Goal: Task Accomplishment & Management: Complete application form

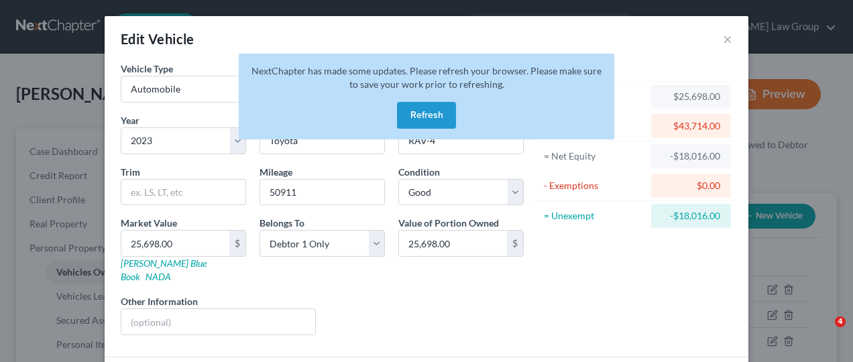
select select "0"
select select "3"
select select "2"
select select "0"
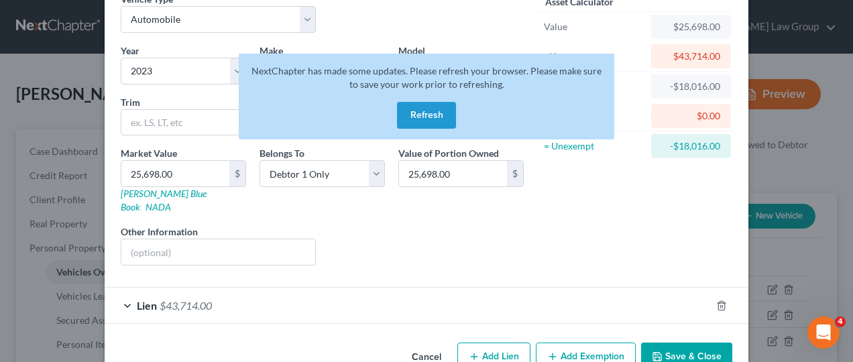
click at [417, 110] on button "Refresh" at bounding box center [426, 115] width 59 height 27
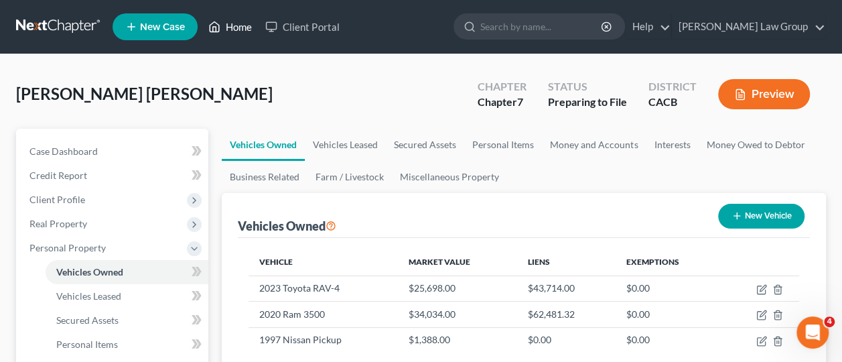
click at [244, 27] on link "Home" at bounding box center [230, 27] width 57 height 24
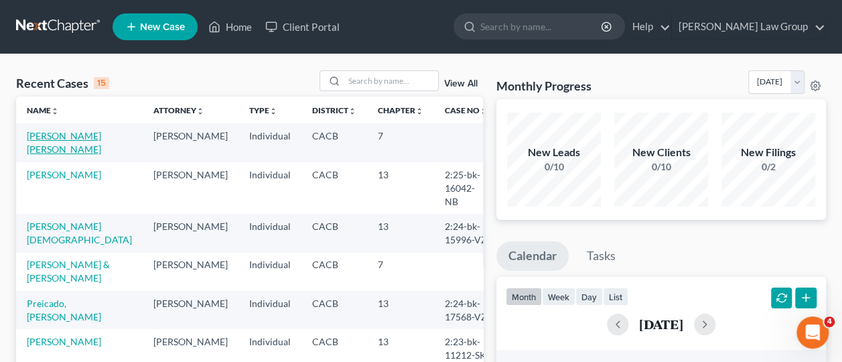
click at [49, 134] on link "Lopez Flores, Oscar" at bounding box center [64, 142] width 74 height 25
select select "6"
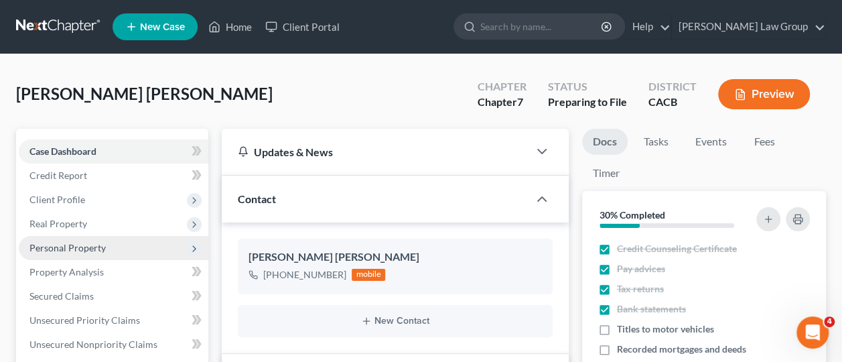
click at [68, 247] on span "Personal Property" at bounding box center [67, 247] width 76 height 11
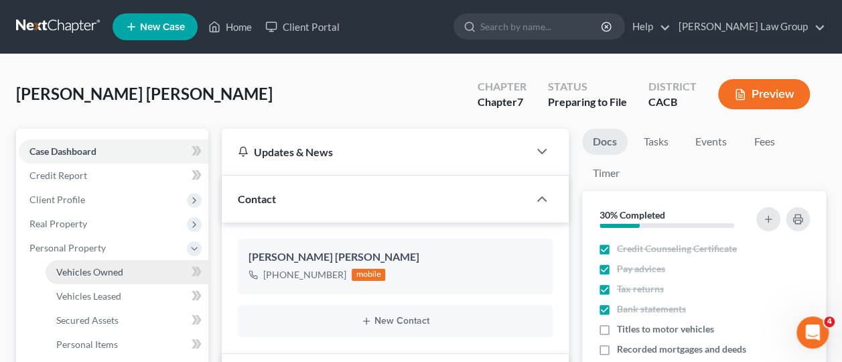
click at [70, 273] on span "Vehicles Owned" at bounding box center [89, 271] width 67 height 11
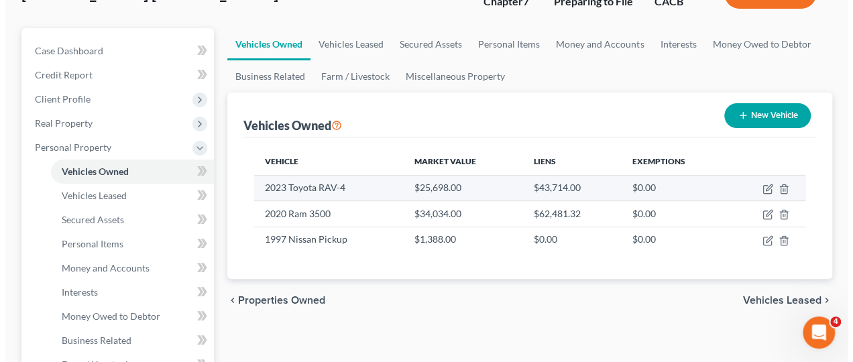
scroll to position [101, 0]
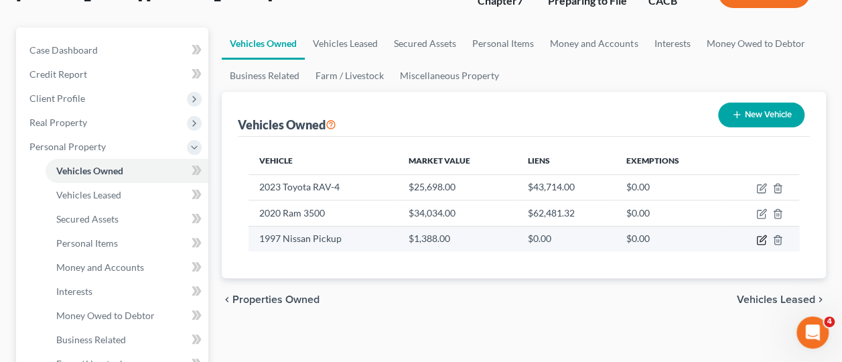
click at [764, 236] on icon "button" at bounding box center [762, 240] width 11 height 11
select select "1"
select select "29"
select select "2"
select select "0"
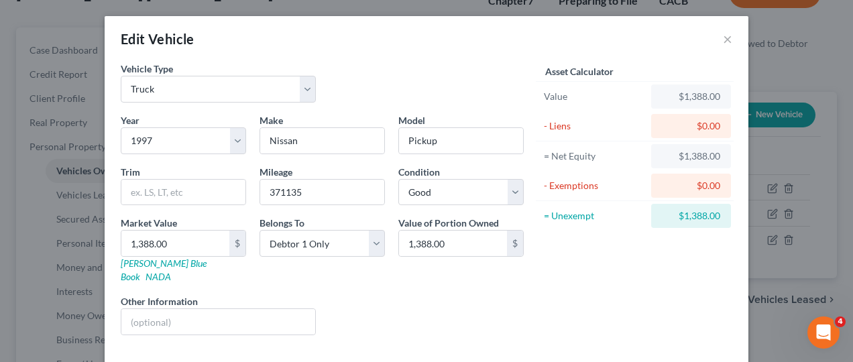
scroll to position [52, 0]
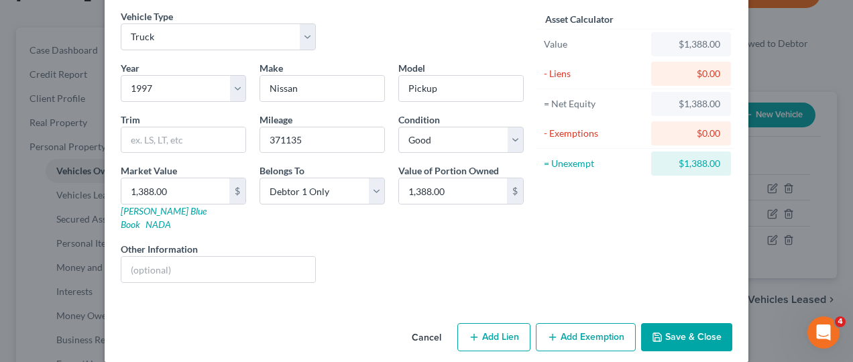
click at [580, 323] on button "Add Exemption" at bounding box center [586, 337] width 100 height 28
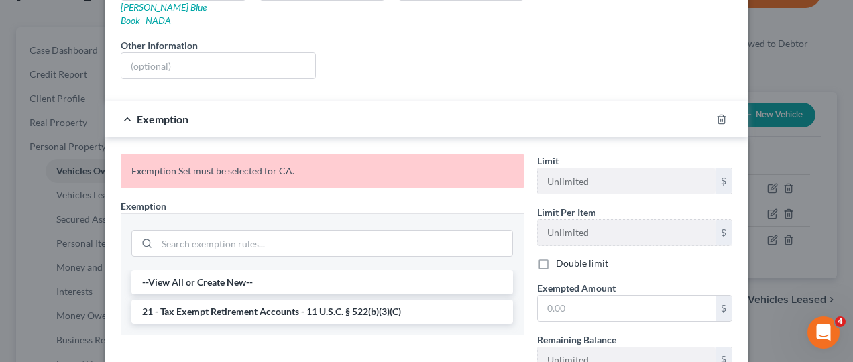
scroll to position [255, 0]
click at [327, 235] on input "search" at bounding box center [334, 243] width 355 height 25
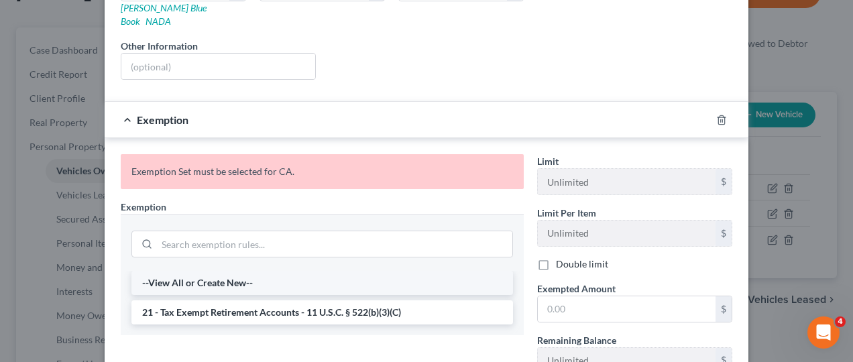
click at [221, 271] on li "--View All or Create New--" at bounding box center [321, 283] width 381 height 24
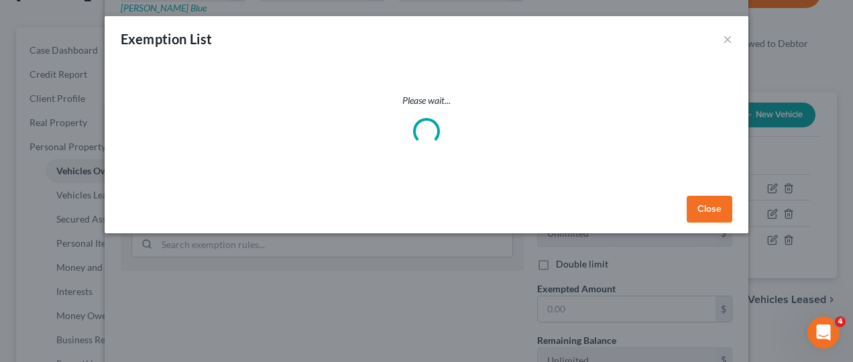
select select "5"
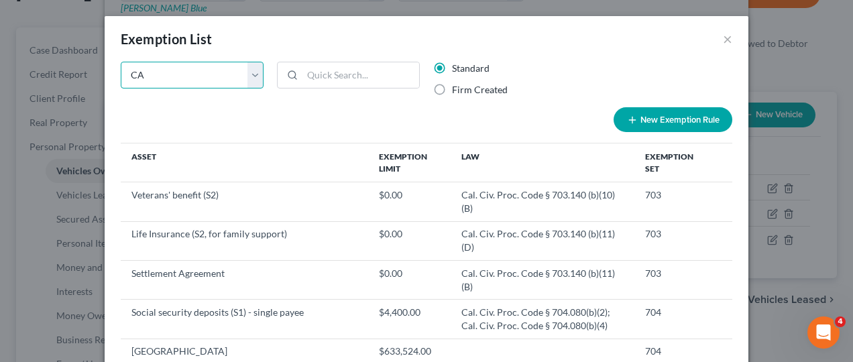
click at [247, 67] on select "State Federal AL AK AR AZ CA CO CT DE DC FL GA GU HI ID IL IN IA KS KY LA ME MD…" at bounding box center [192, 75] width 143 height 27
click at [121, 62] on select "State Federal AL AK AR AZ CA CO CT DE DC FL GA GU HI ID IL IN IA KS KY LA ME MD…" at bounding box center [192, 75] width 143 height 27
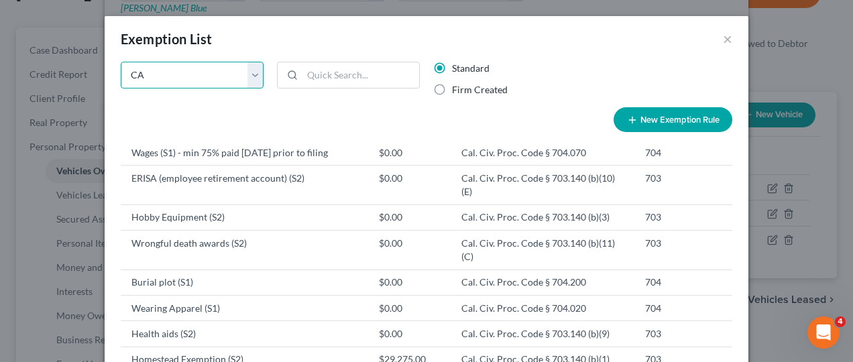
scroll to position [1705, 0]
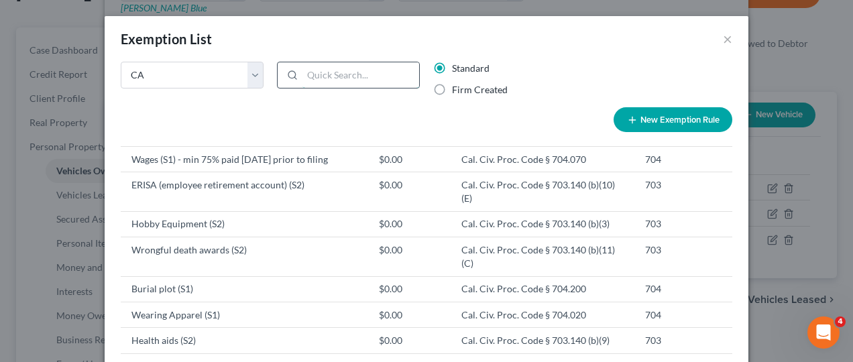
click at [310, 80] on input "search" at bounding box center [360, 74] width 117 height 25
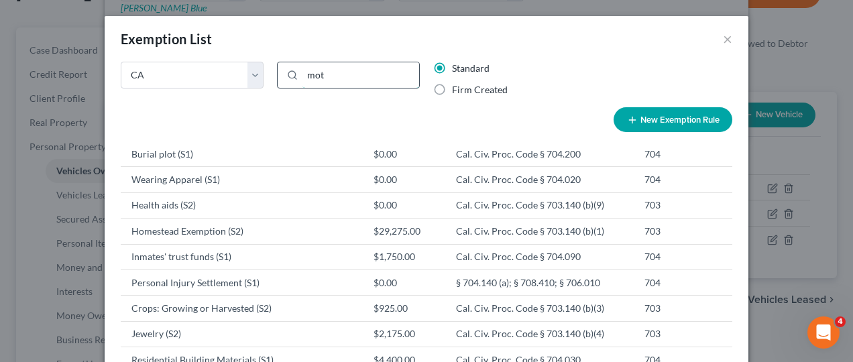
scroll to position [0, 0]
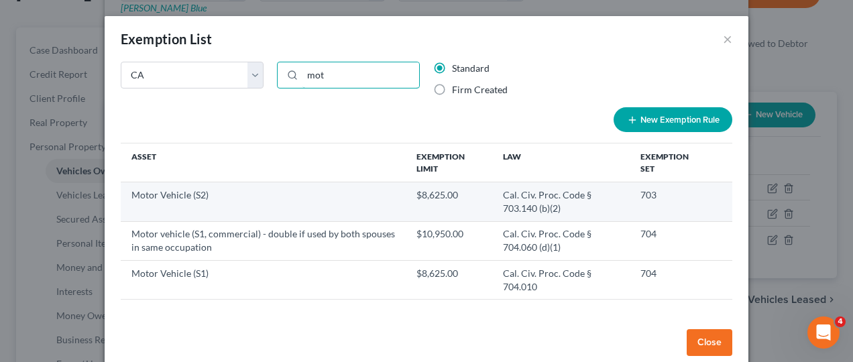
type input "mot"
click at [224, 195] on td "Motor Vehicle (S2)" at bounding box center [263, 201] width 285 height 39
click at [425, 187] on td "$8,625.00" at bounding box center [448, 201] width 86 height 39
click at [405, 202] on td "$8,625.00" at bounding box center [448, 201] width 86 height 39
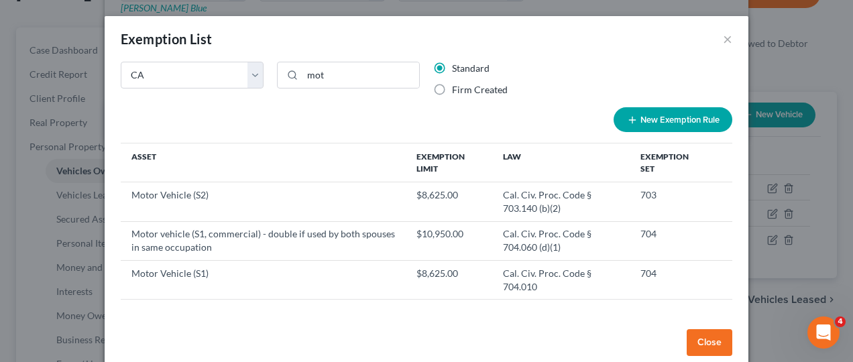
click at [680, 120] on button "New Exemption Rule" at bounding box center [672, 119] width 119 height 25
select select "5"
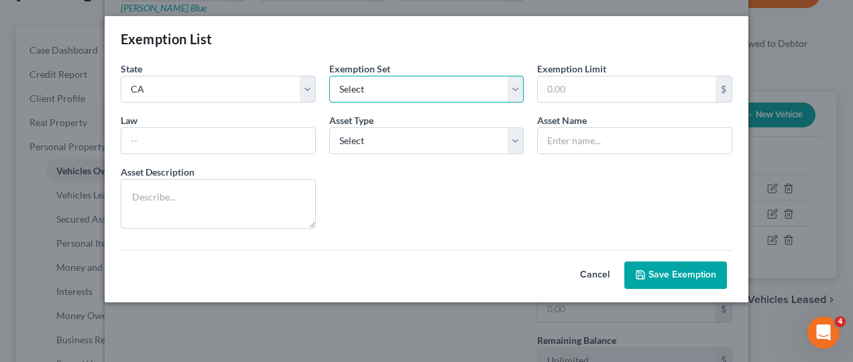
click at [520, 90] on select "Select 703 704" at bounding box center [426, 89] width 195 height 27
select select "0"
click at [329, 76] on select "Select 703 704" at bounding box center [426, 89] width 195 height 27
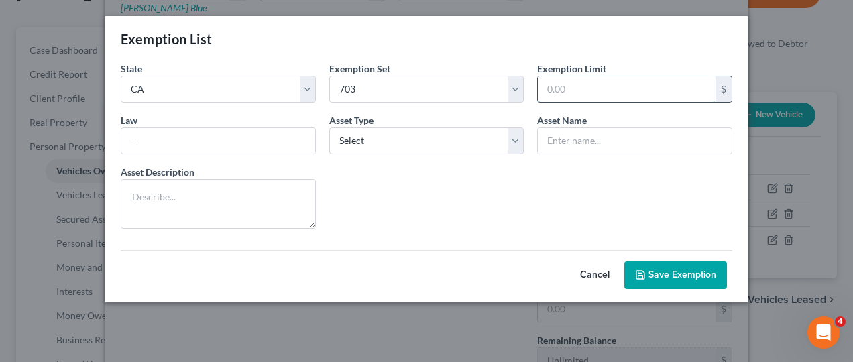
click at [668, 89] on input "text" at bounding box center [627, 88] width 178 height 25
type input "1,388"
type input "Cal. Civ. Proc. Code § 703.140 (b)(2) 703"
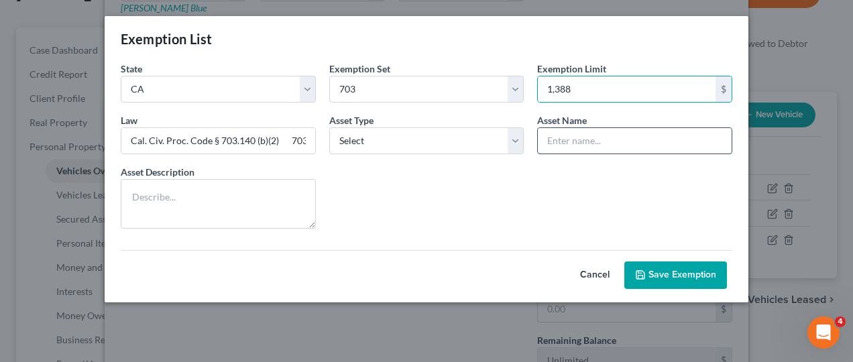
type input "Motor Vehicle (S2)"
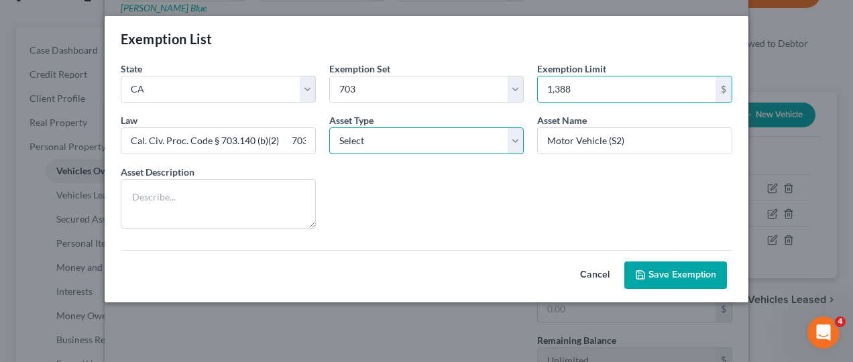
click at [509, 146] on select "Select Homestead Other" at bounding box center [426, 140] width 195 height 27
select select "1"
click at [329, 127] on select "Select Homestead Other" at bounding box center [426, 140] width 195 height 27
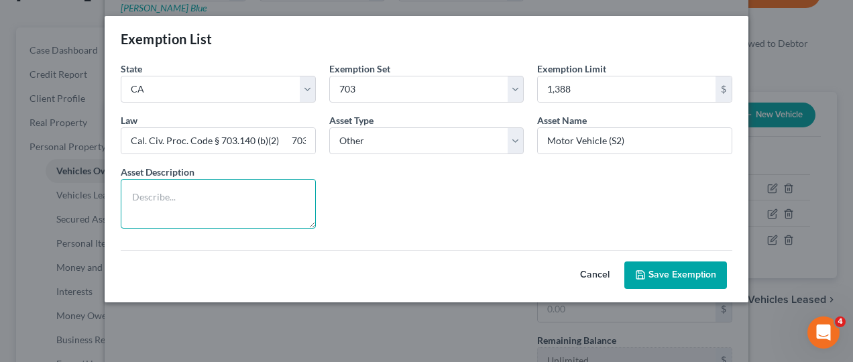
click at [184, 210] on textarea at bounding box center [218, 204] width 195 height 50
type textarea "1997 Nissan Pickup"
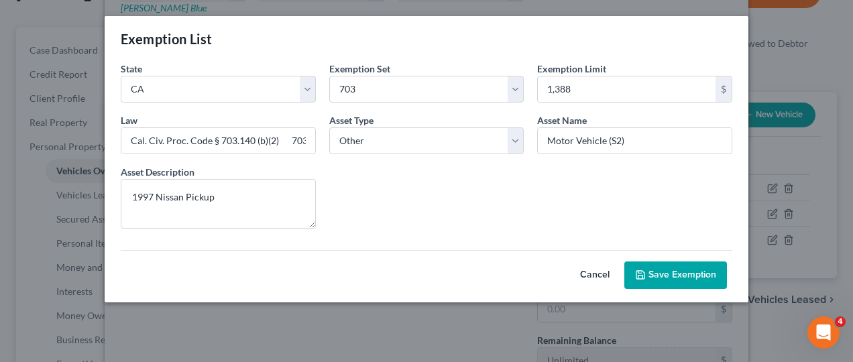
click at [697, 274] on button "Save Exemption" at bounding box center [675, 275] width 103 height 28
select select "5"
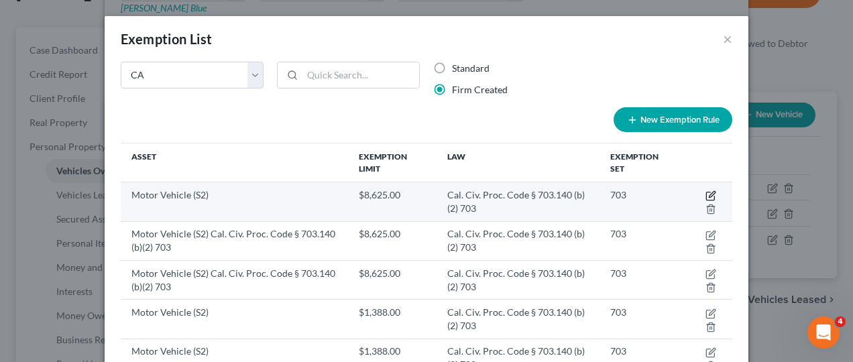
click at [708, 197] on icon "button" at bounding box center [711, 195] width 6 height 6
select select "5"
select select "0"
select select "1"
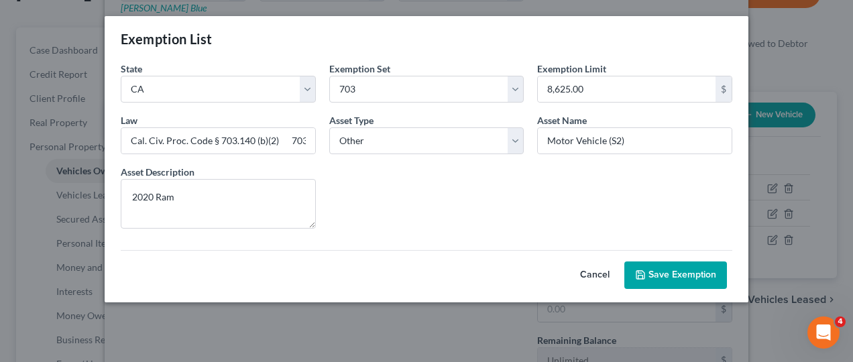
click at [684, 273] on button "Save Exemption" at bounding box center [675, 275] width 103 height 28
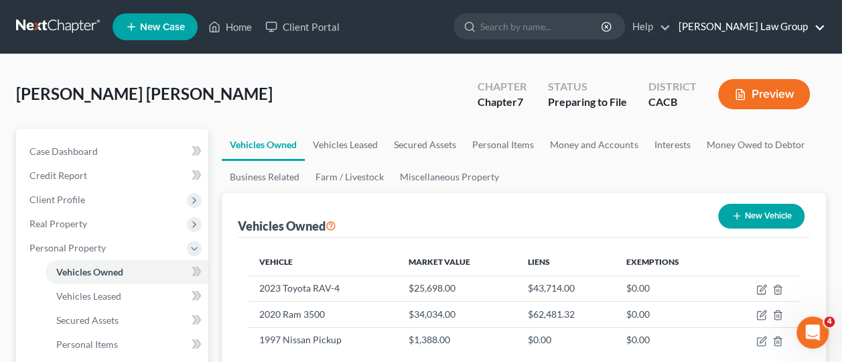
click at [826, 23] on link "Culver Law Group" at bounding box center [748, 27] width 153 height 24
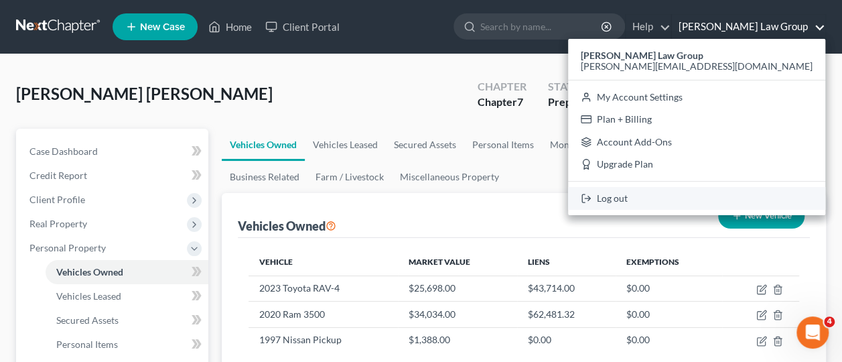
click at [738, 195] on link "Log out" at bounding box center [696, 198] width 257 height 23
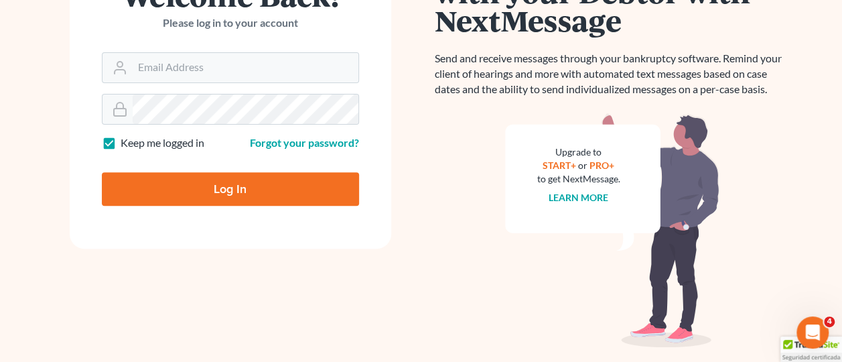
scroll to position [184, 0]
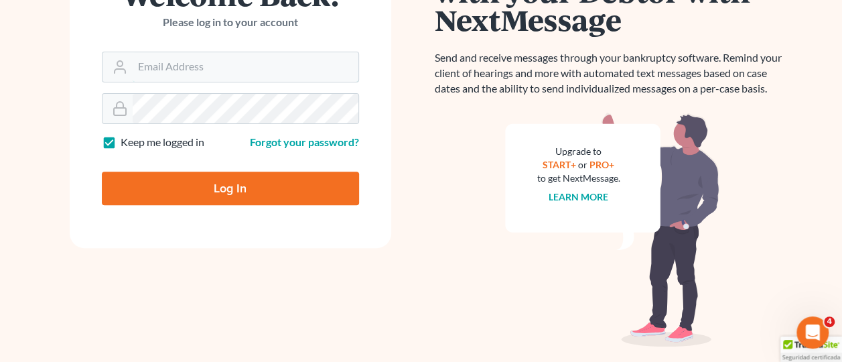
type input "[PERSON_NAME][EMAIL_ADDRESS][DOMAIN_NAME]"
click at [235, 204] on input "Log In" at bounding box center [230, 189] width 257 height 34
type input "Thinking..."
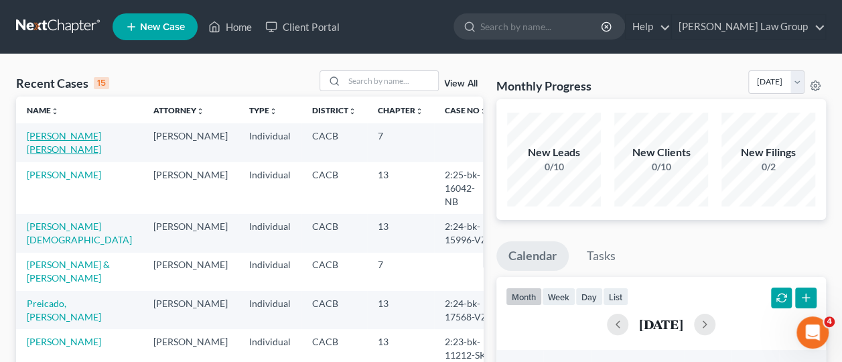
click at [61, 140] on link "[PERSON_NAME] [PERSON_NAME]" at bounding box center [64, 142] width 74 height 25
select select "6"
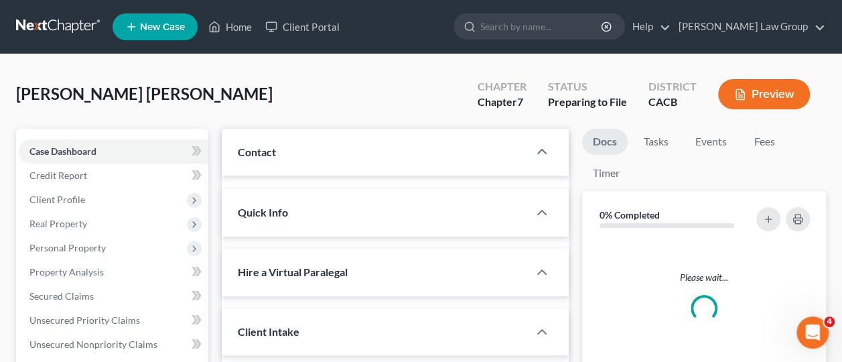
click at [59, 139] on link "Case Dashboard" at bounding box center [114, 151] width 190 height 24
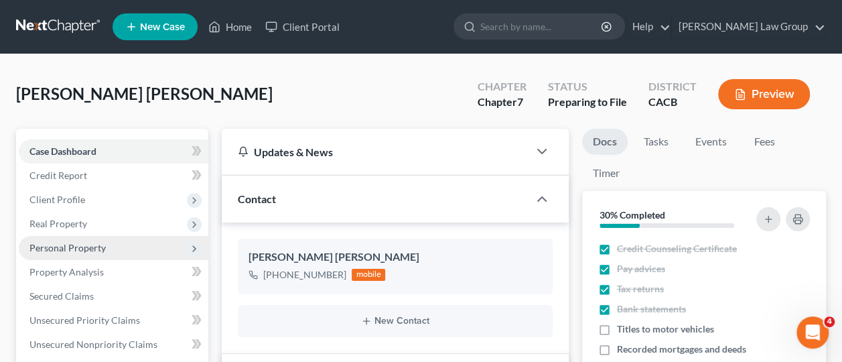
click at [57, 251] on span "Personal Property" at bounding box center [67, 247] width 76 height 11
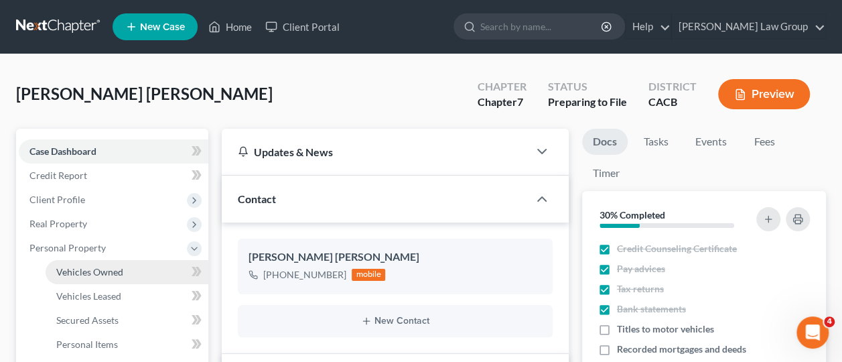
click at [75, 280] on link "Vehicles Owned" at bounding box center [127, 272] width 163 height 24
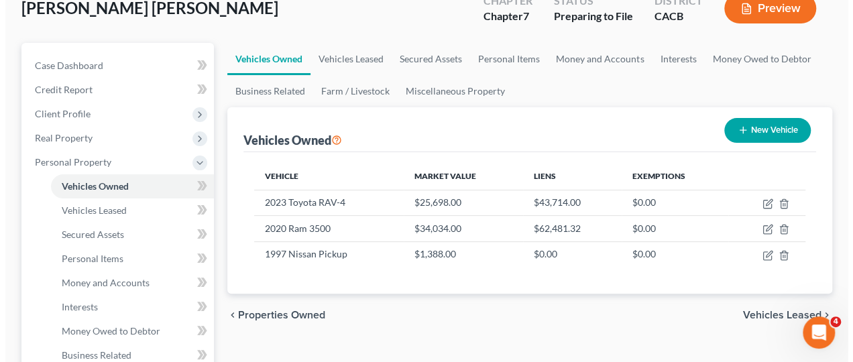
scroll to position [86, 0]
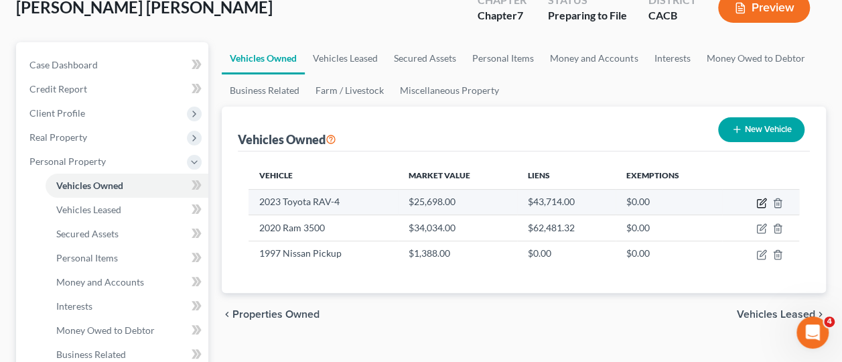
click at [763, 204] on icon "button" at bounding box center [762, 203] width 11 height 11
select select "0"
select select "3"
select select "2"
select select "0"
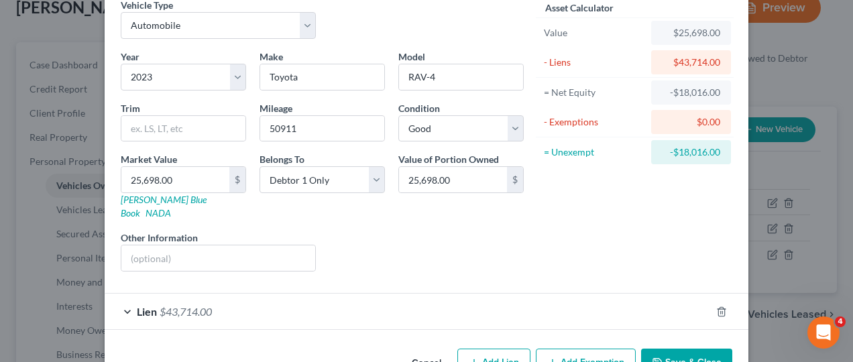
scroll to position [88, 0]
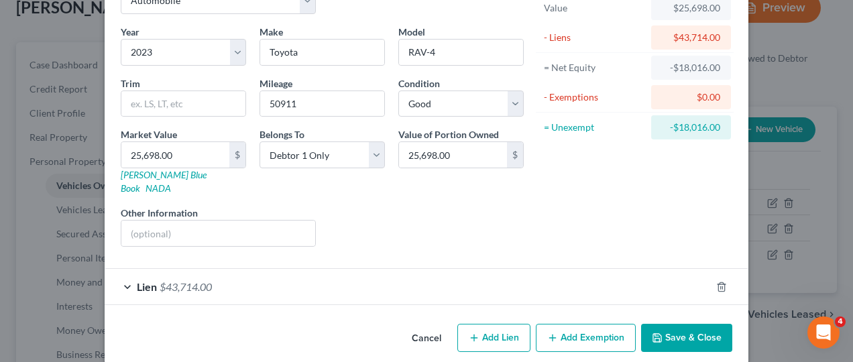
click at [568, 324] on button "Add Exemption" at bounding box center [586, 338] width 100 height 28
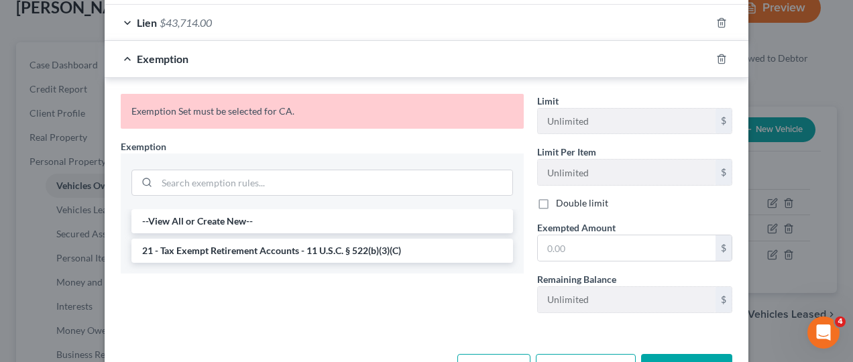
scroll to position [381, 0]
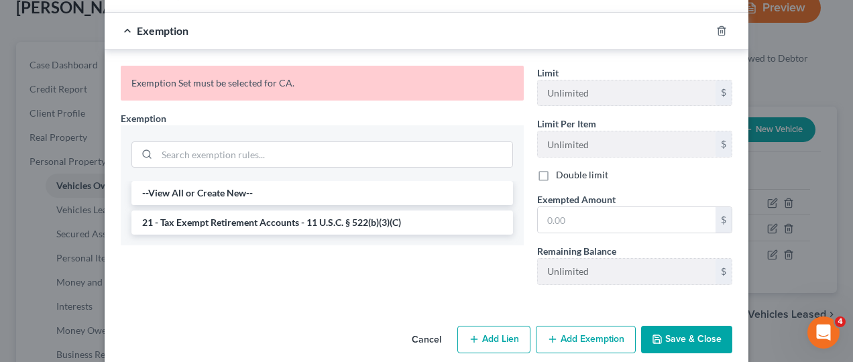
click at [678, 326] on button "Save & Close" at bounding box center [686, 340] width 91 height 28
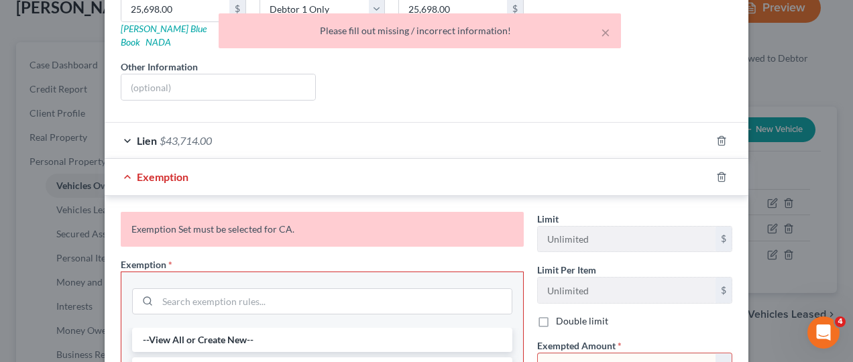
scroll to position [235, 0]
click at [716, 172] on icon "button" at bounding box center [721, 177] width 11 height 11
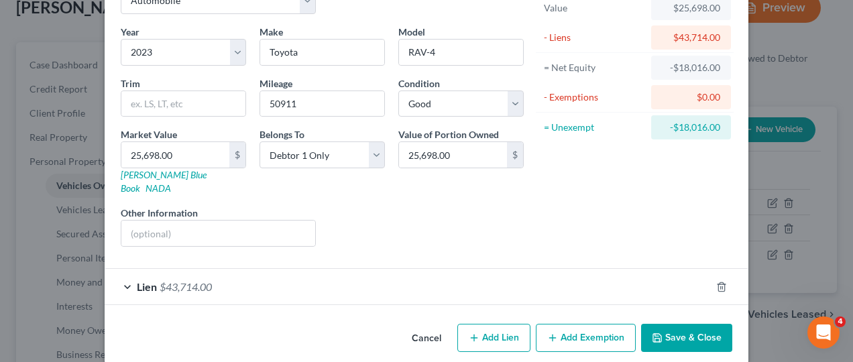
scroll to position [0, 0]
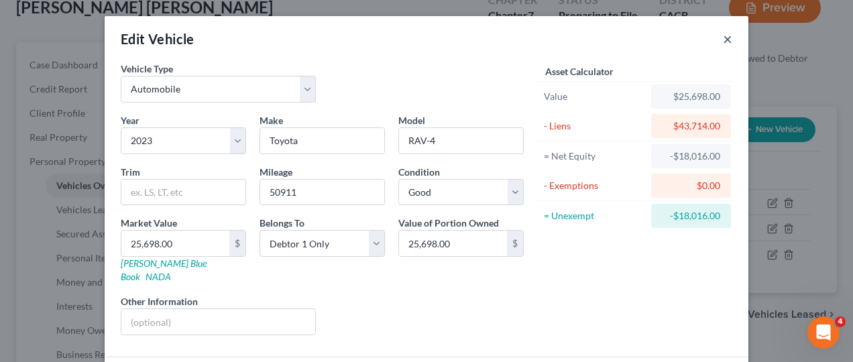
click at [725, 39] on button "×" at bounding box center [727, 39] width 9 height 16
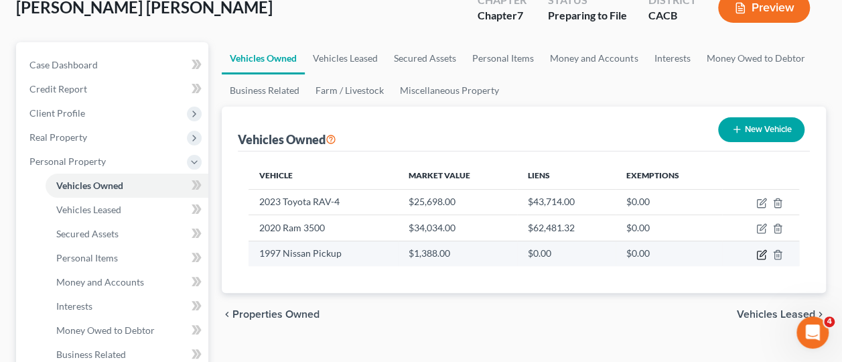
click at [763, 254] on icon "button" at bounding box center [762, 254] width 11 height 11
select select "1"
select select "29"
select select "2"
select select "0"
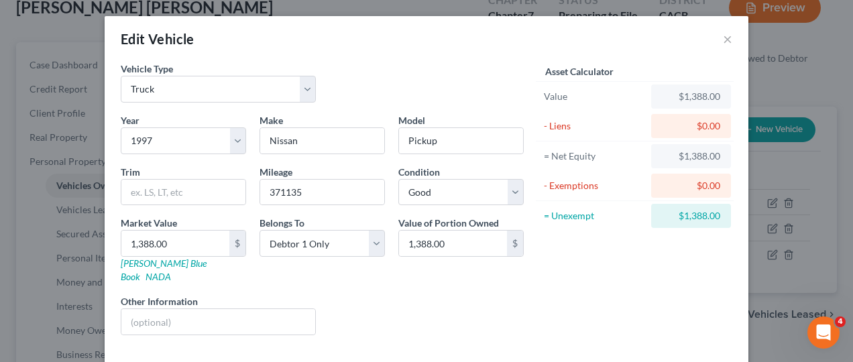
scroll to position [52, 0]
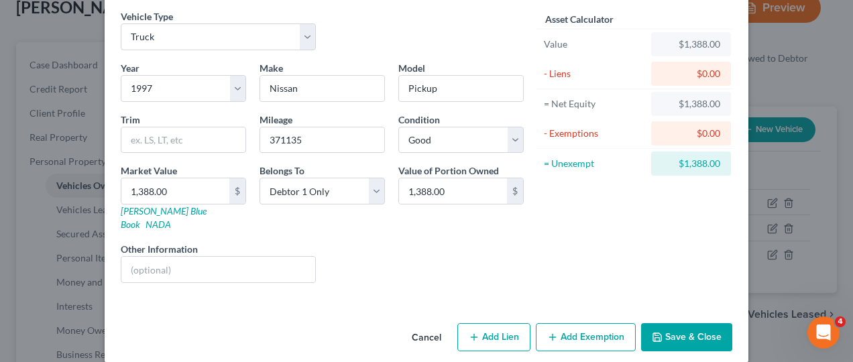
click at [705, 135] on div "$0.00" at bounding box center [691, 133] width 58 height 13
click at [712, 133] on div "$0.00" at bounding box center [691, 133] width 58 height 13
click at [586, 323] on button "Add Exemption" at bounding box center [586, 337] width 100 height 28
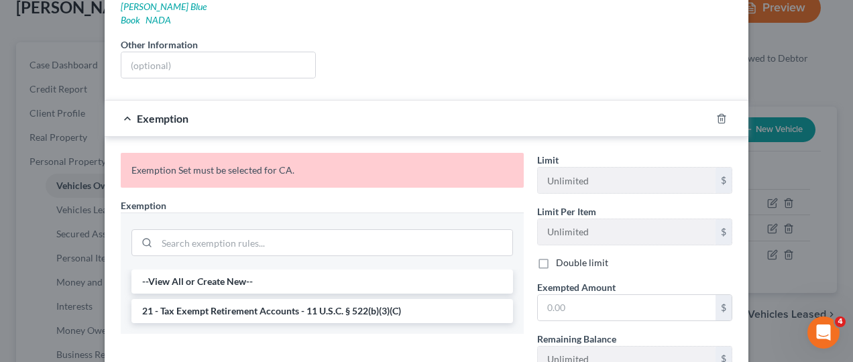
scroll to position [267, 0]
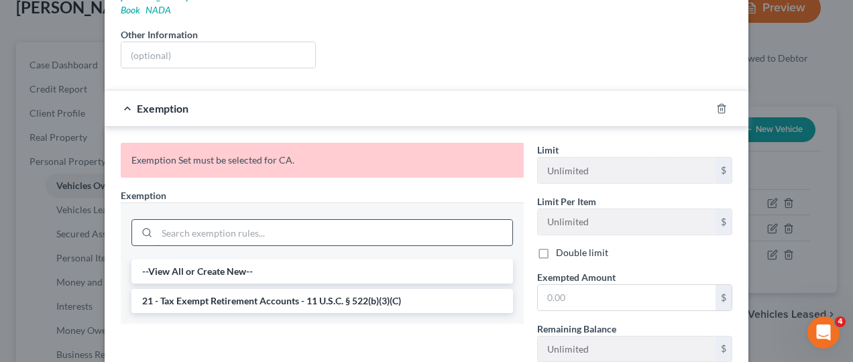
click at [286, 220] on input "search" at bounding box center [334, 232] width 355 height 25
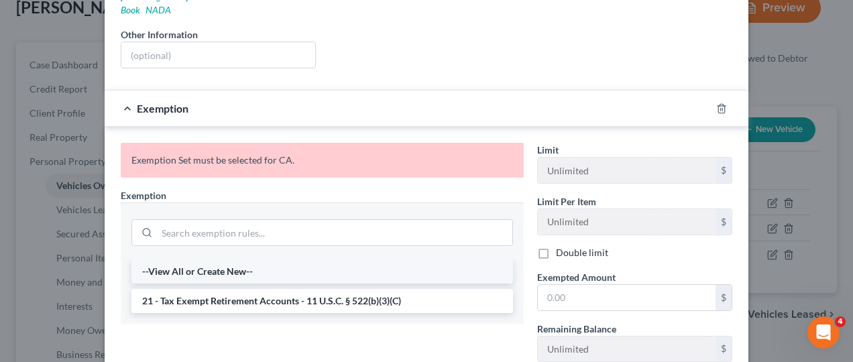
click at [256, 259] on li "--View All or Create New--" at bounding box center [321, 271] width 381 height 24
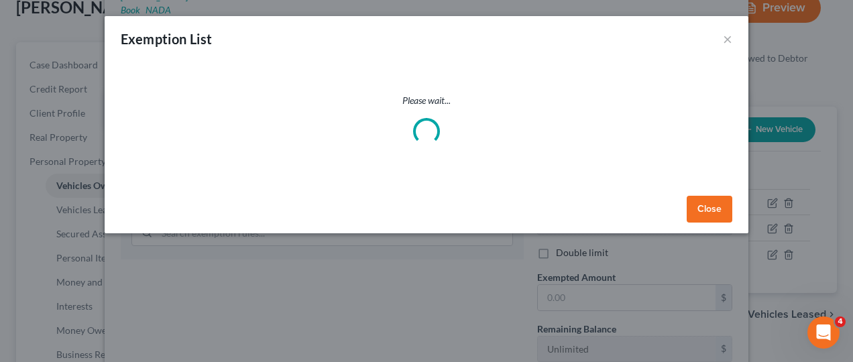
select select "5"
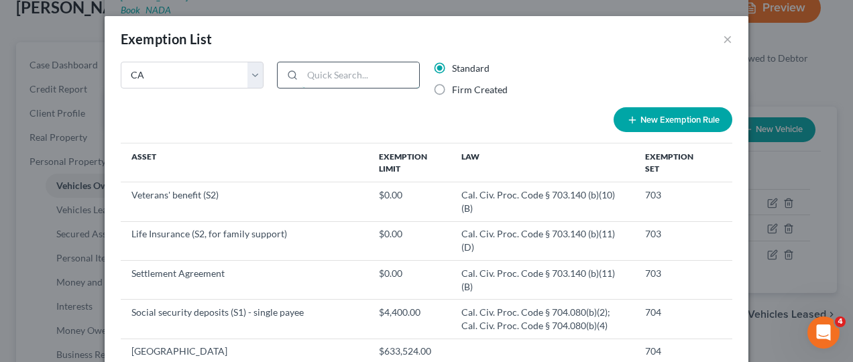
click at [365, 74] on input "search" at bounding box center [360, 74] width 117 height 25
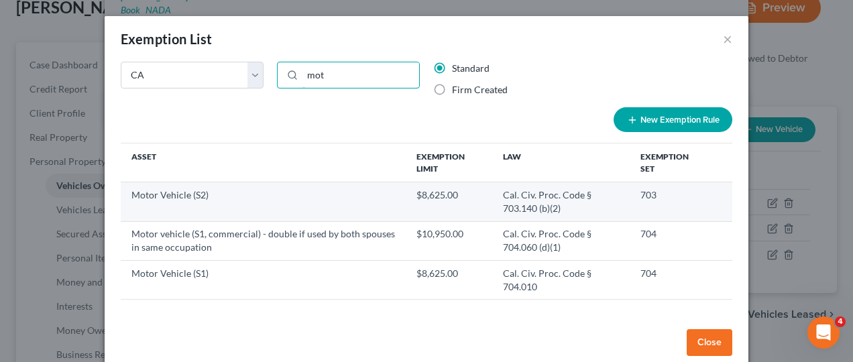
type input "mot"
click at [239, 195] on td "Motor Vehicle (S2)" at bounding box center [263, 201] width 285 height 39
click at [629, 200] on td "703" at bounding box center [669, 201] width 81 height 39
click at [622, 198] on td "Cal. Civ. Proc. Code § 703.140 (b)(2)" at bounding box center [560, 201] width 137 height 39
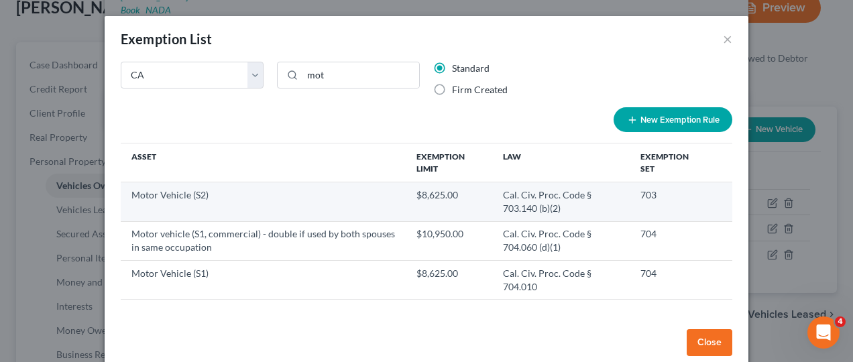
drag, startPoint x: 622, startPoint y: 198, endPoint x: 555, endPoint y: 200, distance: 67.0
click at [555, 200] on td "Cal. Civ. Proc. Code § 703.140 (b)(2)" at bounding box center [560, 201] width 137 height 39
drag, startPoint x: 555, startPoint y: 200, endPoint x: 473, endPoint y: 201, distance: 81.8
click at [473, 201] on td "$8,625.00" at bounding box center [448, 201] width 86 height 39
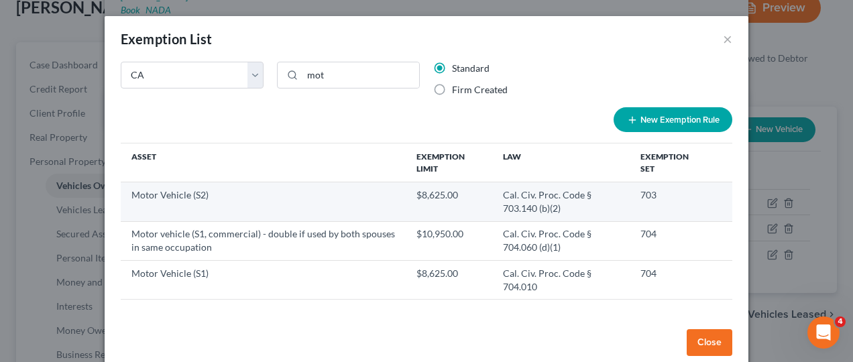
click at [473, 201] on td "$8,625.00" at bounding box center [448, 201] width 86 height 39
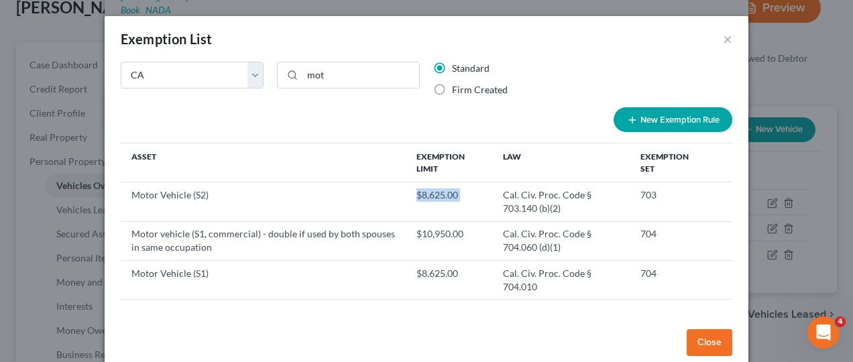
click at [685, 113] on button "New Exemption Rule" at bounding box center [672, 119] width 119 height 25
select select "5"
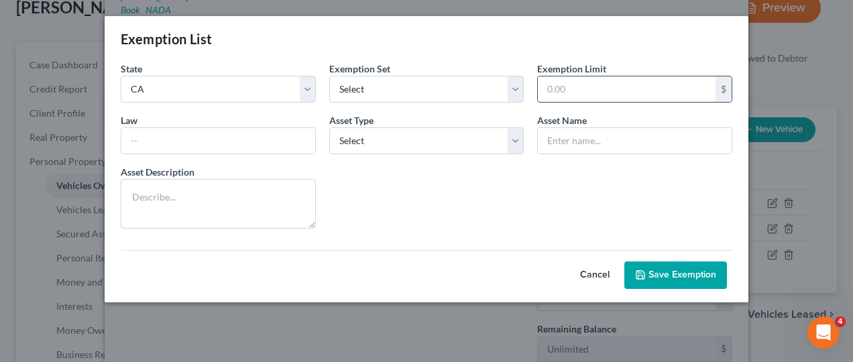
click at [637, 88] on input "text" at bounding box center [627, 88] width 178 height 25
type input "1,388"
type input "Cal. Civ. Proc. Code § 703.140 (b)(2) 703"
type input "Motor Vehicle (S2)"
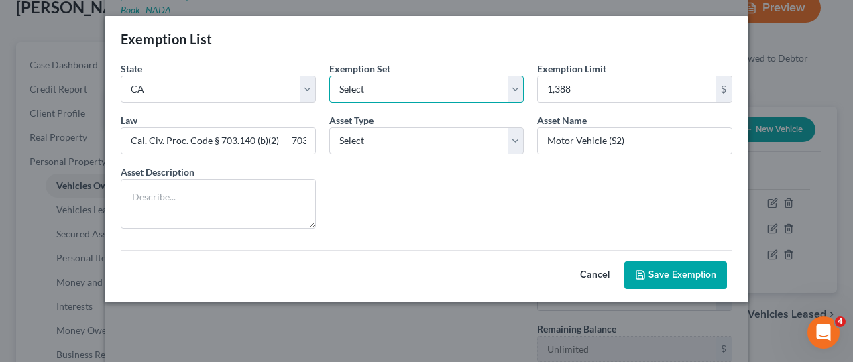
click at [505, 97] on select "Select 703 704" at bounding box center [426, 89] width 195 height 27
select select "0"
click at [329, 76] on select "Select 703 704" at bounding box center [426, 89] width 195 height 27
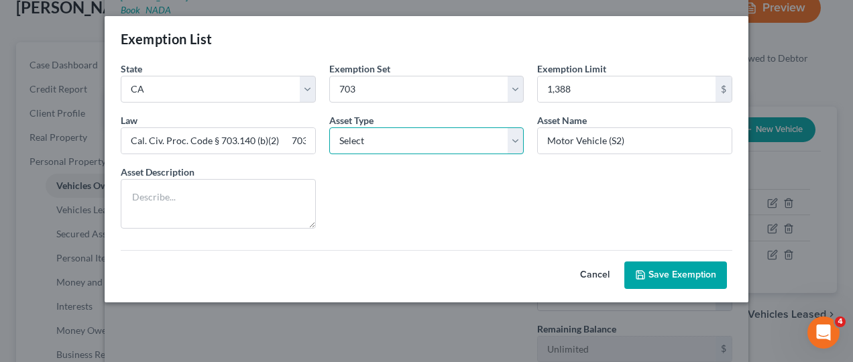
click at [506, 141] on select "Select Homestead Other" at bounding box center [426, 140] width 195 height 27
select select "1"
click at [329, 127] on select "Select Homestead Other" at bounding box center [426, 140] width 195 height 27
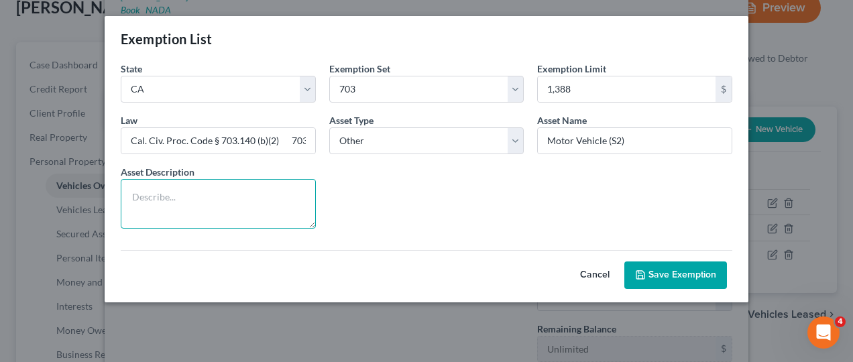
click at [225, 215] on textarea at bounding box center [218, 204] width 195 height 50
type textarea "1997 Nissan Pickup"
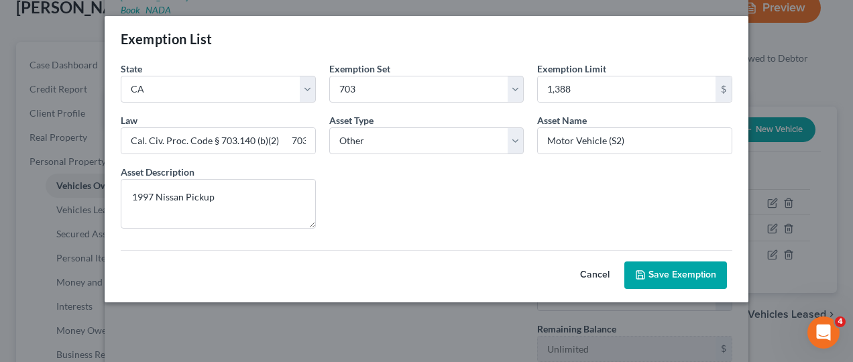
click at [693, 272] on button "Save Exemption" at bounding box center [675, 275] width 103 height 28
select select "5"
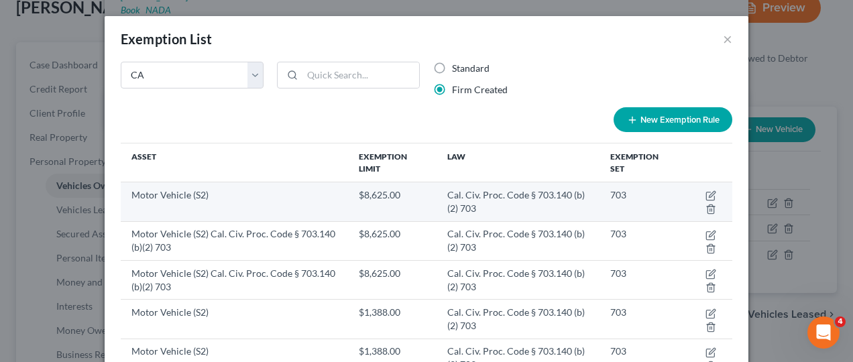
click at [378, 198] on td "$8,625.00" at bounding box center [392, 201] width 88 height 39
click at [234, 196] on td "Motor Vehicle (S2)" at bounding box center [234, 201] width 227 height 39
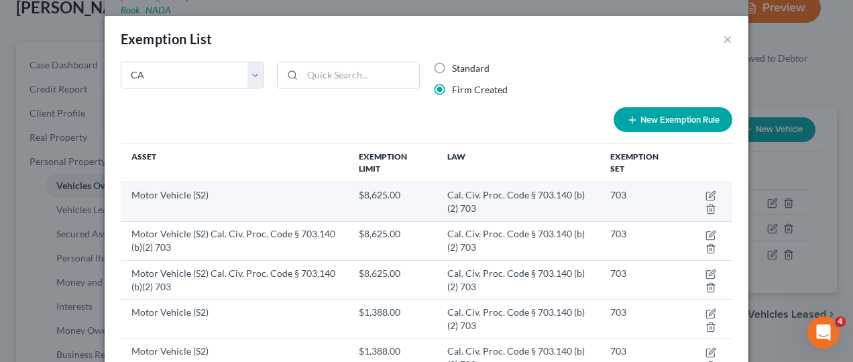
click at [234, 196] on td "Motor Vehicle (S2)" at bounding box center [234, 201] width 227 height 39
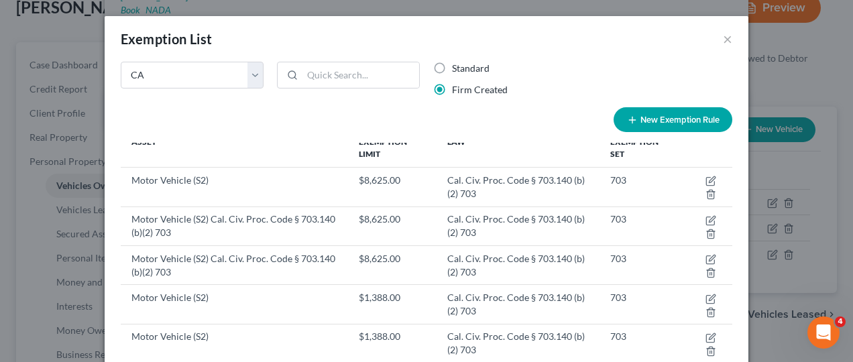
scroll to position [121, 0]
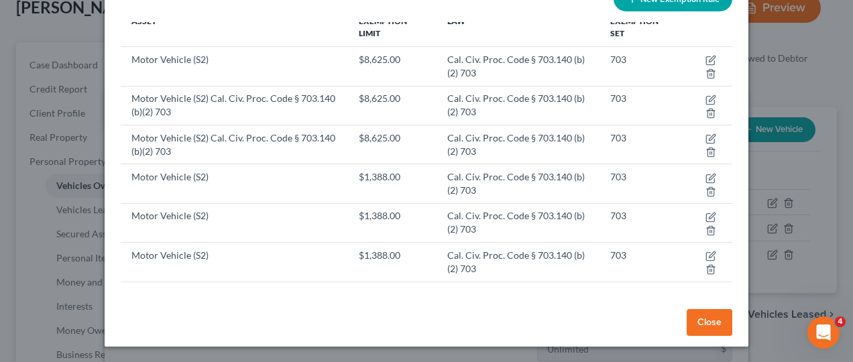
click at [706, 323] on button "Close" at bounding box center [709, 322] width 46 height 27
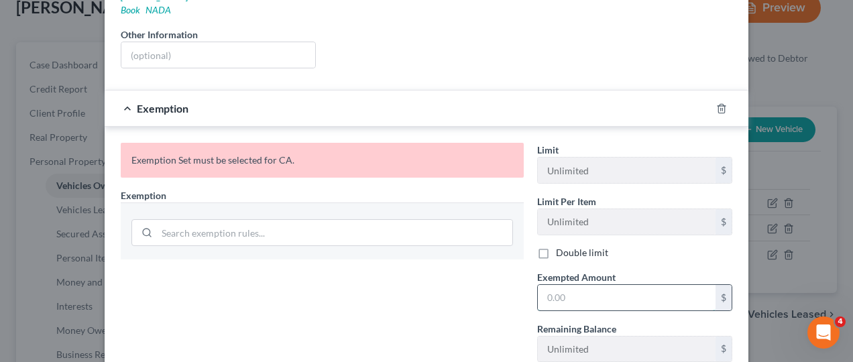
click at [578, 290] on input "text" at bounding box center [627, 297] width 178 height 25
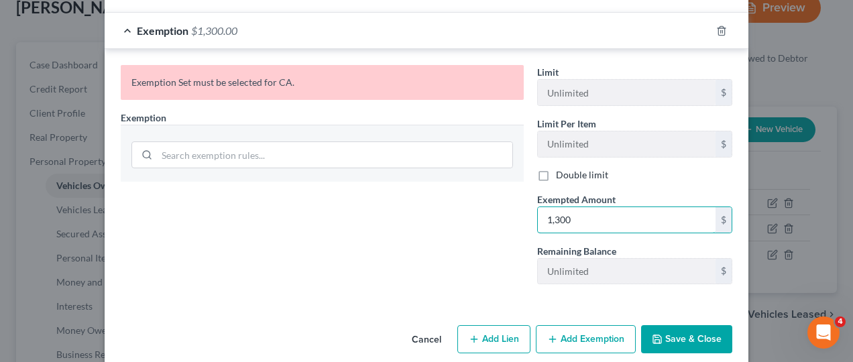
type input "1,300"
click at [682, 325] on button "Save & Close" at bounding box center [686, 339] width 91 height 28
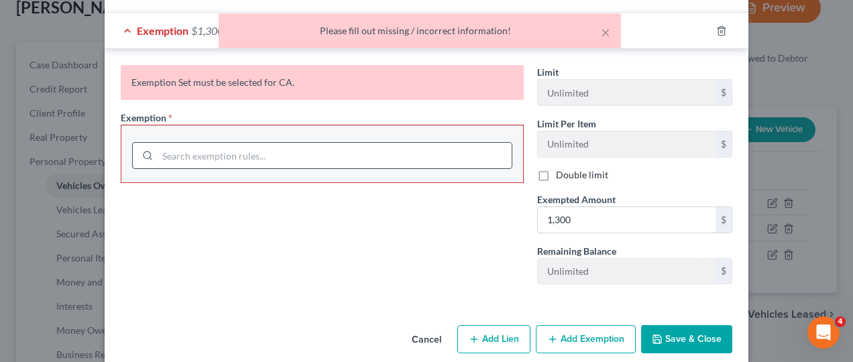
click at [247, 143] on input "search" at bounding box center [335, 155] width 354 height 25
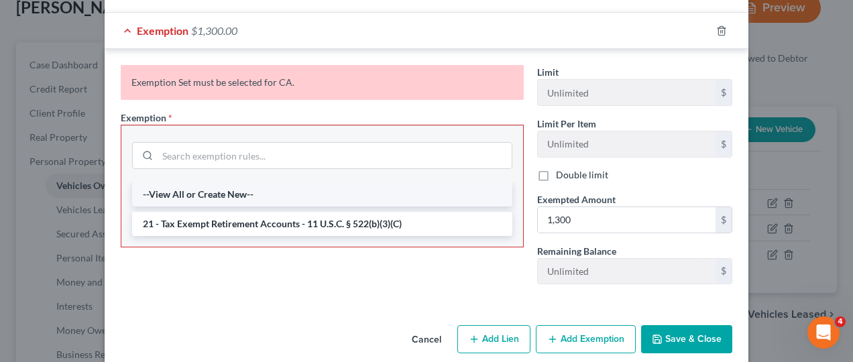
click at [198, 182] on li "--View All or Create New--" at bounding box center [322, 194] width 380 height 24
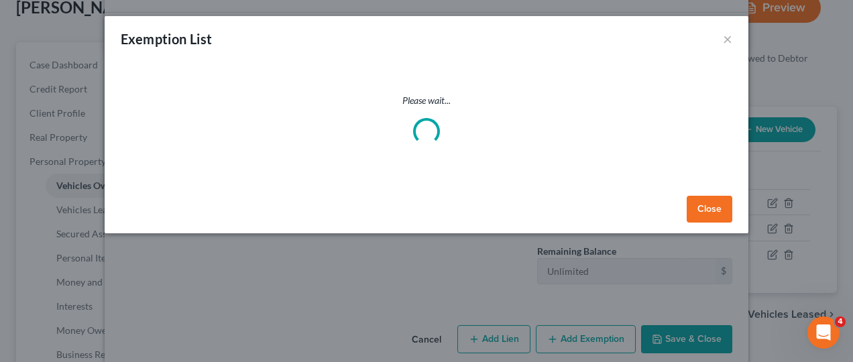
select select "5"
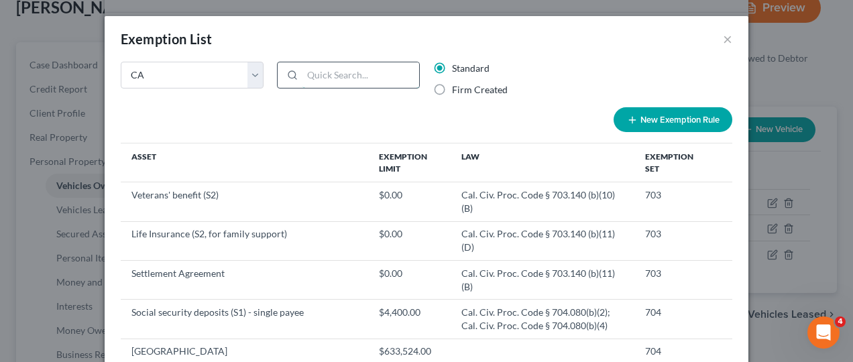
click at [312, 74] on input "search" at bounding box center [360, 74] width 117 height 25
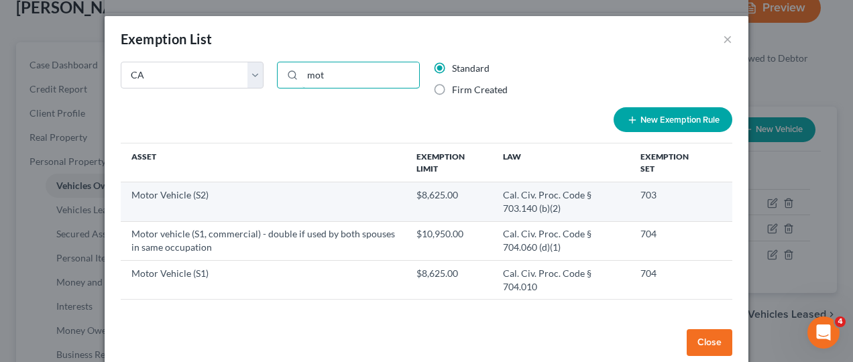
type input "mot"
click at [211, 190] on td "Motor Vehicle (S2)" at bounding box center [263, 201] width 285 height 39
click at [615, 198] on td "Cal. Civ. Proc. Code § 703.140 (b)(2)" at bounding box center [560, 201] width 137 height 39
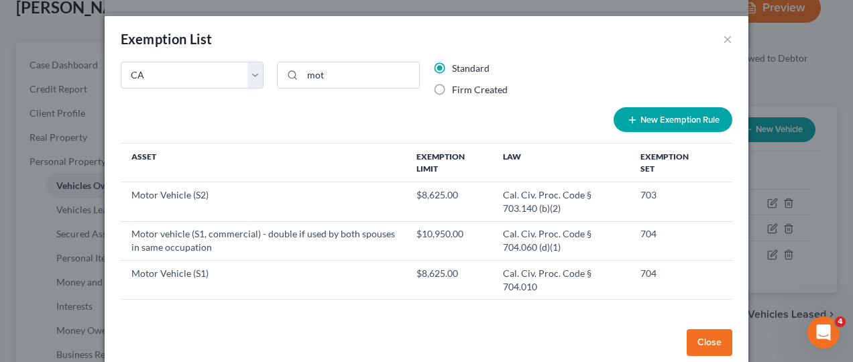
click at [674, 117] on button "New Exemption Rule" at bounding box center [672, 119] width 119 height 25
select select "5"
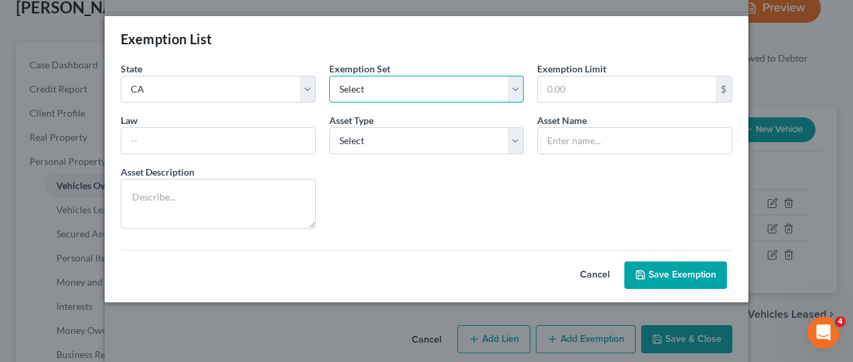
click at [512, 84] on select "Select 703 704" at bounding box center [426, 89] width 195 height 27
select select "0"
click at [329, 76] on select "Select 703 704" at bounding box center [426, 89] width 195 height 27
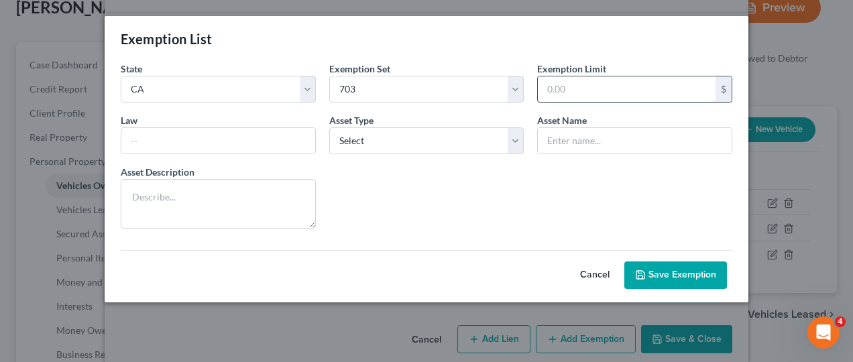
click at [657, 90] on input "text" at bounding box center [627, 88] width 178 height 25
type input "1,388"
type input "Cal. Civ. Proc. Code § 703.140 (b)(2) 703"
type input "Motor Vehicle (S2)"
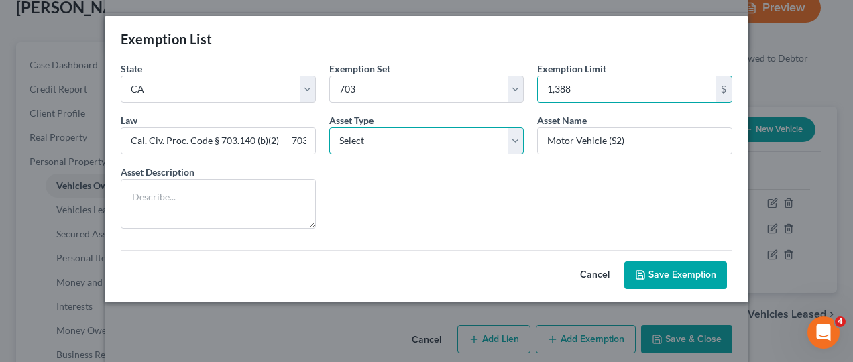
click at [504, 143] on select "Select Homestead Other" at bounding box center [426, 140] width 195 height 27
select select "1"
click at [329, 127] on select "Select Homestead Other" at bounding box center [426, 140] width 195 height 27
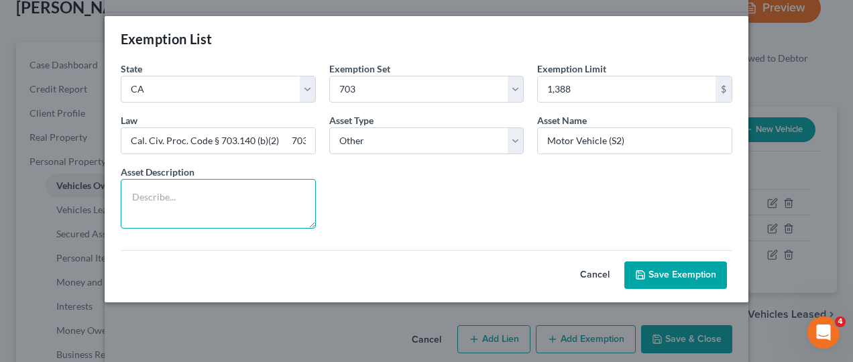
click at [196, 198] on textarea at bounding box center [218, 204] width 195 height 50
type textarea "1997 Nissan Pickup"
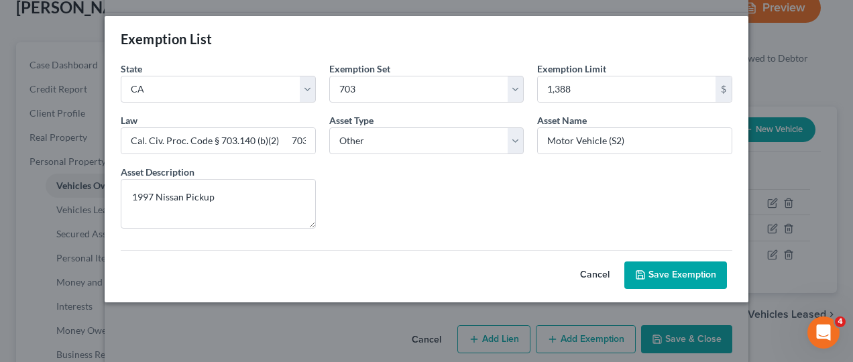
click at [680, 261] on button "Save Exemption" at bounding box center [675, 275] width 103 height 28
select select "5"
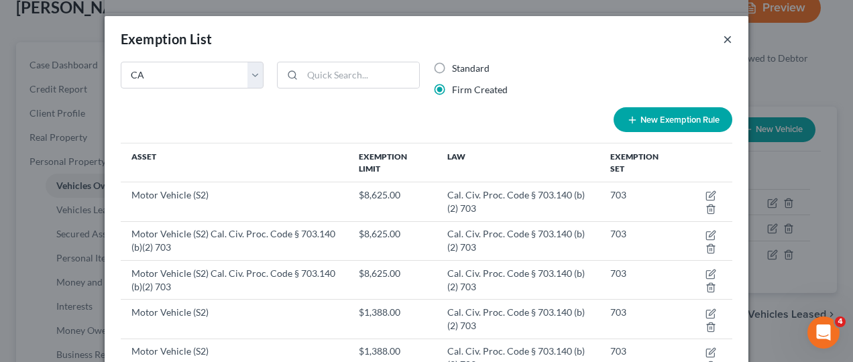
click at [723, 41] on button "×" at bounding box center [727, 39] width 9 height 16
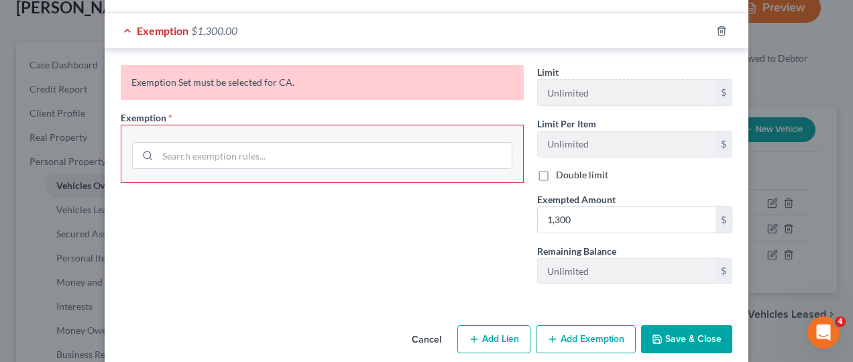
click at [682, 326] on button "Save & Close" at bounding box center [686, 339] width 91 height 28
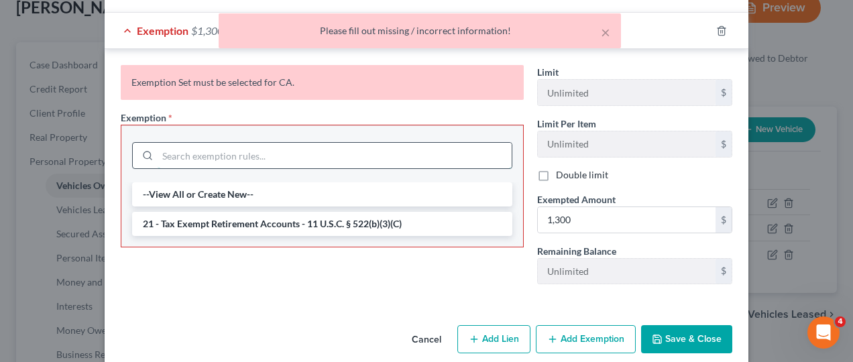
click at [300, 143] on input "search" at bounding box center [335, 155] width 354 height 25
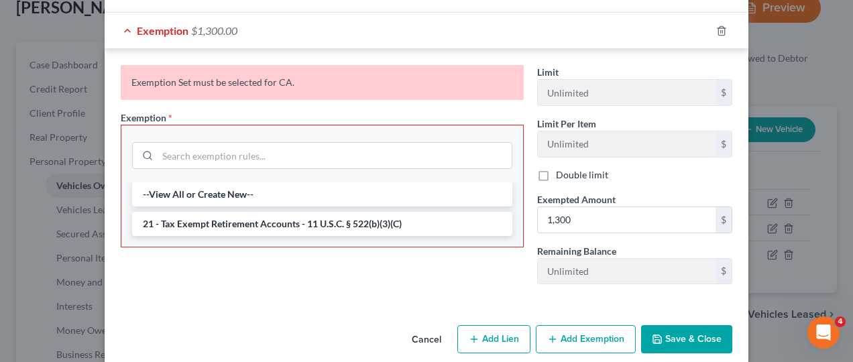
click at [225, 190] on ul "--View All or Create New-- 21 - Tax Exempt Retirement Accounts - 11 U.S.C. § 52…" at bounding box center [322, 209] width 380 height 54
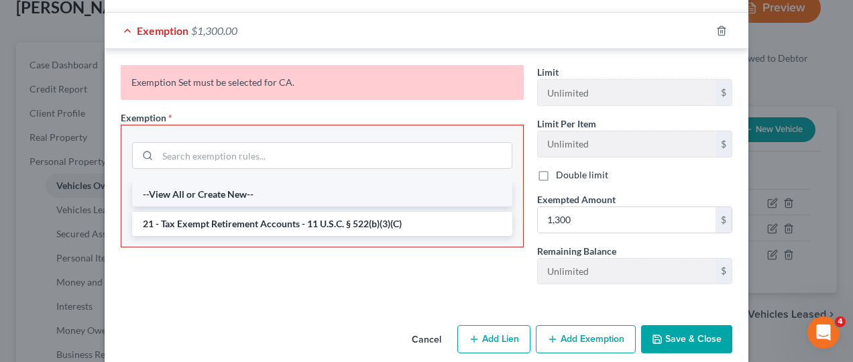
drag, startPoint x: 225, startPoint y: 190, endPoint x: 225, endPoint y: 181, distance: 9.4
click at [225, 182] on li "--View All or Create New--" at bounding box center [322, 194] width 380 height 24
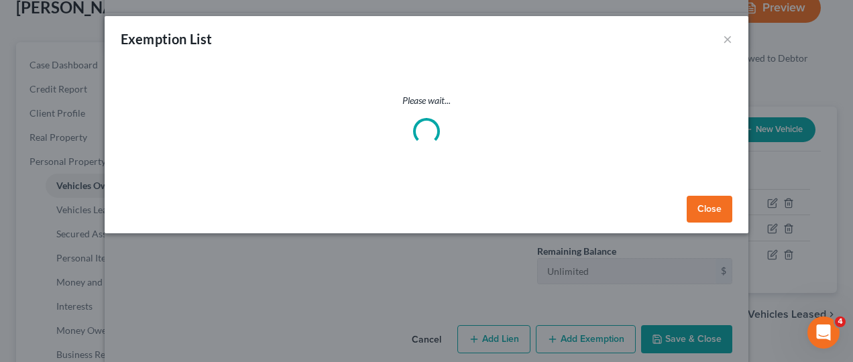
click at [225, 181] on div "Please wait..." at bounding box center [426, 142] width 643 height 97
select select "5"
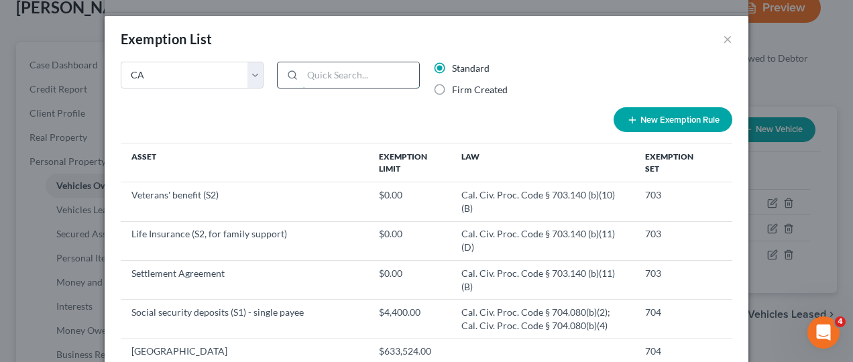
click at [326, 72] on input "search" at bounding box center [360, 74] width 117 height 25
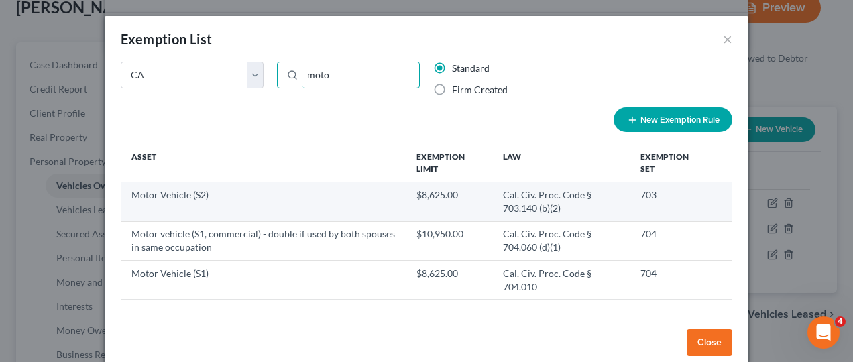
type input "moto"
click at [229, 202] on td "Motor Vehicle (S2)" at bounding box center [263, 201] width 285 height 39
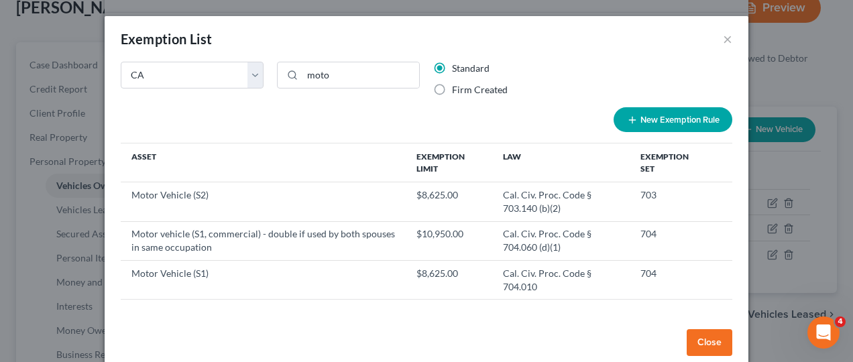
click at [712, 336] on button "Close" at bounding box center [709, 342] width 46 height 27
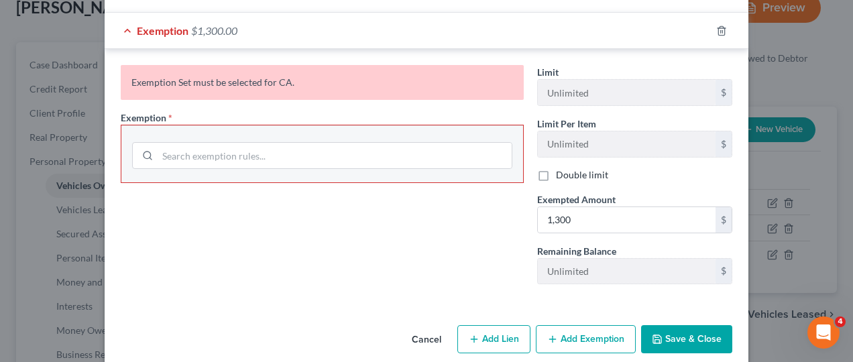
click at [665, 325] on button "Save & Close" at bounding box center [686, 339] width 91 height 28
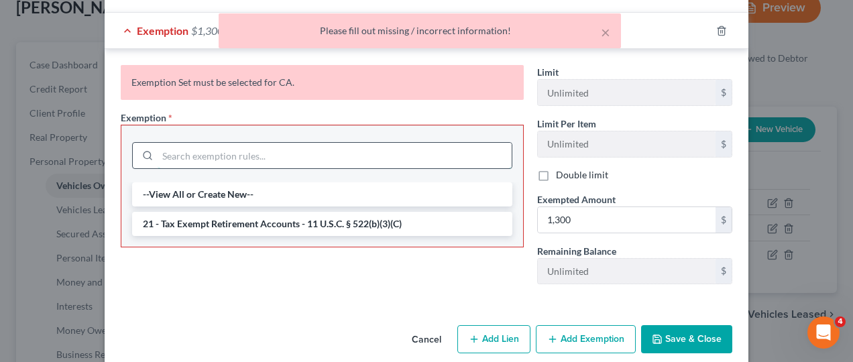
click at [158, 143] on input "search" at bounding box center [335, 155] width 354 height 25
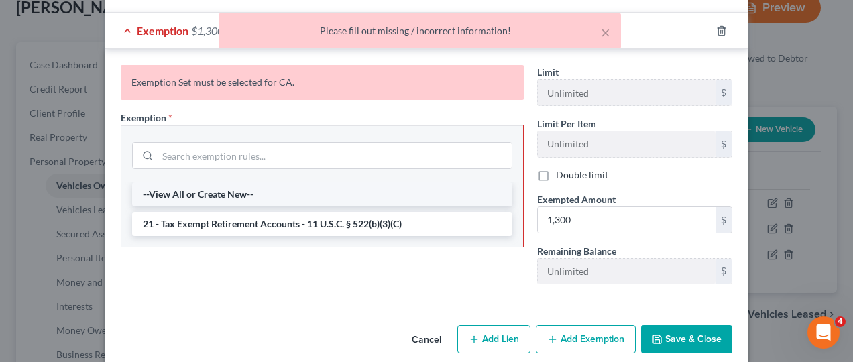
click at [173, 182] on li "--View All or Create New--" at bounding box center [322, 194] width 380 height 24
select select "5"
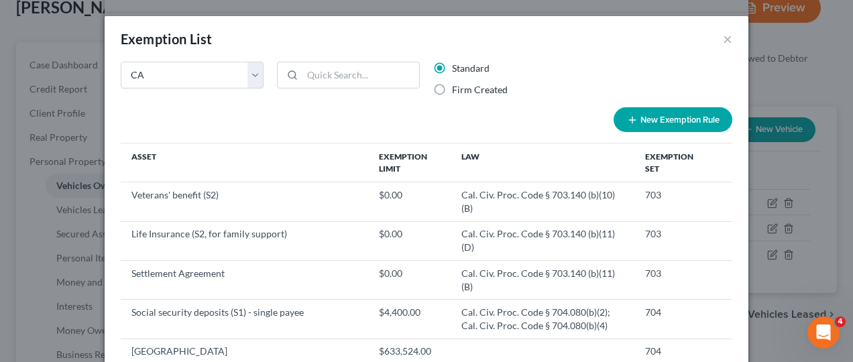
click at [680, 117] on button "New Exemption Rule" at bounding box center [672, 119] width 119 height 25
select select "5"
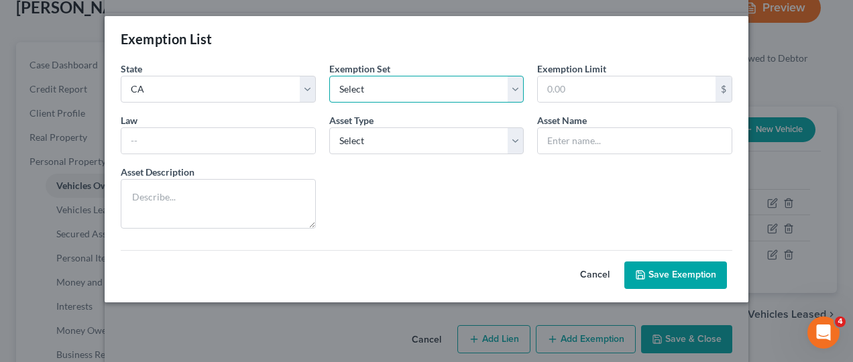
click at [505, 82] on select "Select 703 704" at bounding box center [426, 89] width 195 height 27
select select "0"
click at [329, 76] on select "Select 703 704" at bounding box center [426, 89] width 195 height 27
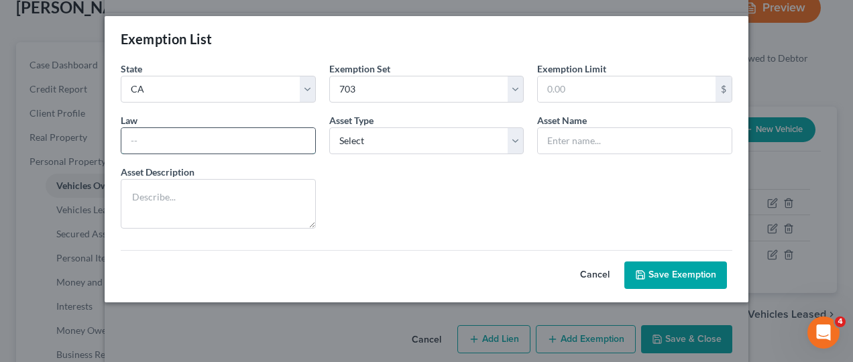
click at [257, 142] on input "text" at bounding box center [218, 140] width 194 height 25
type input "Cal. Civ. Proc. Code § 703.140 (b)(2) 703"
type input "1,388"
type input "Motor Vehicle (S2)"
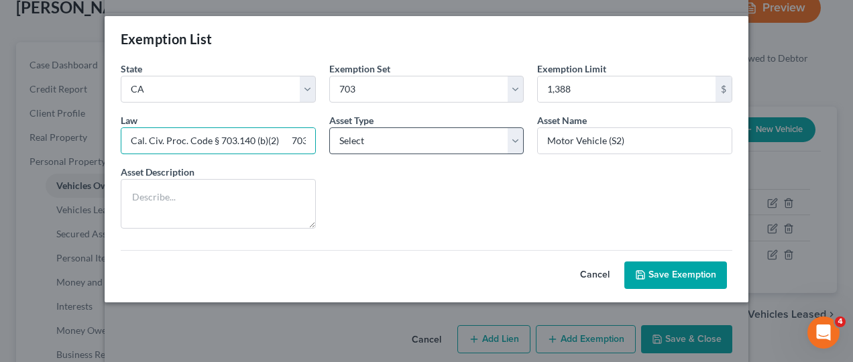
drag, startPoint x: 130, startPoint y: 137, endPoint x: 330, endPoint y: 143, distance: 200.5
click at [330, 143] on form "State State Federal AL AK AR AZ CA CO CT DE DC FL GA GU HI ID IL IN IA KS KY LA…" at bounding box center [426, 175] width 625 height 227
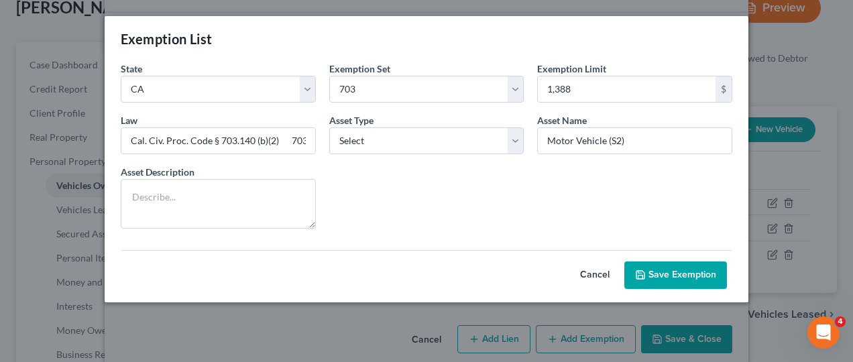
click at [669, 268] on button "Save Exemption" at bounding box center [675, 275] width 103 height 28
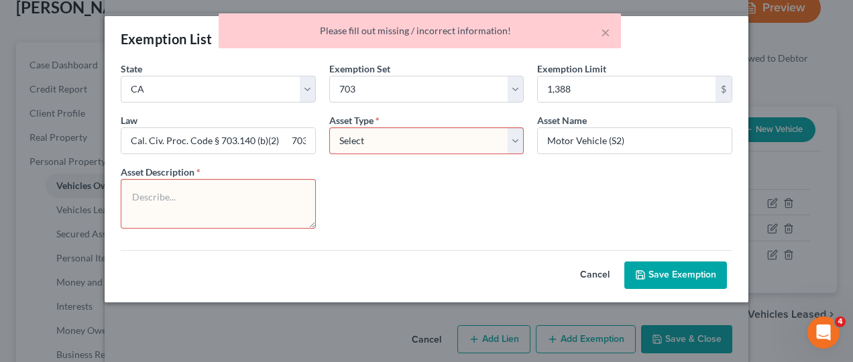
click at [504, 147] on select "Select Homestead Other" at bounding box center [426, 140] width 195 height 27
select select "1"
click at [329, 127] on select "Select Homestead Other" at bounding box center [426, 140] width 195 height 27
click at [241, 210] on textarea at bounding box center [218, 204] width 195 height 50
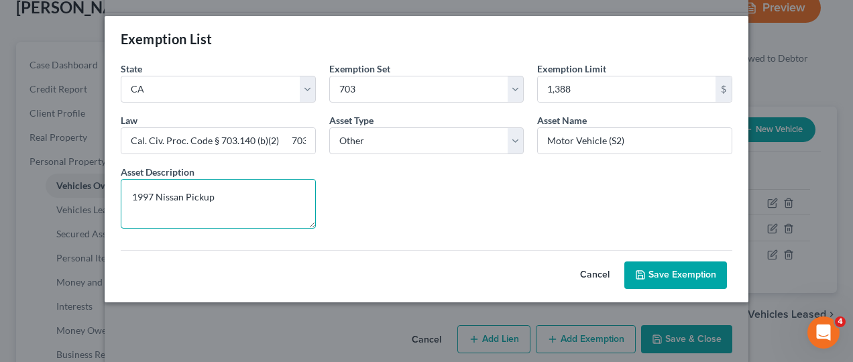
type textarea "1997 Nissan Pickup"
click at [690, 269] on button "Save Exemption" at bounding box center [675, 275] width 103 height 28
select select "5"
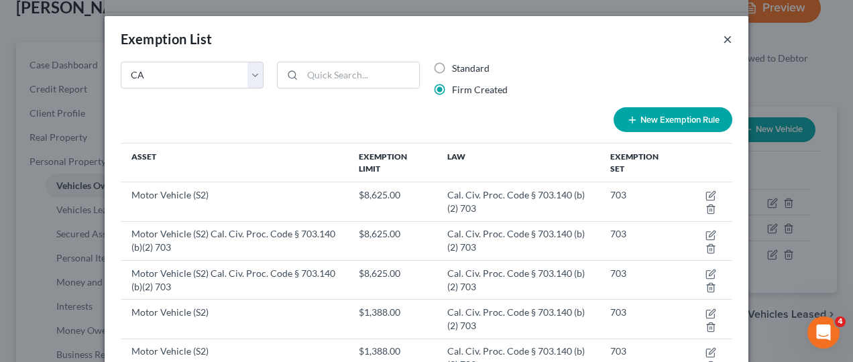
click at [723, 38] on button "×" at bounding box center [727, 39] width 9 height 16
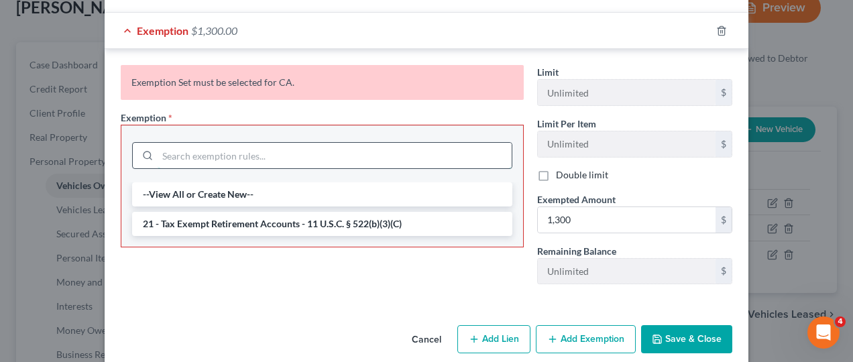
click at [267, 143] on input "search" at bounding box center [335, 155] width 354 height 25
paste input "Cal. Civ. Proc. Code § 703.140 (b)(2) 703"
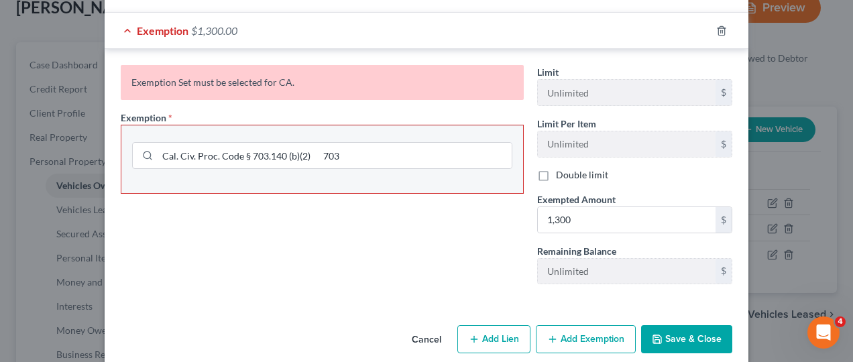
click at [700, 325] on button "Save & Close" at bounding box center [686, 339] width 91 height 28
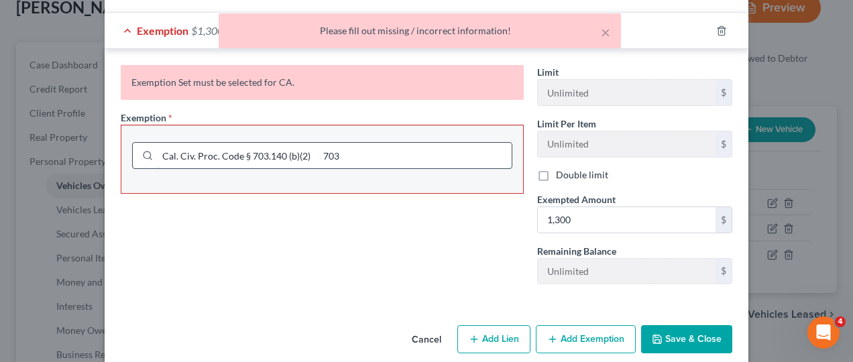
click at [158, 143] on input "Cal. Civ. Proc. Code § 703.140 (b)(2) 703" at bounding box center [335, 155] width 354 height 25
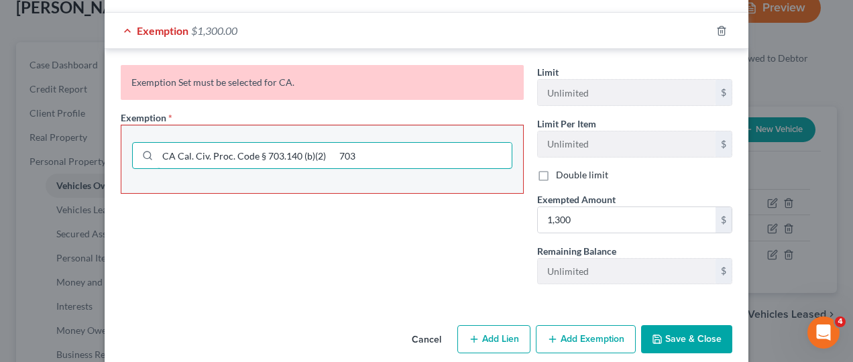
type input "CA Cal. Civ. Proc. Code § 703.140 (b)(2) 703"
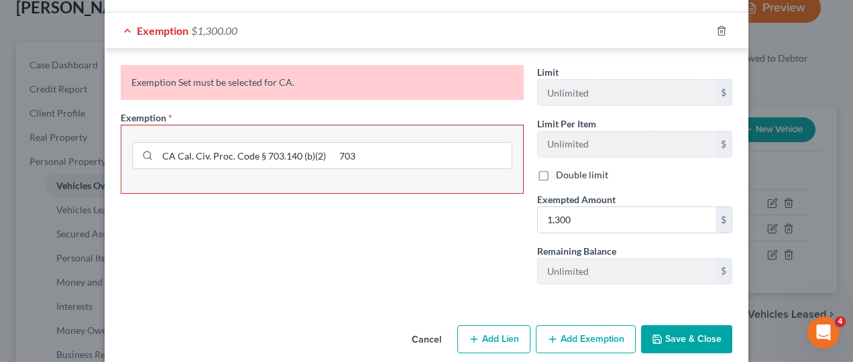
click at [687, 325] on button "Save & Close" at bounding box center [686, 339] width 91 height 28
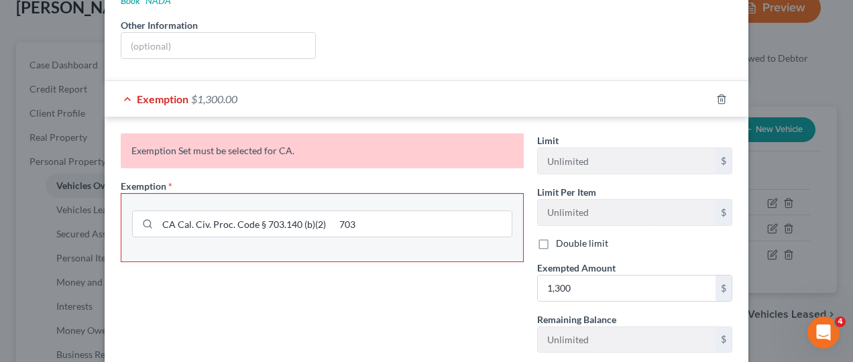
scroll to position [275, 0]
click at [592, 276] on input "1,300" at bounding box center [627, 288] width 178 height 25
type input "1,388"
click at [373, 213] on input "CA Cal. Civ. Proc. Code § 703.140 (b)(2) 703" at bounding box center [335, 224] width 354 height 25
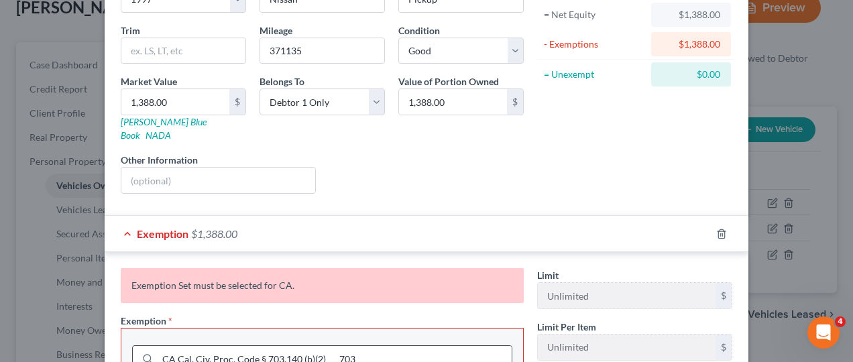
scroll to position [344, 0]
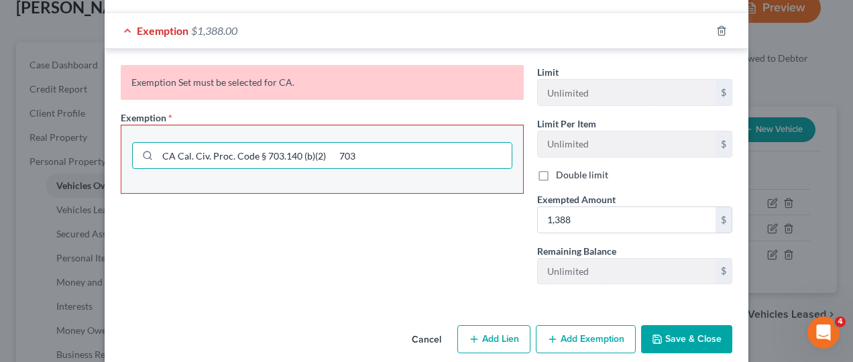
click at [674, 325] on button "Save & Close" at bounding box center [686, 339] width 91 height 28
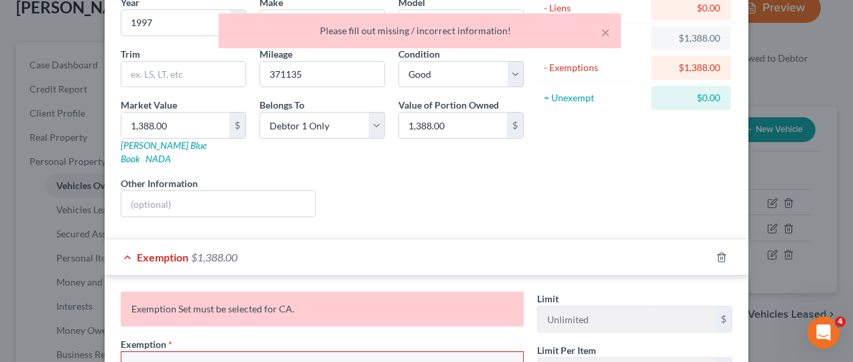
scroll to position [0, 0]
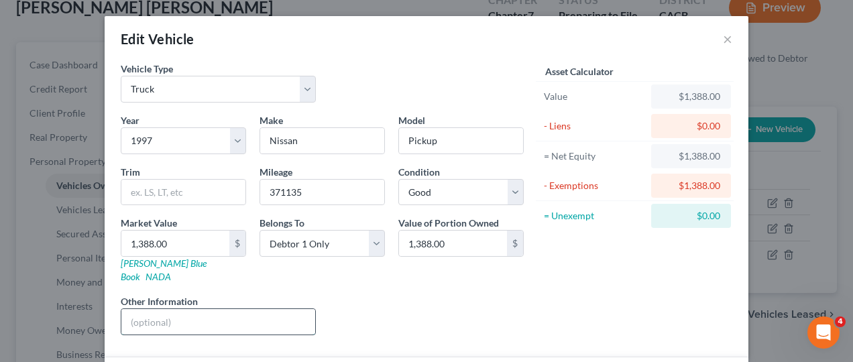
click at [239, 312] on input "text" at bounding box center [218, 321] width 194 height 25
click at [375, 25] on div "Edit Vehicle ×" at bounding box center [426, 39] width 643 height 46
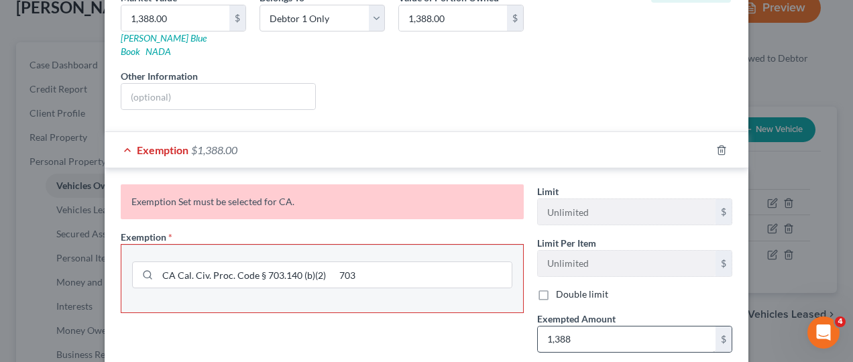
scroll to position [344, 0]
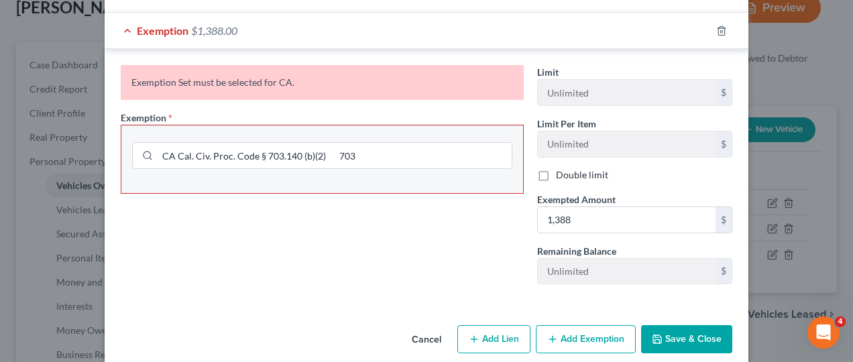
click at [684, 325] on button "Save & Close" at bounding box center [686, 339] width 91 height 28
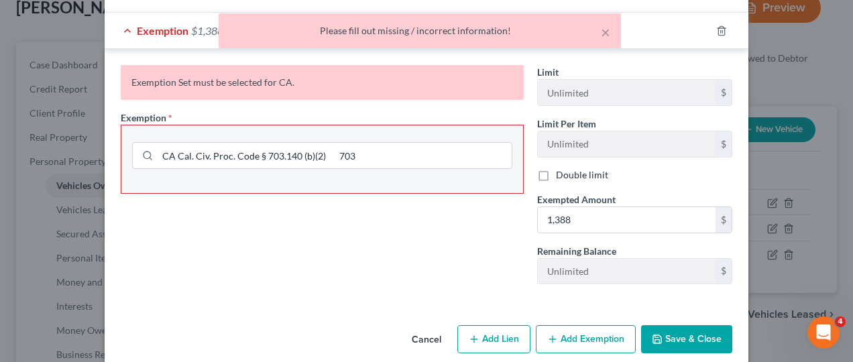
click at [452, 29] on div "Please fill out missing / incorrect information!" at bounding box center [419, 30] width 381 height 13
click at [318, 65] on div "Exemption Set must be selected for CA." at bounding box center [322, 82] width 403 height 35
click at [164, 143] on input "CA Cal. Civ. Proc. Code § 703.140 (b)(2) 703" at bounding box center [335, 155] width 354 height 25
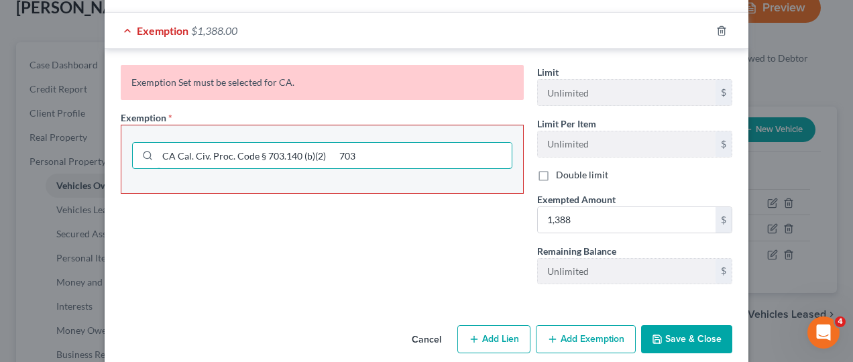
drag, startPoint x: 363, startPoint y: 135, endPoint x: 88, endPoint y: 131, distance: 274.8
click at [88, 131] on div "Edit Vehicle × Vehicle Type Select Automobile Truck Trailer Watercraft Aircraft…" at bounding box center [426, 181] width 853 height 362
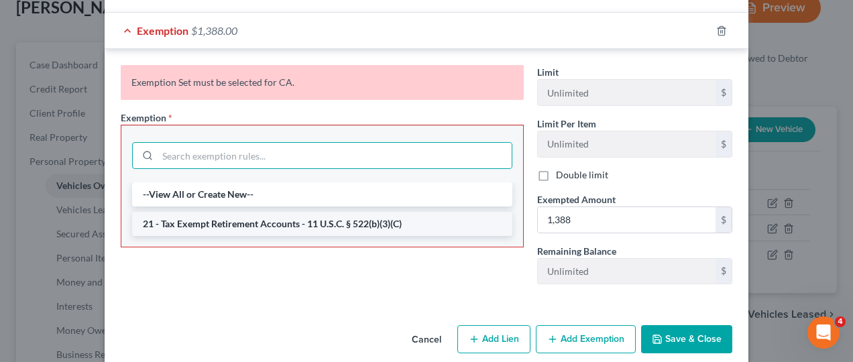
click at [201, 212] on li "21 - Tax Exempt Retirement Accounts - 11 U.S.C. § 522(b)(3)(C)" at bounding box center [322, 224] width 380 height 24
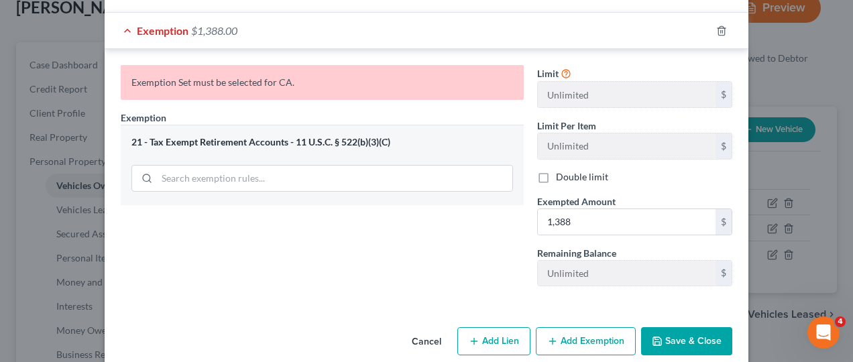
click at [668, 327] on button "Save & Close" at bounding box center [686, 341] width 91 height 28
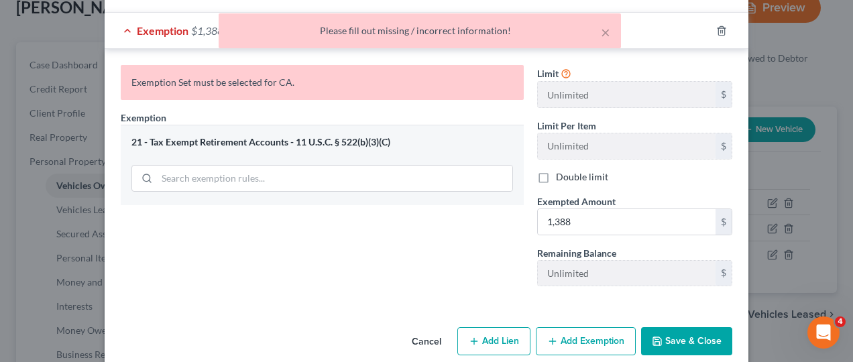
click at [669, 327] on button "Save & Close" at bounding box center [686, 341] width 91 height 28
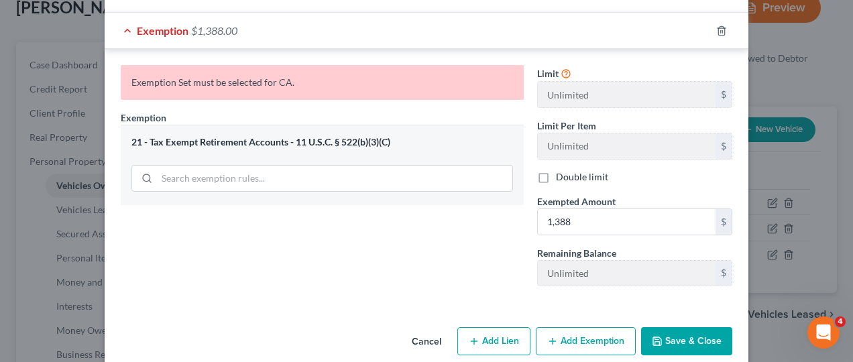
click at [282, 136] on div "21 - Tax Exempt Retirement Accounts - 11 U.S.C. § 522(b)(3)(C)" at bounding box center [321, 142] width 381 height 13
click at [235, 166] on input "search" at bounding box center [334, 178] width 355 height 25
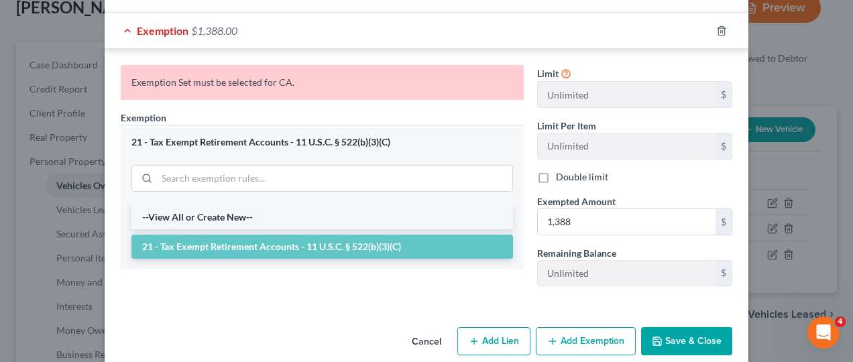
click at [212, 205] on li "--View All or Create New--" at bounding box center [321, 217] width 381 height 24
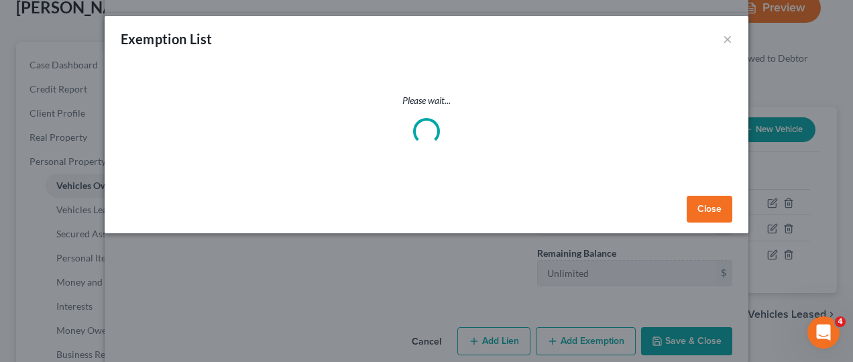
select select "5"
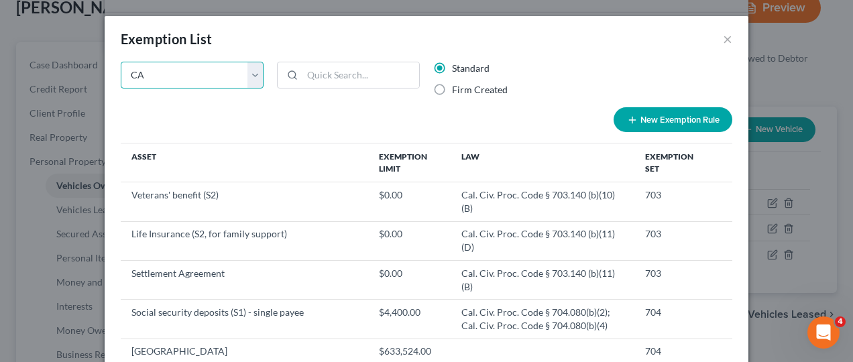
click at [248, 73] on select "State Federal AL AK AR AZ CA CO CT DE DC FL GA GU HI ID IL IN IA KS KY LA ME MD…" at bounding box center [192, 75] width 143 height 27
click at [121, 62] on select "State Federal AL AK AR AZ CA CO CT DE DC FL GA GU HI ID IL IN IA KS KY LA ME MD…" at bounding box center [192, 75] width 143 height 27
click at [452, 89] on label "Firm Created" at bounding box center [480, 89] width 56 height 13
click at [457, 89] on input "Firm Created" at bounding box center [461, 87] width 9 height 9
radio input "true"
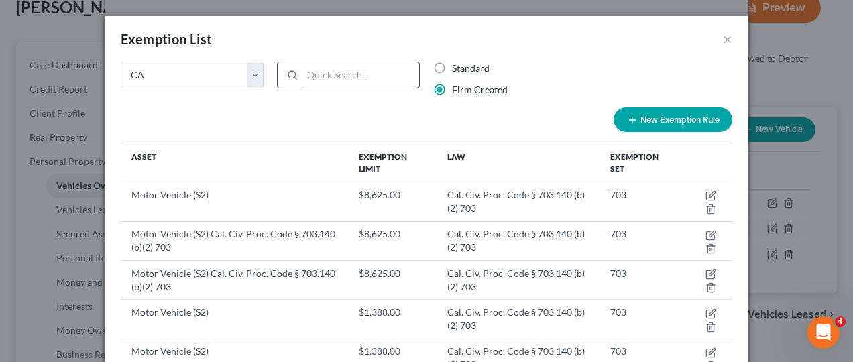
click at [306, 72] on input "search" at bounding box center [360, 74] width 117 height 25
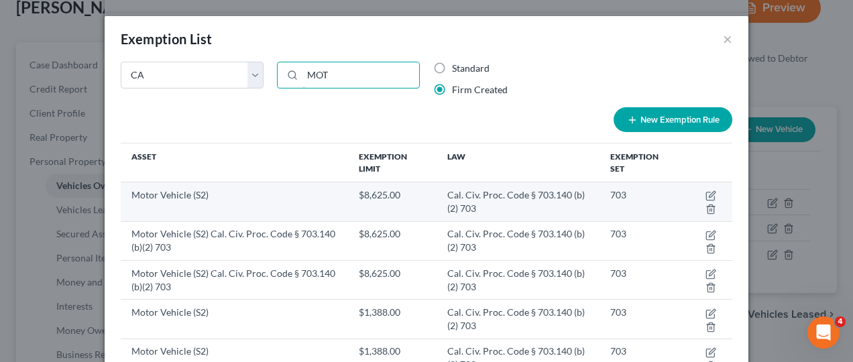
type input "MOT"
click at [245, 186] on td "Motor Vehicle (S2)" at bounding box center [234, 201] width 227 height 39
click at [222, 201] on td "Motor Vehicle (S2)" at bounding box center [234, 201] width 227 height 39
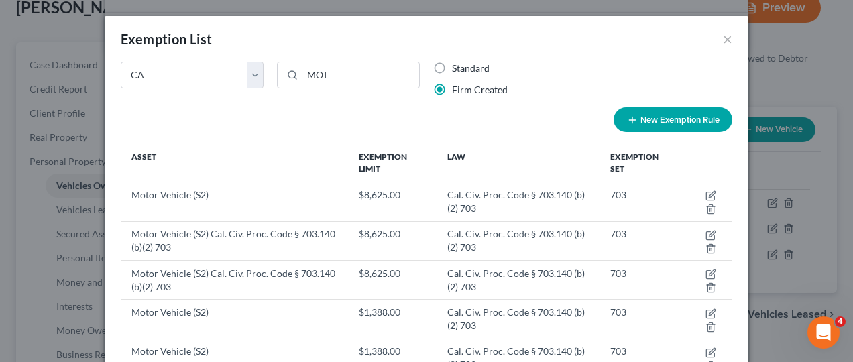
click at [643, 118] on button "New Exemption Rule" at bounding box center [672, 119] width 119 height 25
select select "5"
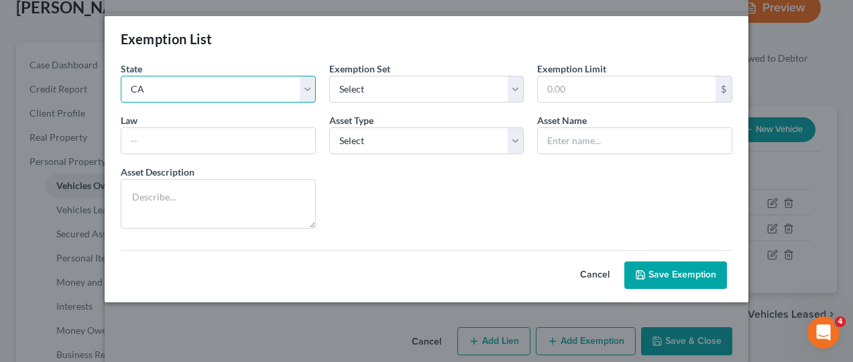
click at [310, 91] on select "State Federal AL AK AR AZ CA CO CT DE DC FL GA GU HI ID IL IN IA KS KY LA ME MD…" at bounding box center [218, 89] width 195 height 27
click at [121, 76] on select "State Federal AL AK AR AZ CA CO CT DE DC FL GA GU HI ID IL IN IA KS KY LA ME MD…" at bounding box center [218, 89] width 195 height 27
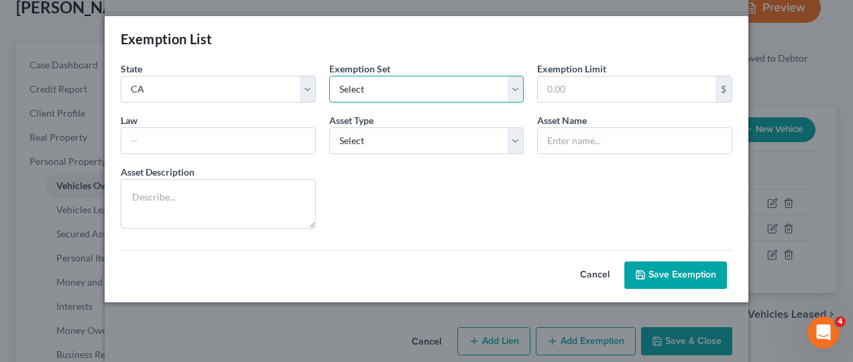
click at [515, 84] on select "Select 703 704" at bounding box center [426, 89] width 195 height 27
select select "0"
click at [329, 76] on select "Select 703 704" at bounding box center [426, 89] width 195 height 27
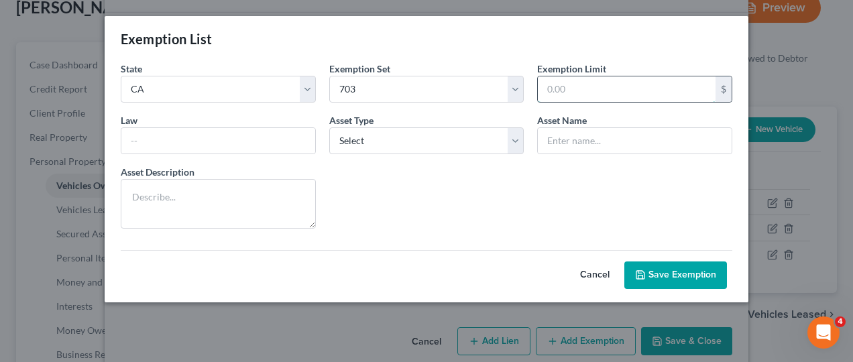
click at [665, 90] on input "text" at bounding box center [627, 88] width 178 height 25
type input "1,388"
type input "Cal. Civ. Proc. Code § 703.140 (b)(2) 703"
type input "Motor Vehicle (S2)"
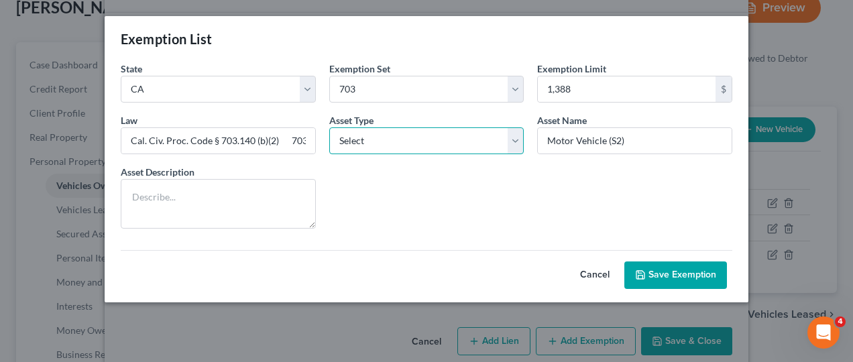
click at [378, 142] on select "Select Homestead Other" at bounding box center [426, 140] width 195 height 27
select select "1"
click at [329, 127] on select "Select Homestead Other" at bounding box center [426, 140] width 195 height 27
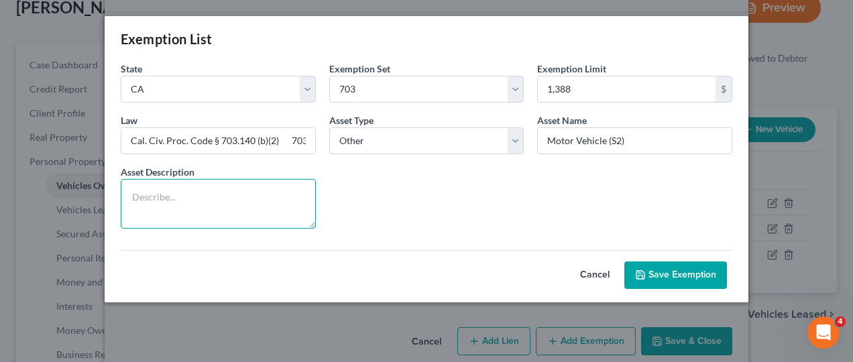
click at [181, 199] on textarea at bounding box center [218, 204] width 195 height 50
type textarea "1997 Nissan Pickup"
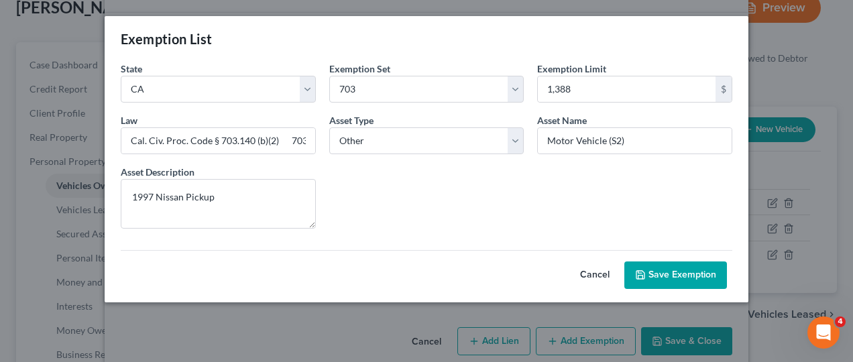
click at [661, 276] on button "Save Exemption" at bounding box center [675, 275] width 103 height 28
select select "5"
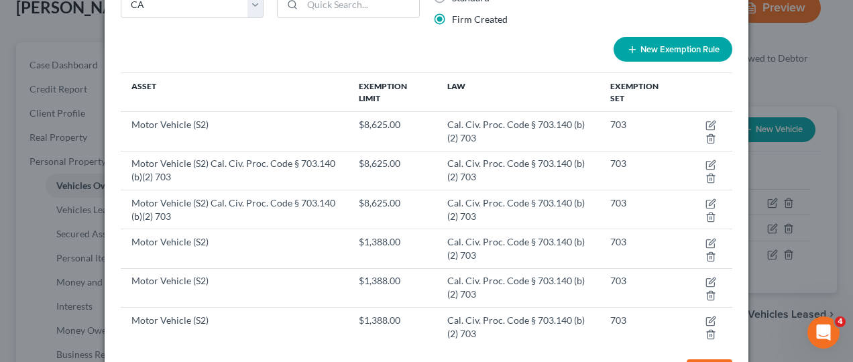
scroll to position [0, 0]
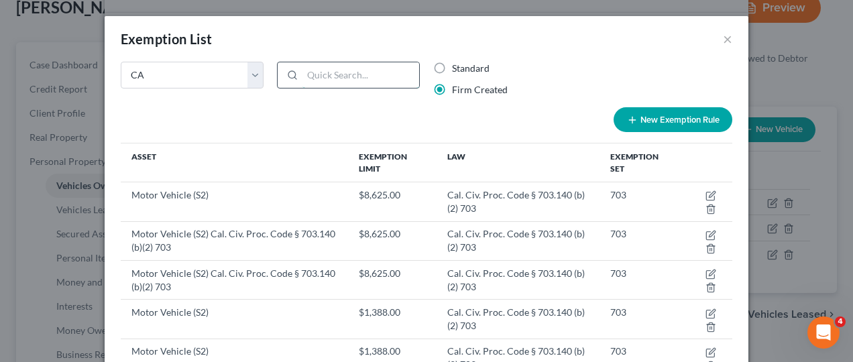
click at [304, 76] on input "search" at bounding box center [360, 74] width 117 height 25
paste input "Cal. Civ. Proc. Code § 703.140 (b)(2) 703"
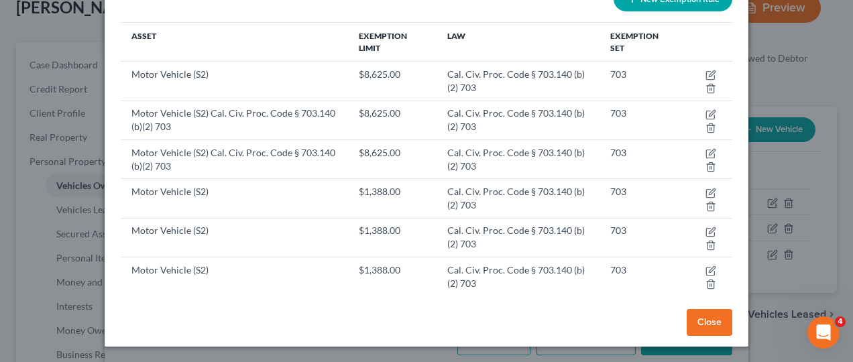
type input "Cal. Civ. Proc. Code § 703.140 (b)(2) 703"
click at [706, 322] on button "Close" at bounding box center [709, 322] width 46 height 27
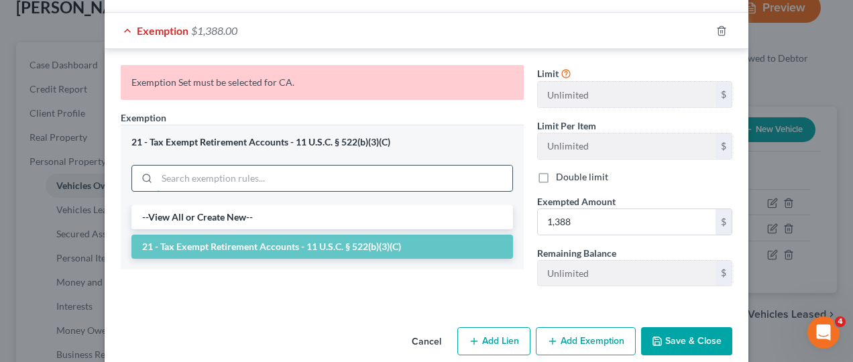
click at [276, 166] on input "search" at bounding box center [334, 178] width 355 height 25
click at [271, 166] on input "search" at bounding box center [334, 178] width 355 height 25
paste input "Cal. Civ. Proc. Code § 703.140 (b)(2) 703"
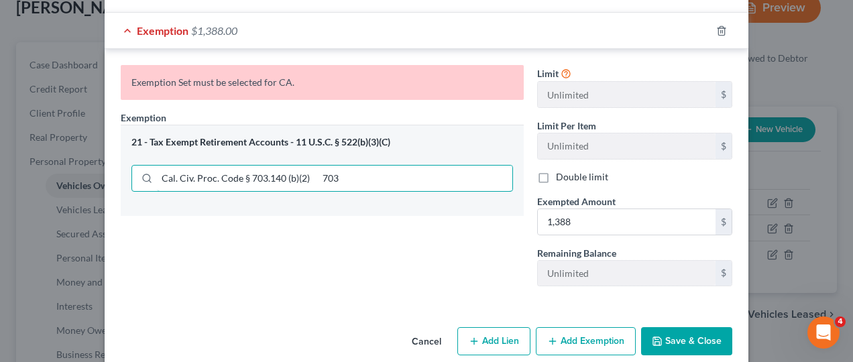
type input "Cal. Civ. Proc. Code § 703.140 (b)(2) 703"
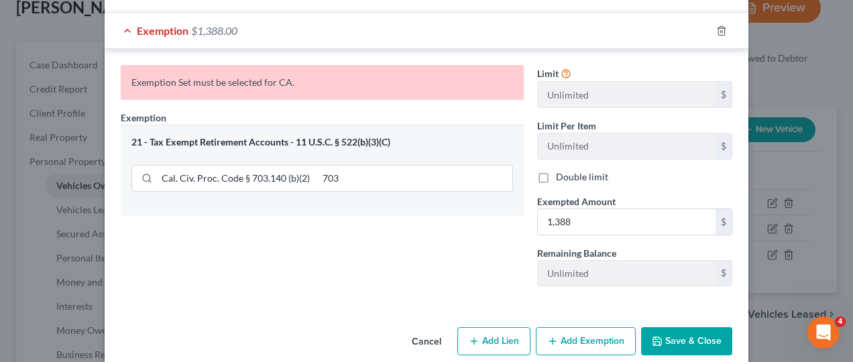
click at [693, 327] on button "Save & Close" at bounding box center [686, 341] width 91 height 28
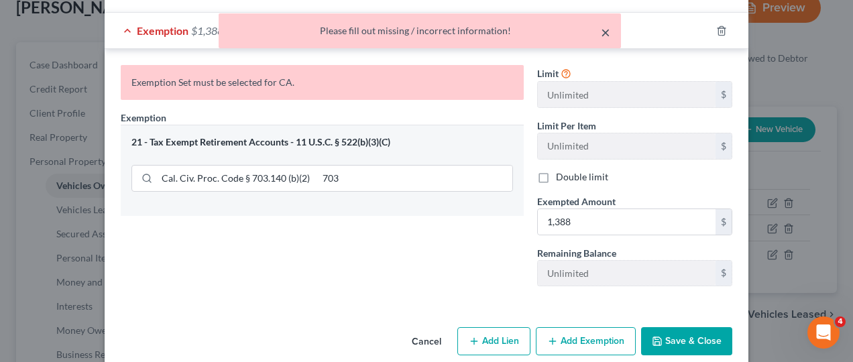
click at [606, 34] on button "×" at bounding box center [605, 32] width 9 height 16
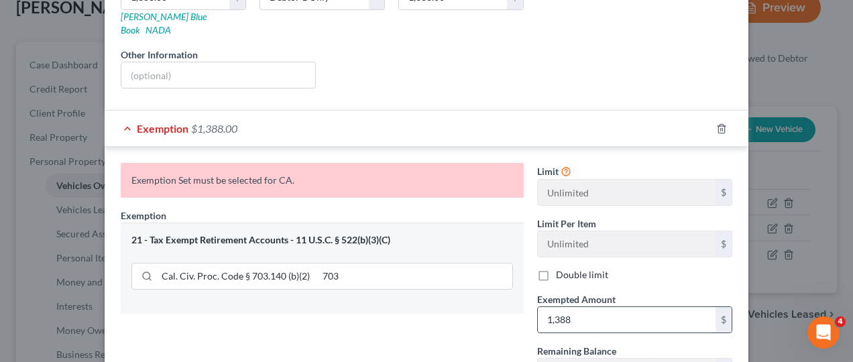
scroll to position [249, 0]
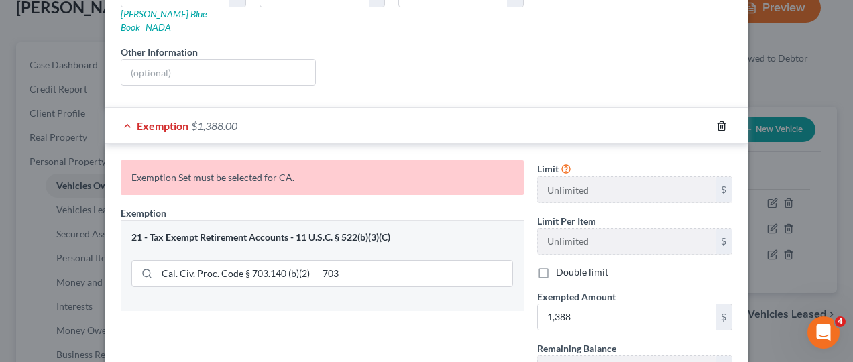
click at [720, 121] on icon "button" at bounding box center [721, 126] width 11 height 11
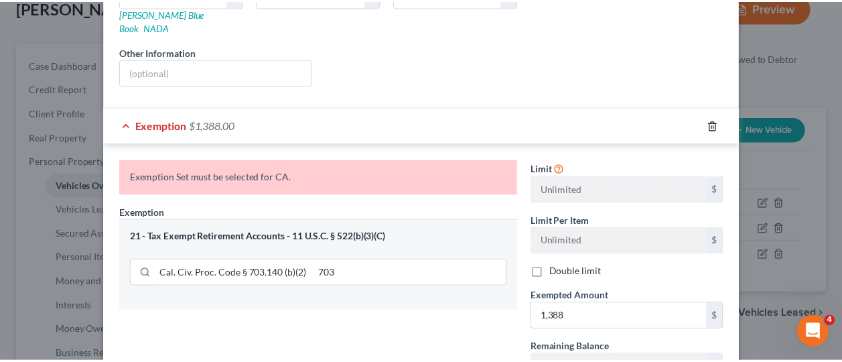
scroll to position [52, 0]
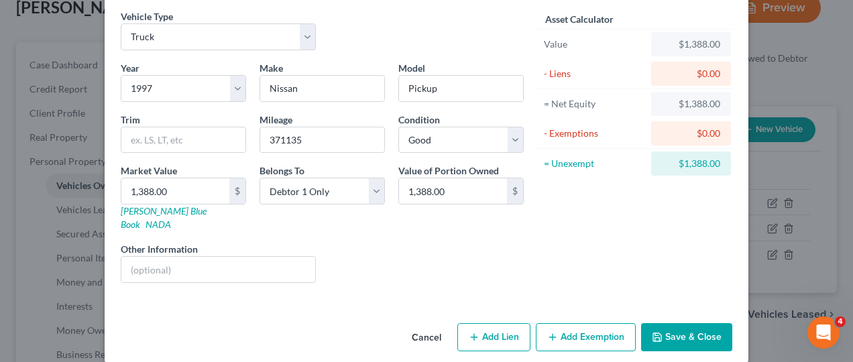
click at [690, 323] on button "Save & Close" at bounding box center [686, 337] width 91 height 28
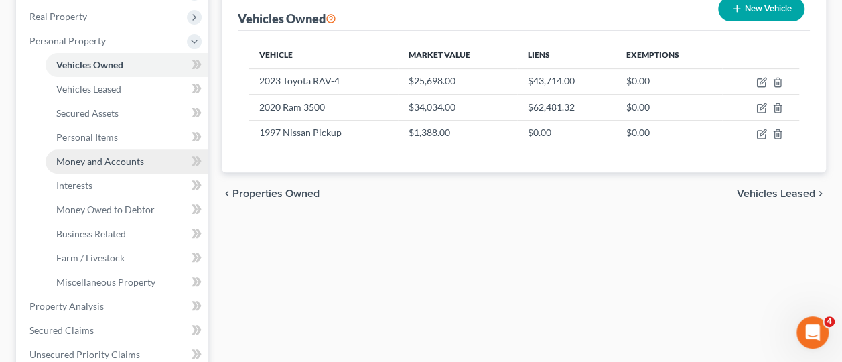
scroll to position [304, 0]
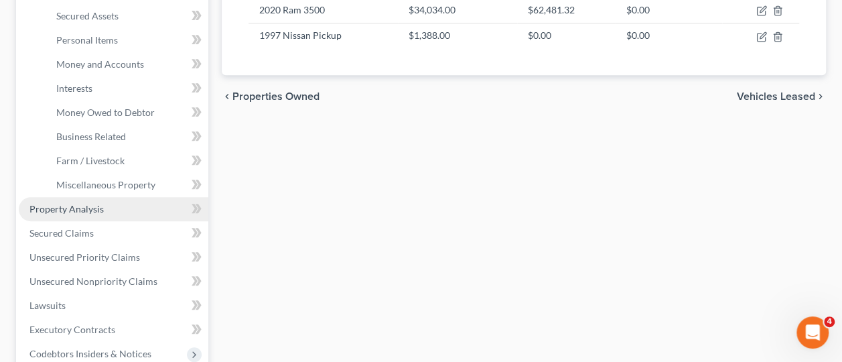
click at [99, 214] on link "Property Analysis" at bounding box center [114, 209] width 190 height 24
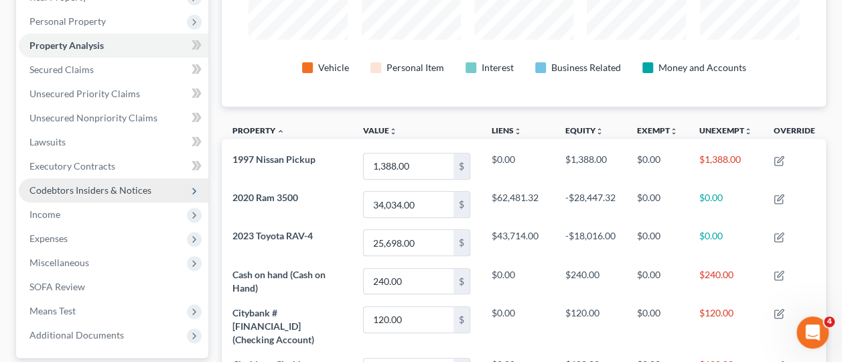
scroll to position [225, 0]
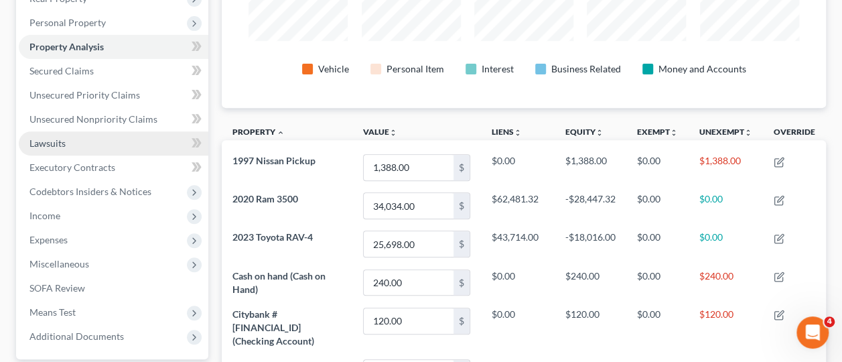
click at [66, 141] on link "Lawsuits" at bounding box center [114, 143] width 190 height 24
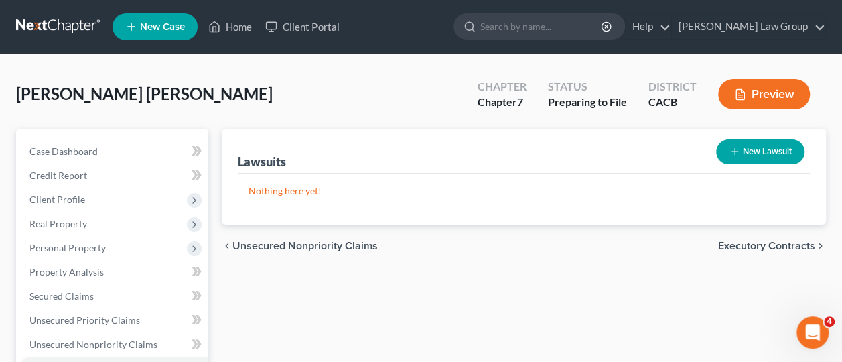
click at [768, 148] on button "New Lawsuit" at bounding box center [760, 151] width 88 height 25
select select "0"
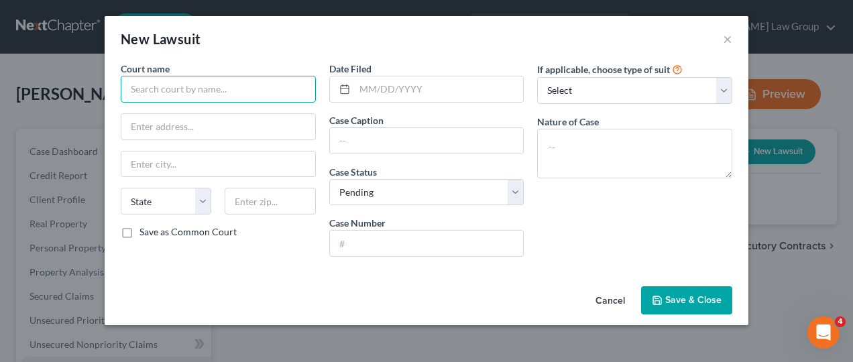
click at [227, 85] on input "text" at bounding box center [218, 89] width 195 height 27
click at [225, 86] on input "text" at bounding box center [218, 89] width 195 height 27
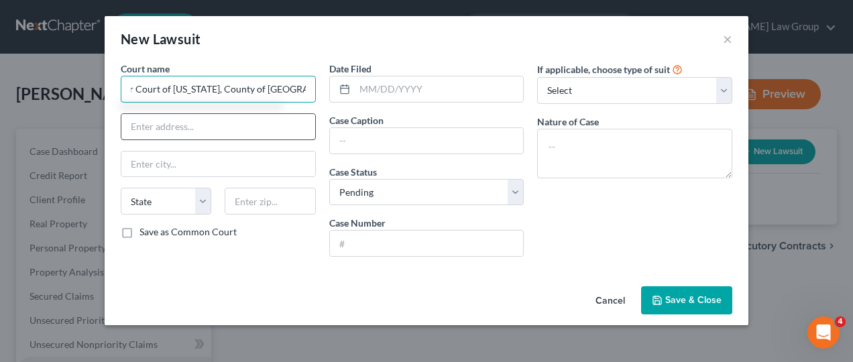
type input "Superior Court of California, County of Los Angeles"
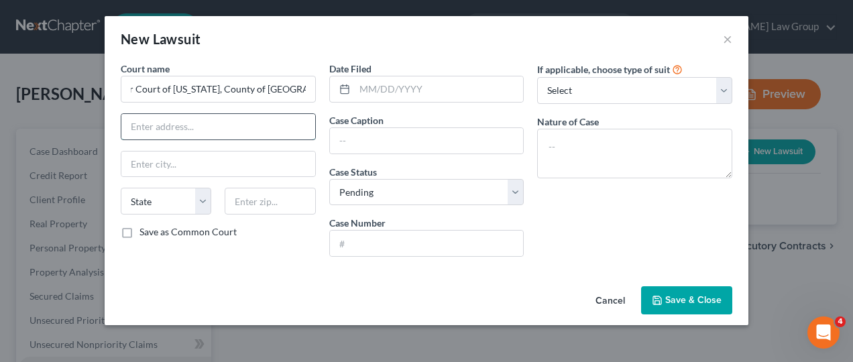
click at [222, 128] on input "text" at bounding box center [218, 126] width 194 height 25
type input "9425 Penfield Ave"
click at [188, 158] on input "text" at bounding box center [218, 163] width 194 height 25
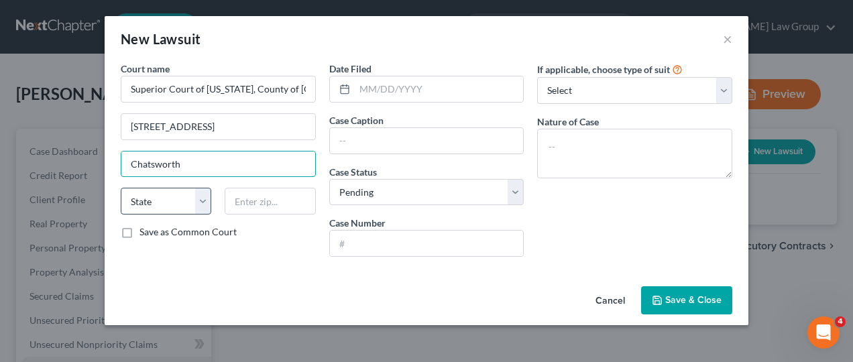
type input "Chatsworth"
click at [200, 200] on select "State AL AK AR AZ CA CO CT DE DC FL GA GU HI ID IL IN IA KS KY LA ME MD MA MI M…" at bounding box center [166, 201] width 90 height 27
select select "4"
click at [121, 188] on select "State AL AK AR AZ CA CO CT DE DC FL GA GU HI ID IL IN IA KS KY LA ME MD MA MI M…" at bounding box center [166, 201] width 90 height 27
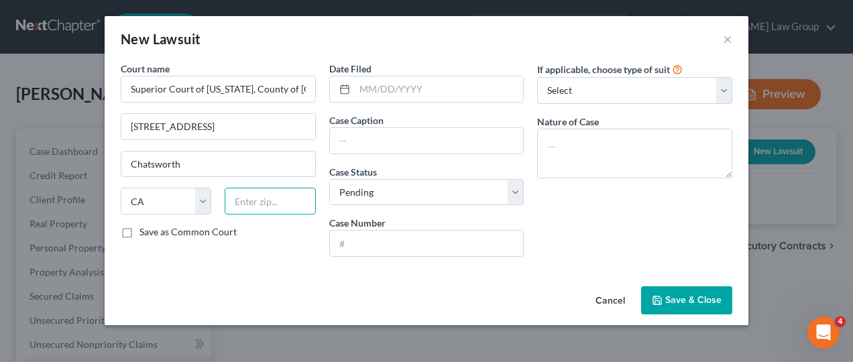
click at [258, 199] on input "text" at bounding box center [270, 201] width 90 height 27
type input "91311"
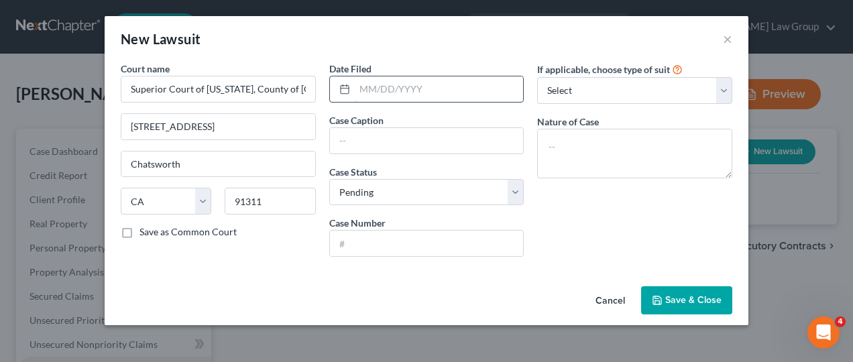
click at [403, 97] on input "text" at bounding box center [439, 88] width 169 height 25
type input "08/27/2025"
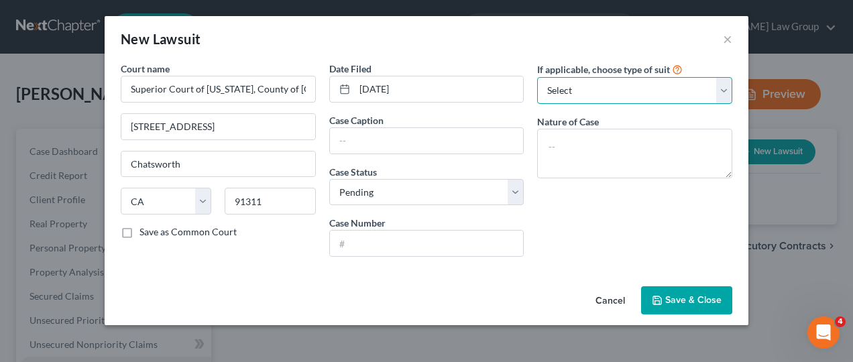
click at [723, 94] on select "Select Repossession Garnishment Foreclosure Attached, Seized, Or Levied Other" at bounding box center [634, 90] width 195 height 27
select select "4"
click at [537, 77] on select "Select Repossession Garnishment Foreclosure Attached, Seized, Or Levied Other" at bounding box center [634, 90] width 195 height 27
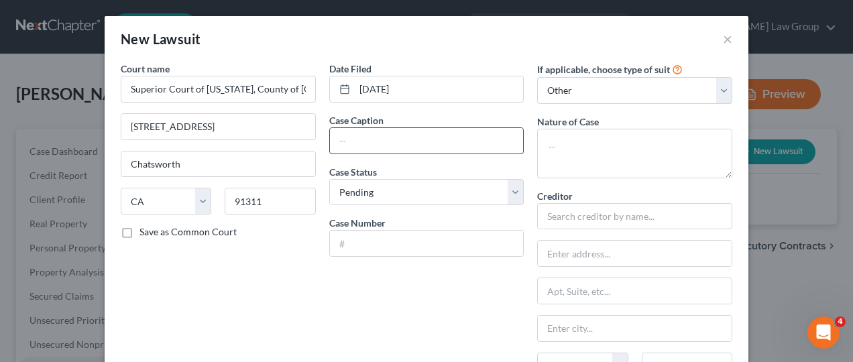
click at [406, 140] on input "text" at bounding box center [427, 140] width 194 height 25
type input "25CHLC42408"
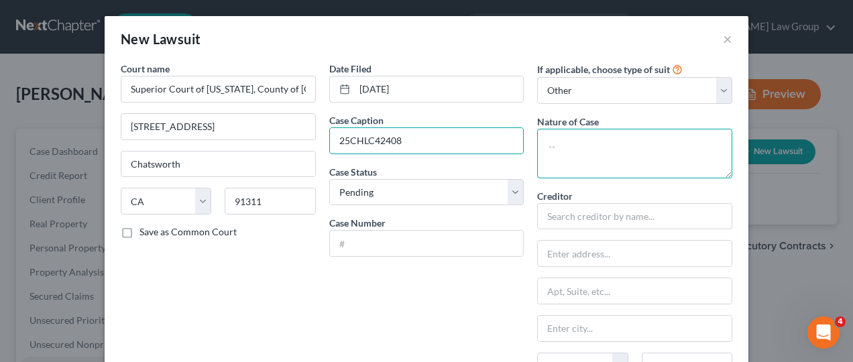
click at [629, 162] on textarea at bounding box center [634, 154] width 195 height 50
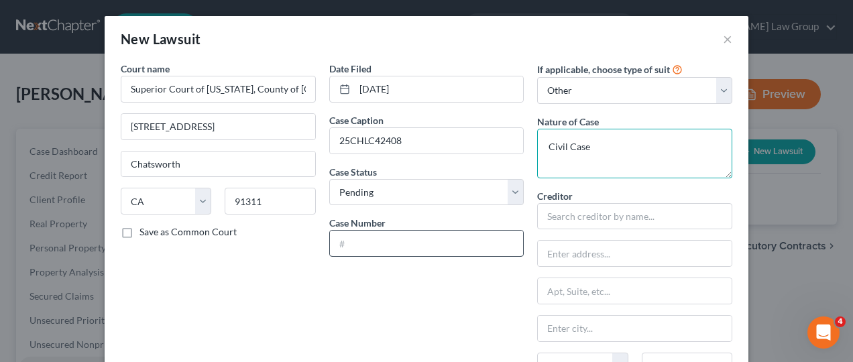
type textarea "Civil Case"
click at [413, 243] on input "text" at bounding box center [427, 243] width 194 height 25
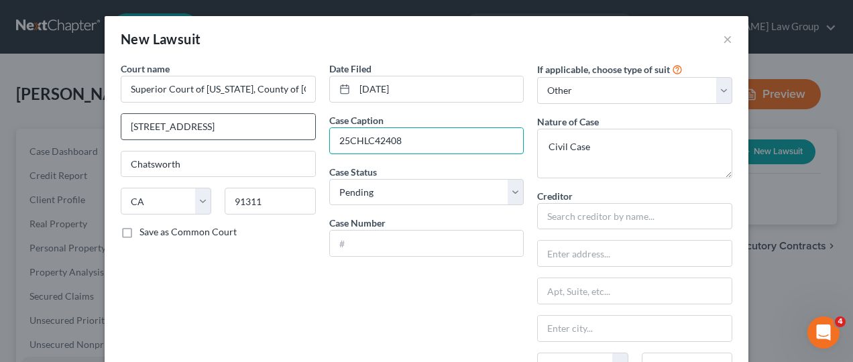
drag, startPoint x: 411, startPoint y: 137, endPoint x: 253, endPoint y: 129, distance: 157.7
click at [253, 129] on div "Court name * Superior Court of California, County of Los Angeles 9425 Penfield …" at bounding box center [426, 273] width 625 height 422
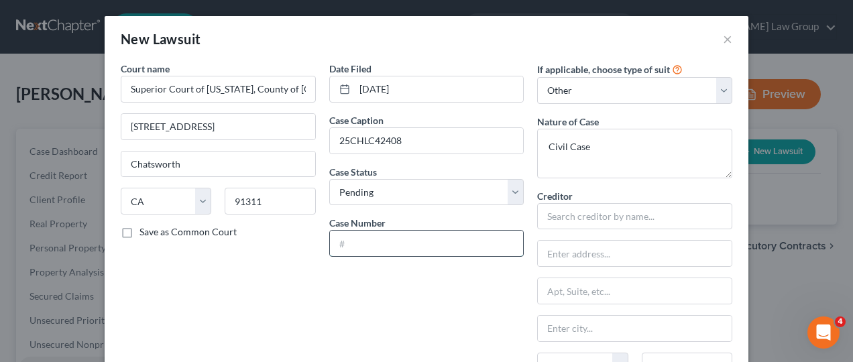
click at [342, 247] on input "text" at bounding box center [427, 243] width 194 height 25
paste input "25CHLC42408"
type input "25CHLC42408"
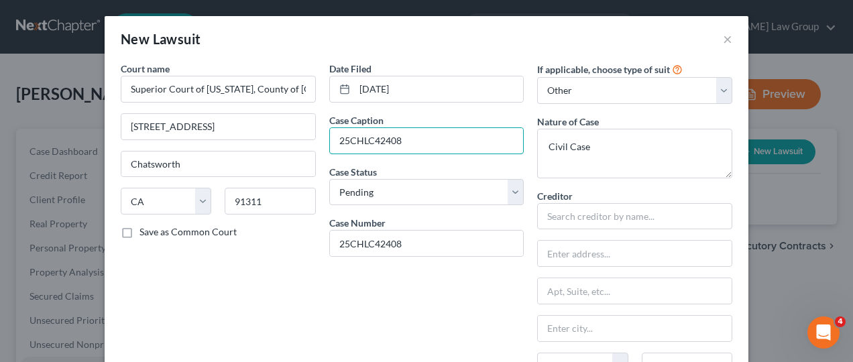
drag, startPoint x: 421, startPoint y: 141, endPoint x: 271, endPoint y: 143, distance: 149.5
click at [271, 143] on div "Court name * Superior Court of California, County of Los Angeles 9425 Penfield …" at bounding box center [426, 273] width 625 height 422
type input "Complaint"
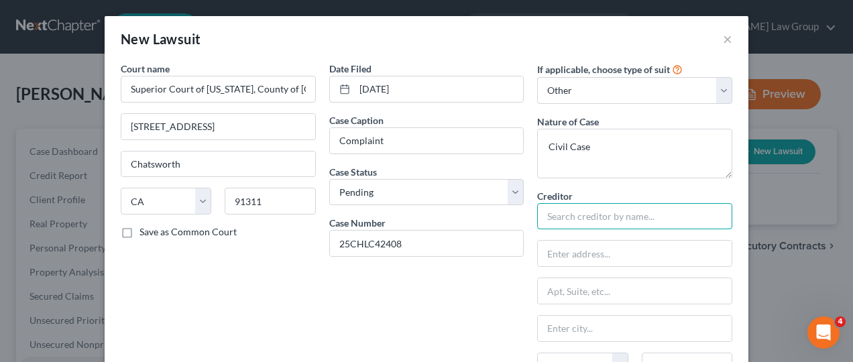
click at [552, 214] on input "text" at bounding box center [634, 216] width 195 height 27
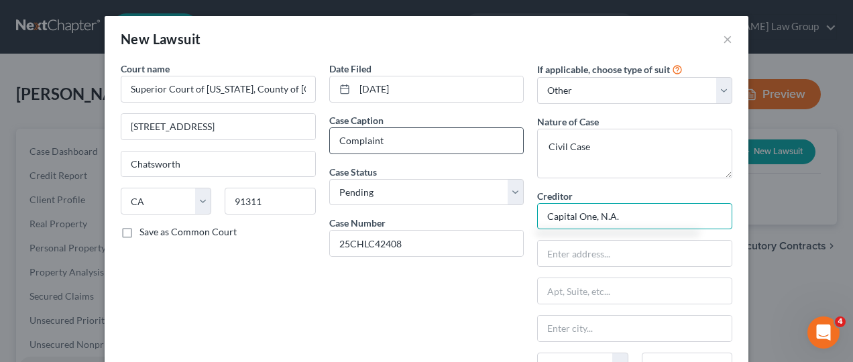
type input "Capital One, N.A."
click at [393, 147] on input "Complaint" at bounding box center [427, 140] width 194 height 25
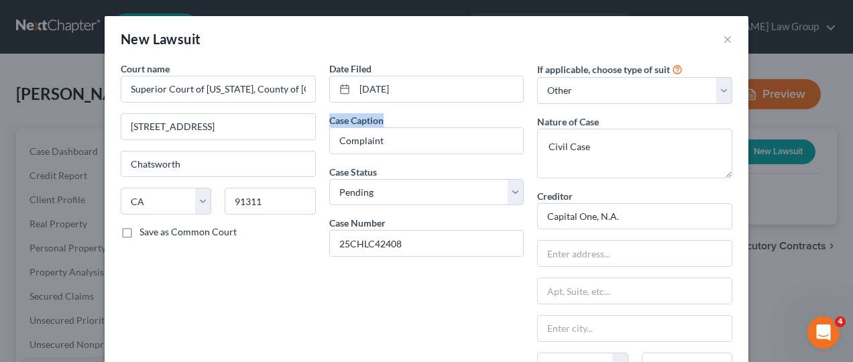
drag, startPoint x: 389, startPoint y: 121, endPoint x: 324, endPoint y: 119, distance: 64.4
click at [329, 119] on div "Case Caption Complaint" at bounding box center [426, 133] width 195 height 41
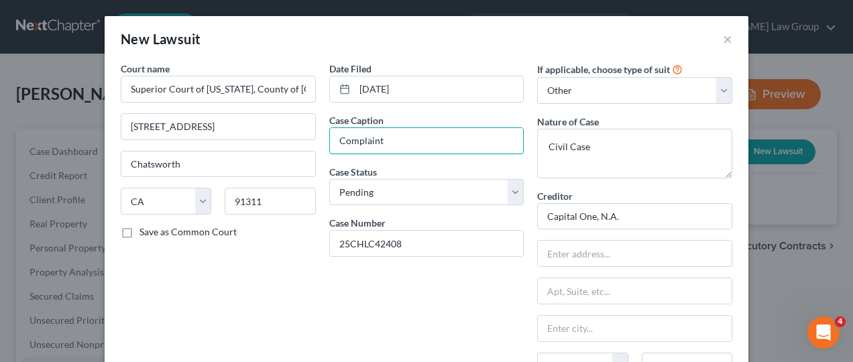
drag, startPoint x: 324, startPoint y: 119, endPoint x: 281, endPoint y: 145, distance: 50.8
click at [281, 145] on div "Court name * Superior Court of California, County of Los Angeles 9425 Penfield …" at bounding box center [426, 273] width 625 height 422
type input "l"
type input "Law Suit"
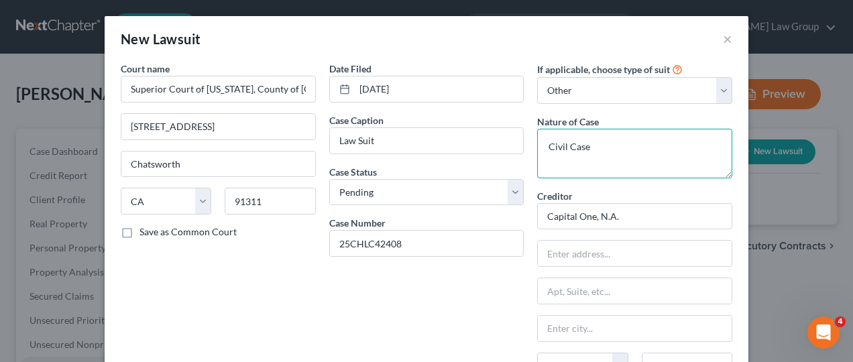
click at [541, 149] on textarea "Civil Case" at bounding box center [634, 154] width 195 height 50
type textarea "Civil Case"
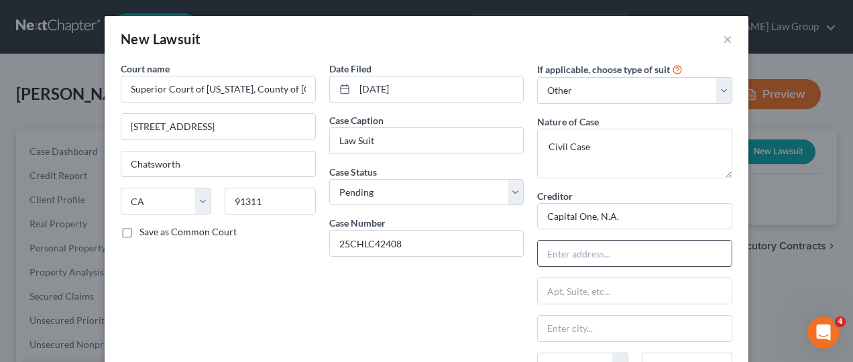
click at [611, 259] on input "text" at bounding box center [635, 253] width 194 height 25
type input "P.O. Box 25145"
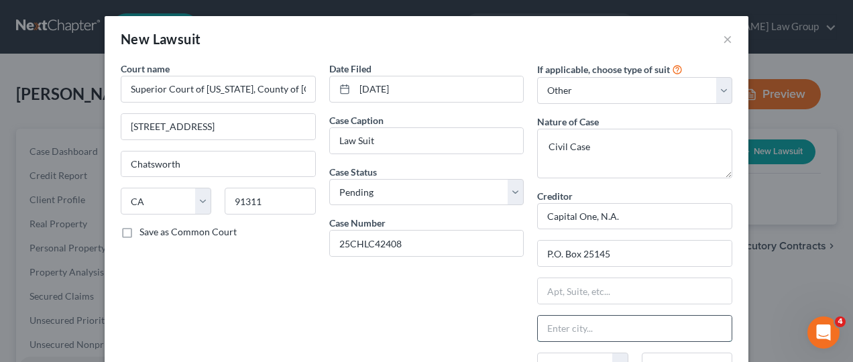
click at [567, 325] on input "text" at bounding box center [635, 328] width 194 height 25
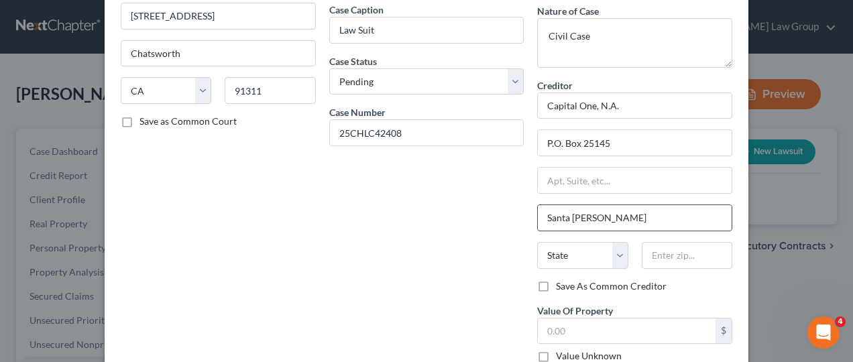
scroll to position [111, 0]
type input "Santa Ana"
click at [617, 252] on select "State AL AK AR AZ CA CO CT DE DC FL GA GU HI ID IL IN IA KS KY LA ME MD MA MI M…" at bounding box center [582, 254] width 90 height 27
select select "4"
click at [537, 241] on select "State AL AK AR AZ CA CO CT DE DC FL GA GU HI ID IL IN IA KS KY LA ME MD MA MI M…" at bounding box center [582, 254] width 90 height 27
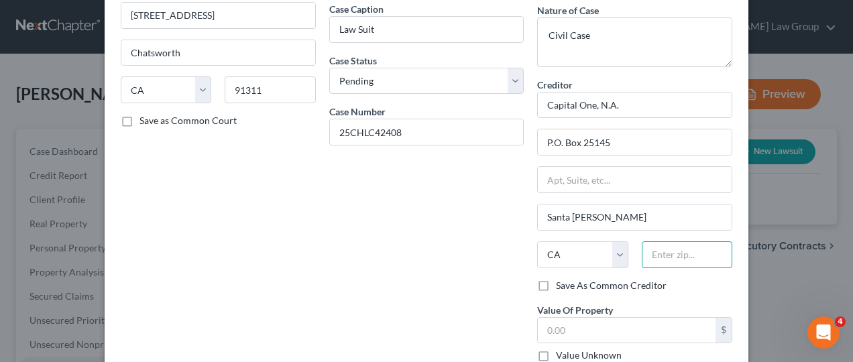
click at [677, 252] on input "text" at bounding box center [686, 254] width 90 height 27
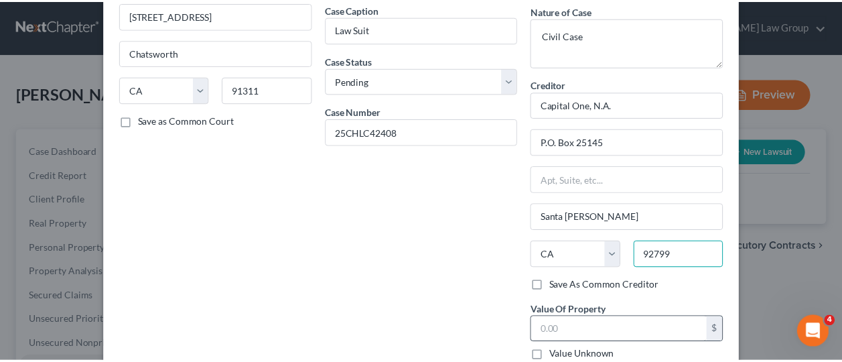
scroll to position [192, 0]
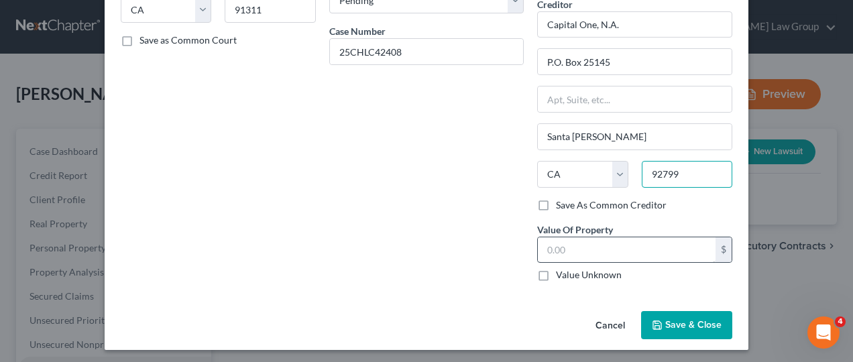
type input "92799"
click at [581, 245] on input "text" at bounding box center [627, 249] width 178 height 25
type input "10,000"
click at [682, 322] on span "Save & Close" at bounding box center [693, 324] width 56 height 11
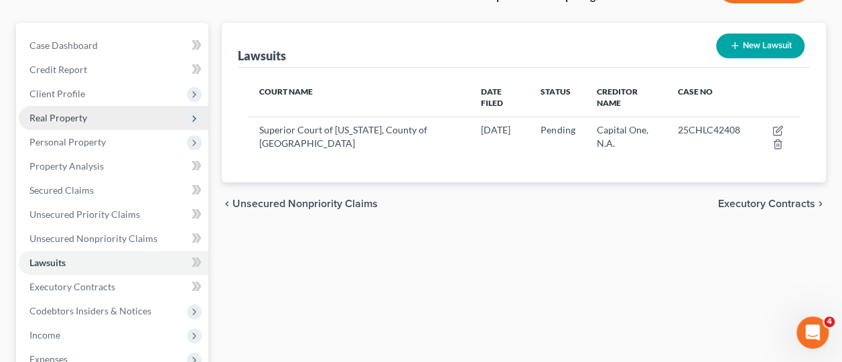
scroll to position [107, 0]
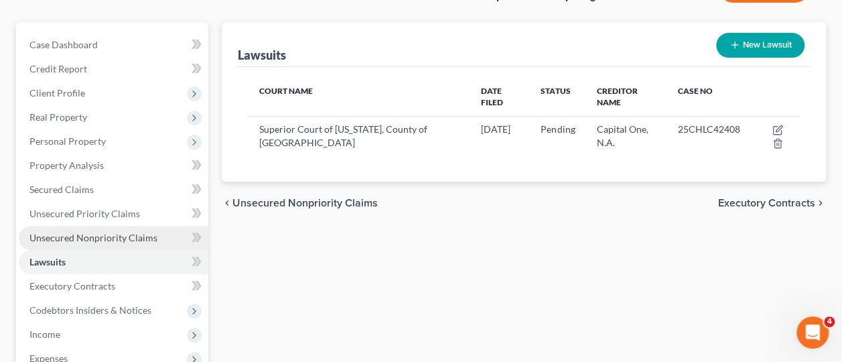
click at [76, 237] on span "Unsecured Nonpriority Claims" at bounding box center [93, 237] width 128 height 11
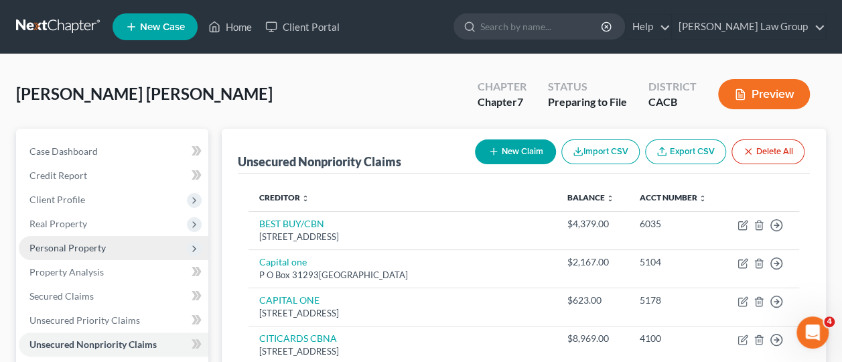
click at [76, 246] on span "Personal Property" at bounding box center [67, 247] width 76 height 11
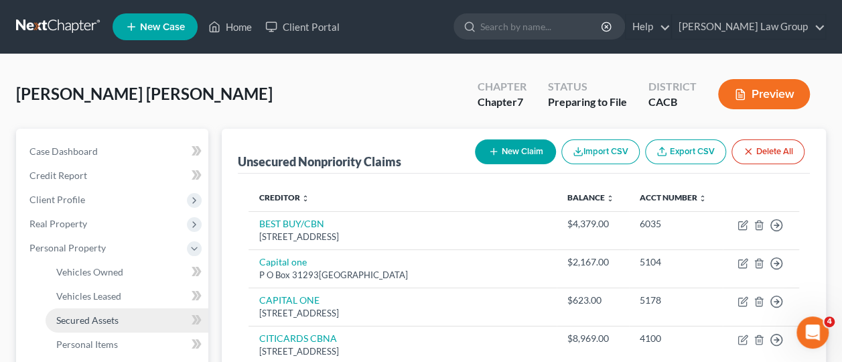
click at [95, 322] on span "Secured Assets" at bounding box center [87, 319] width 62 height 11
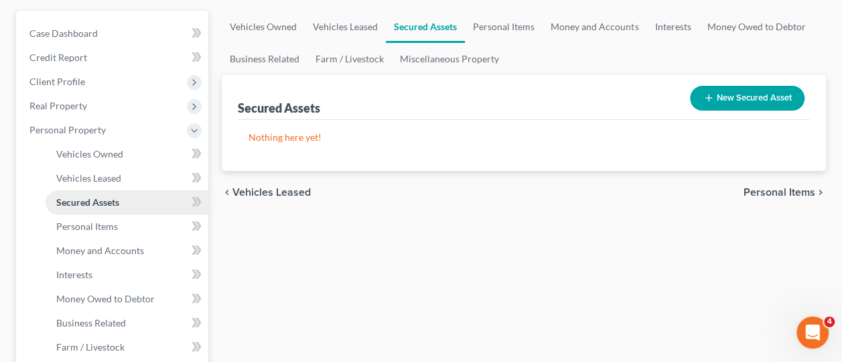
scroll to position [119, 0]
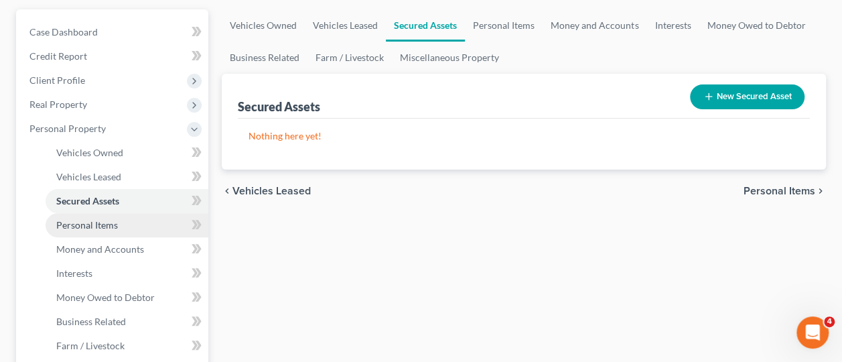
click at [97, 227] on span "Personal Items" at bounding box center [87, 224] width 62 height 11
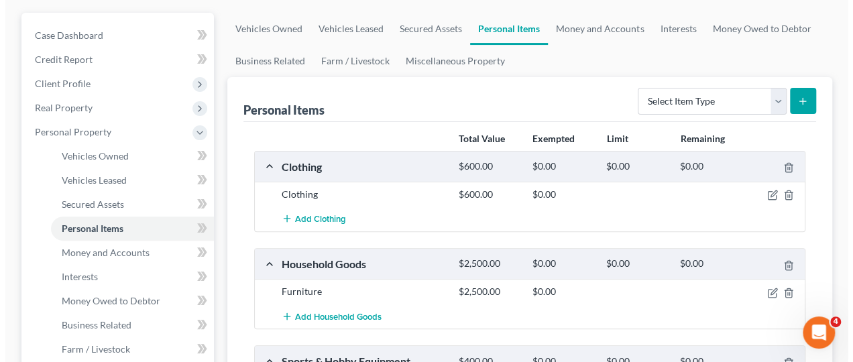
scroll to position [117, 0]
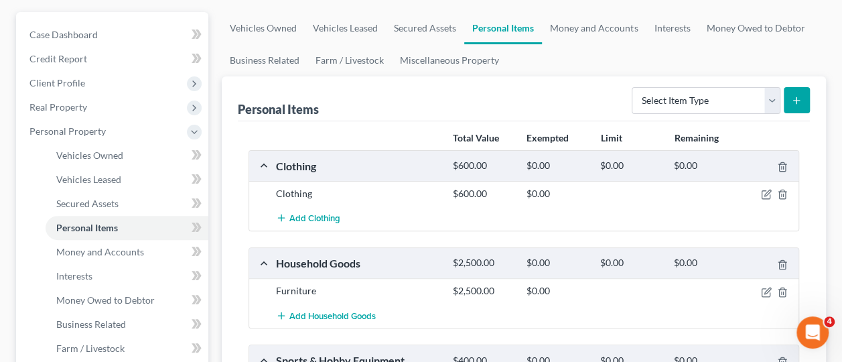
click at [765, 201] on div "Clothing $600.00 $0.00" at bounding box center [524, 193] width 550 height 25
click at [764, 189] on icon "button" at bounding box center [766, 194] width 11 height 11
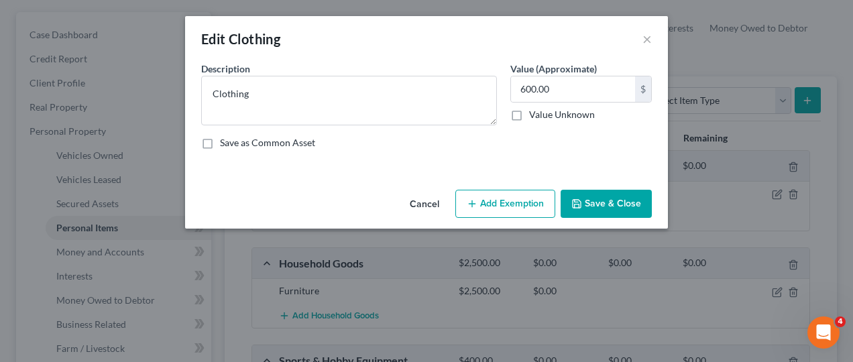
click at [505, 198] on button "Add Exemption" at bounding box center [505, 204] width 100 height 28
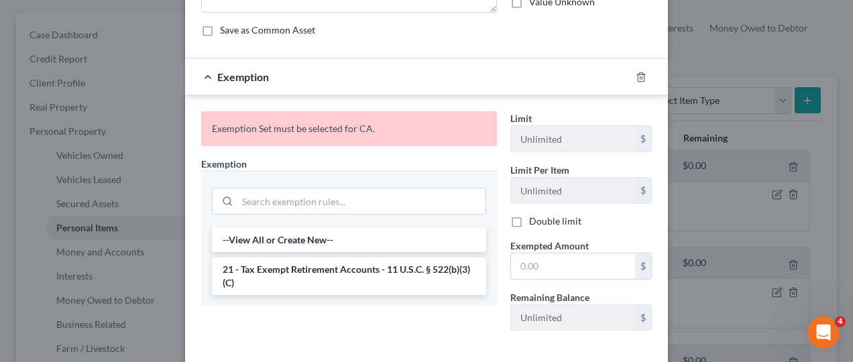
scroll to position [159, 0]
click at [516, 265] on input "text" at bounding box center [573, 265] width 124 height 25
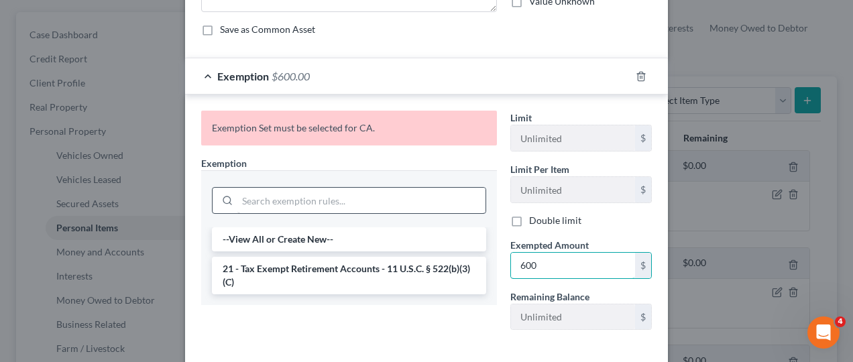
type input "600"
click at [381, 210] on input "search" at bounding box center [361, 200] width 248 height 25
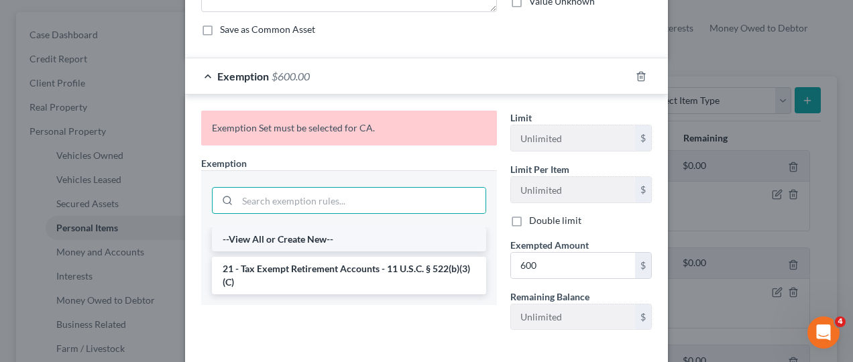
click at [277, 235] on li "--View All or Create New--" at bounding box center [349, 239] width 274 height 24
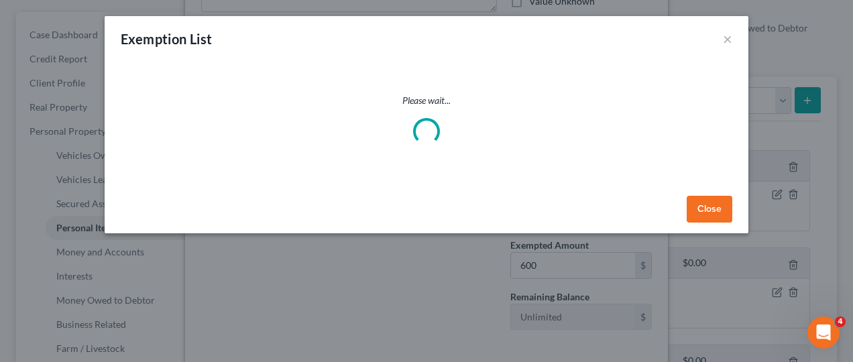
select select "5"
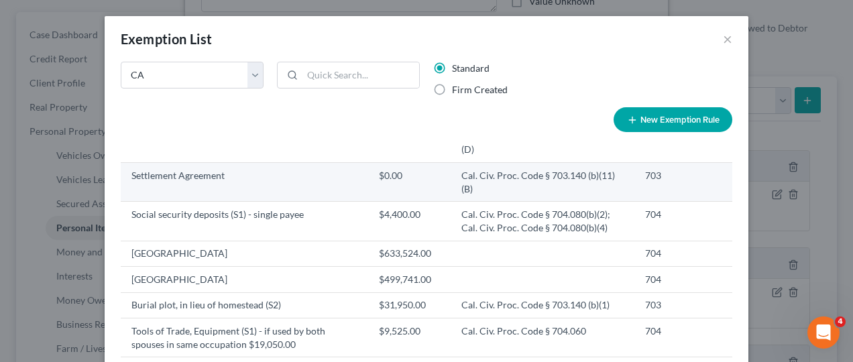
scroll to position [105, 0]
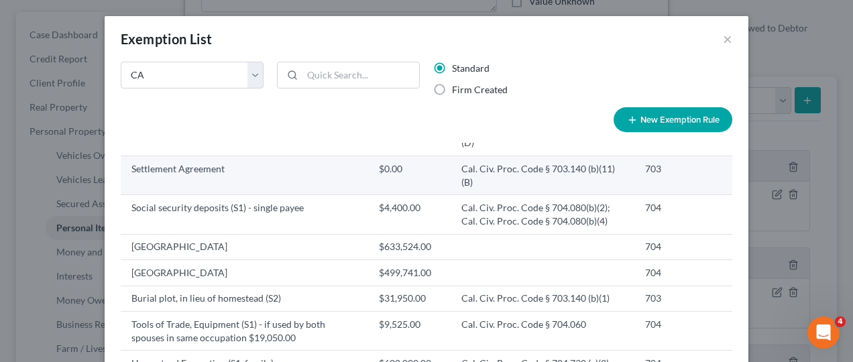
click at [214, 260] on td "San Bernardino County Homestead" at bounding box center [244, 272] width 247 height 25
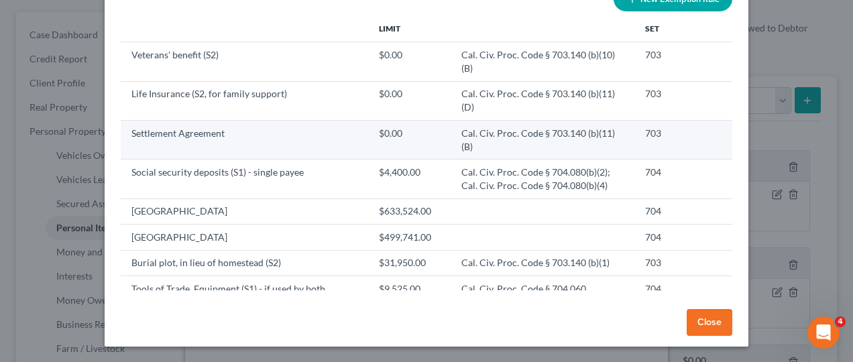
scroll to position [21, 0]
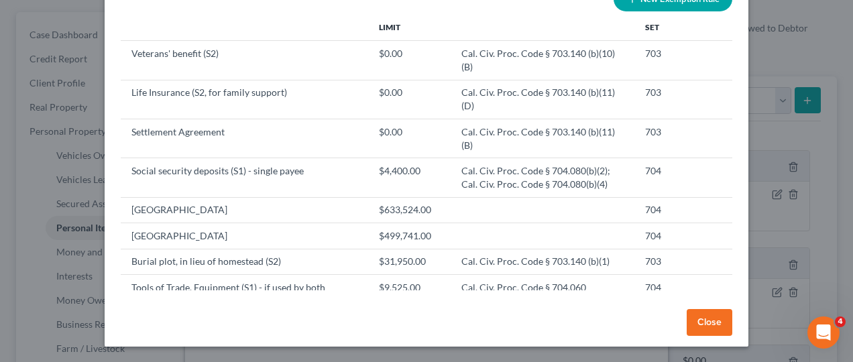
click at [716, 318] on button "Close" at bounding box center [709, 322] width 46 height 27
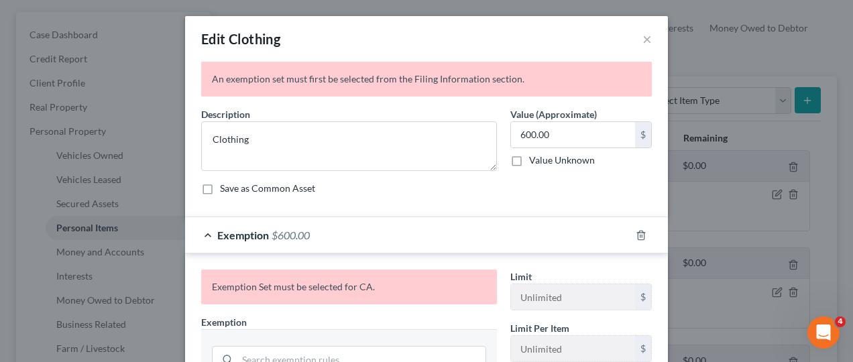
scroll to position [220, 0]
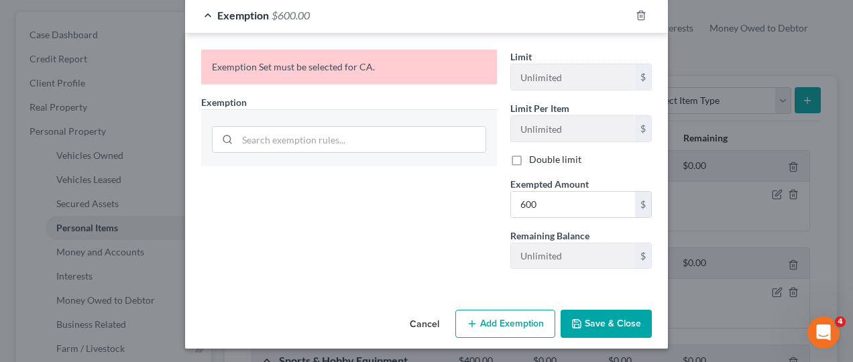
click at [604, 318] on button "Save & Close" at bounding box center [605, 324] width 91 height 28
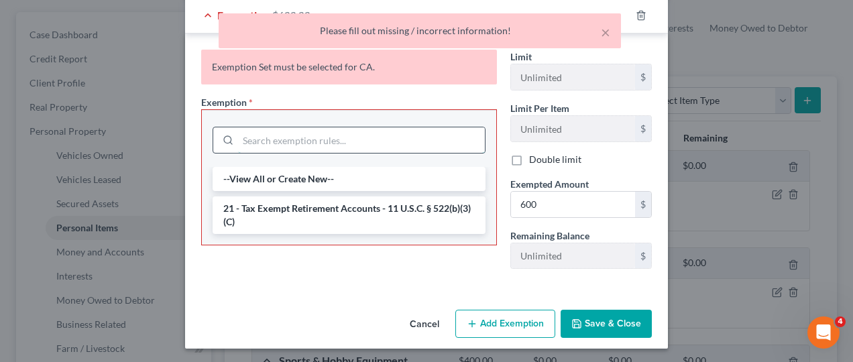
click at [326, 142] on input "search" at bounding box center [361, 139] width 247 height 25
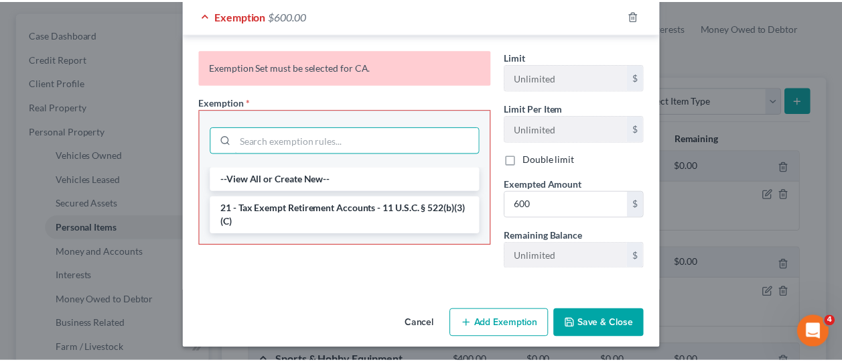
scroll to position [0, 0]
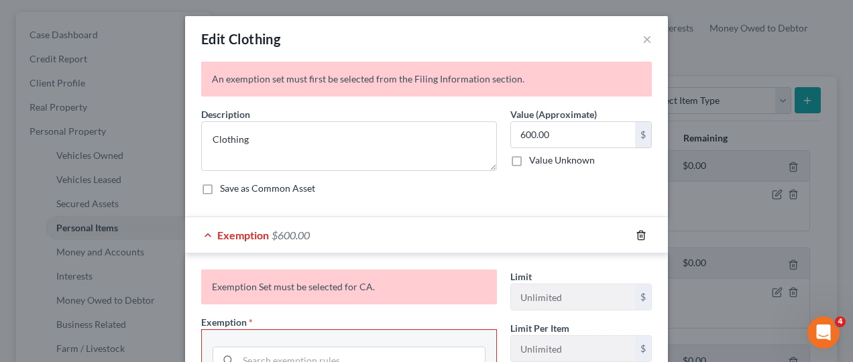
click at [640, 237] on line "button" at bounding box center [640, 236] width 0 height 3
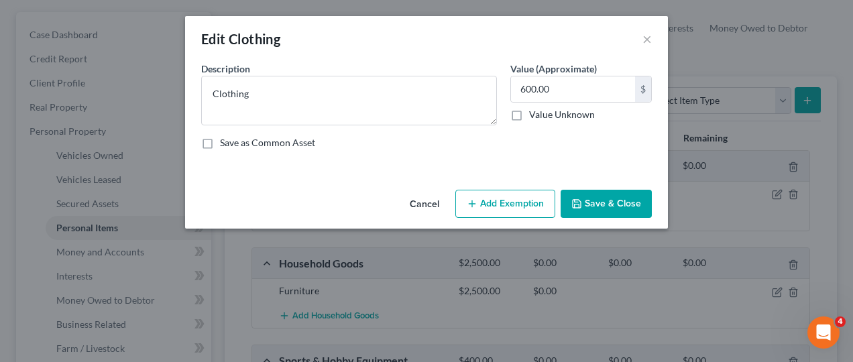
click at [608, 205] on button "Save & Close" at bounding box center [605, 204] width 91 height 28
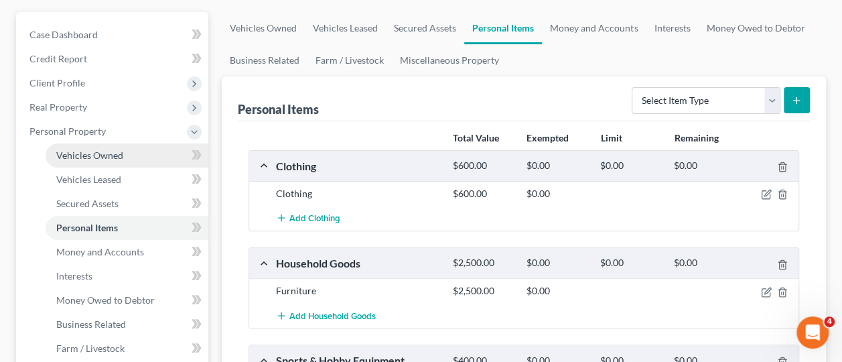
click at [94, 164] on link "Vehicles Owned" at bounding box center [127, 155] width 163 height 24
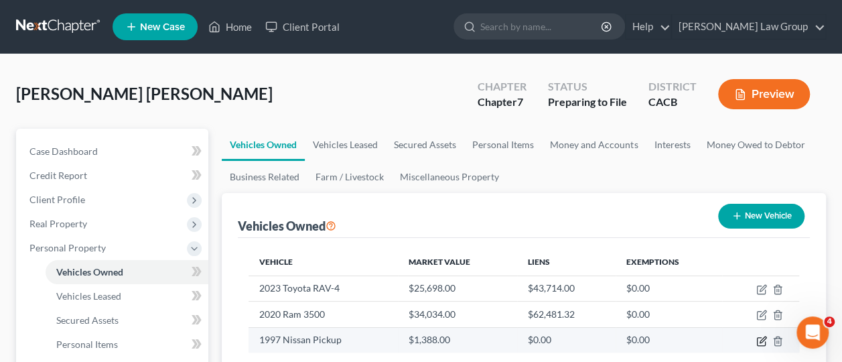
click at [760, 342] on icon "button" at bounding box center [762, 341] width 11 height 11
select select "1"
select select "29"
select select "2"
select select "0"
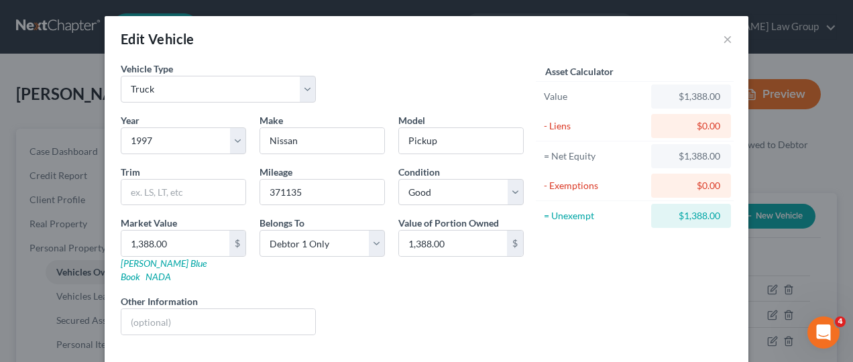
scroll to position [52, 0]
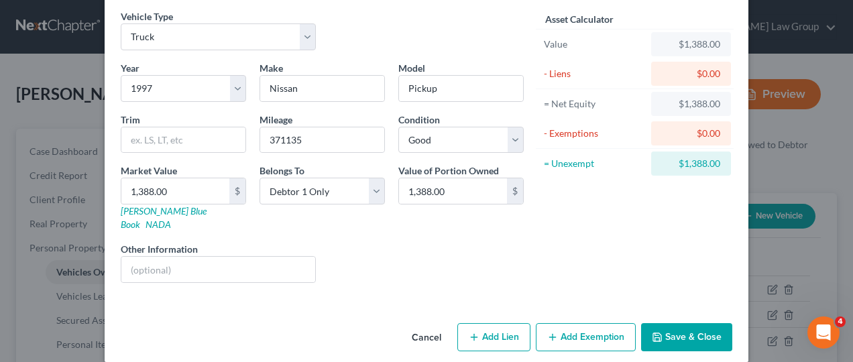
click at [577, 328] on button "Add Exemption" at bounding box center [586, 337] width 100 height 28
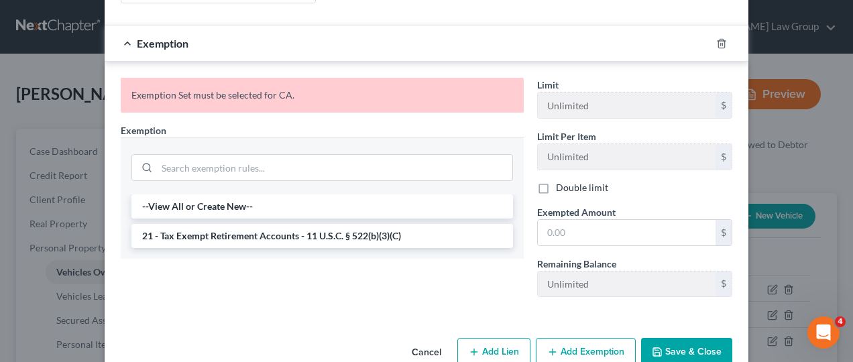
scroll to position [332, 0]
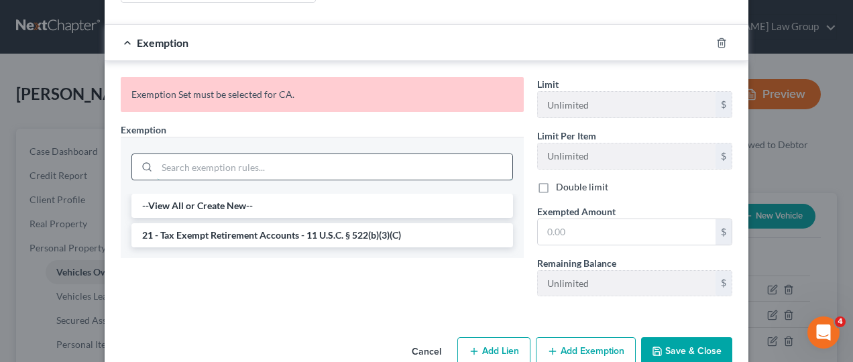
click at [339, 154] on input "search" at bounding box center [334, 166] width 355 height 25
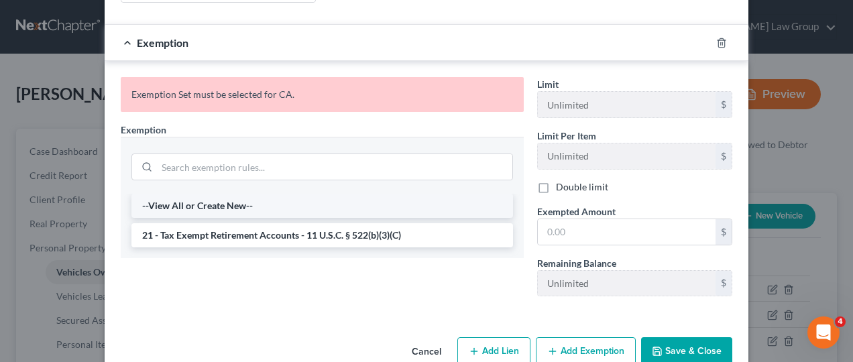
click at [267, 194] on li "--View All or Create New--" at bounding box center [321, 206] width 381 height 24
select select "5"
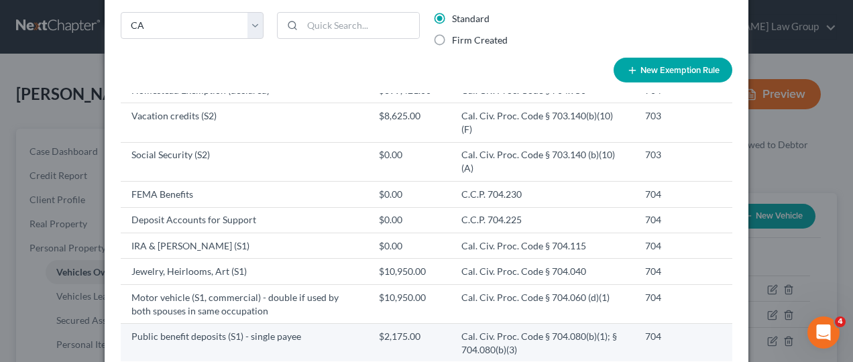
scroll to position [50, 0]
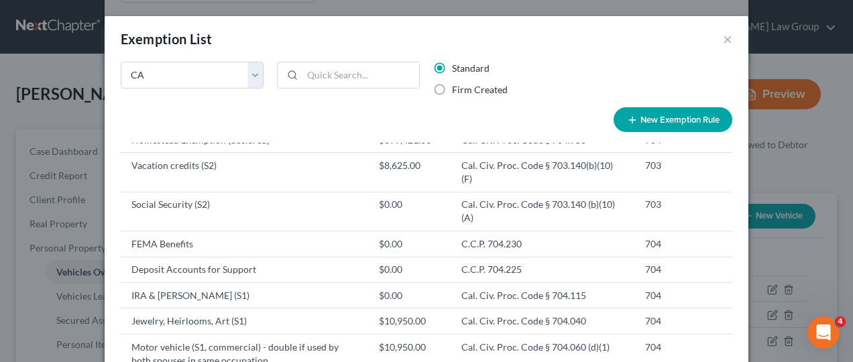
scroll to position [2137, 0]
click at [669, 125] on button "New Exemption Rule" at bounding box center [672, 119] width 119 height 25
select select "5"
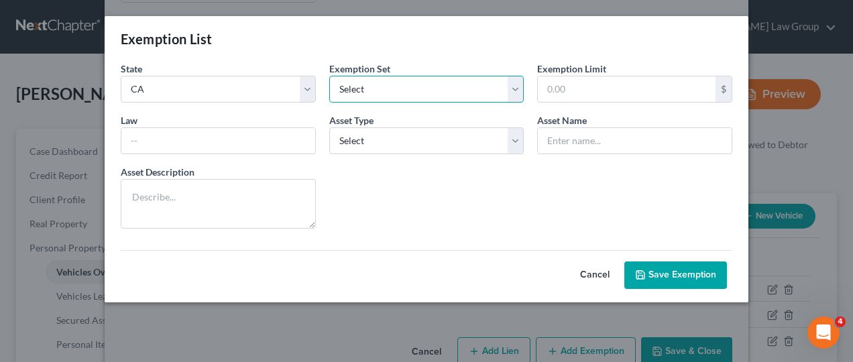
click at [511, 93] on select "Select 703 704" at bounding box center [426, 89] width 195 height 27
select select "1"
click at [329, 76] on select "Select 703 704" at bounding box center [426, 89] width 195 height 27
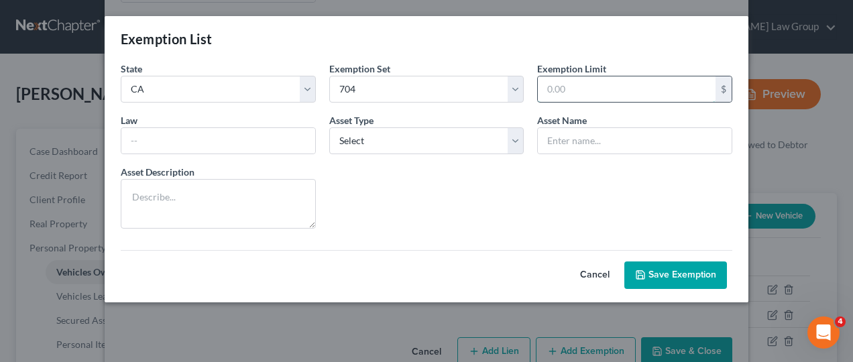
click at [576, 83] on input "text" at bounding box center [627, 88] width 178 height 25
type input "1,388"
type input "Cal. Civ. Proc. Code § 703.140 (b)(2) 703"
type input "Motor Vehicle (S2)"
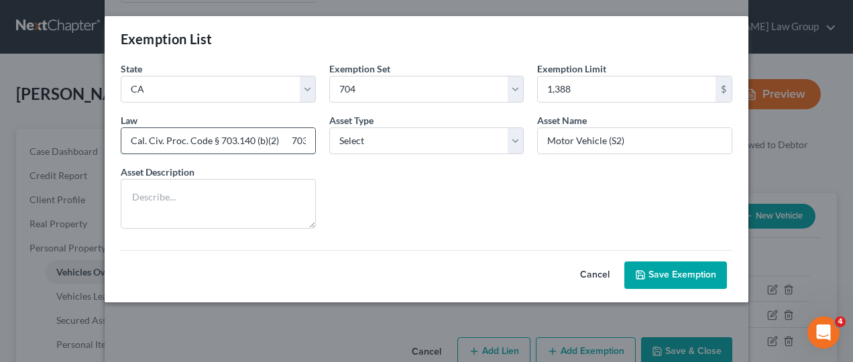
click at [310, 141] on input "Cal. Civ. Proc. Code § 703.140 (b)(2) 703" at bounding box center [218, 140] width 194 height 25
type input "Cal. Civ. Proc. Code § 703.140 (b)(2) 704"
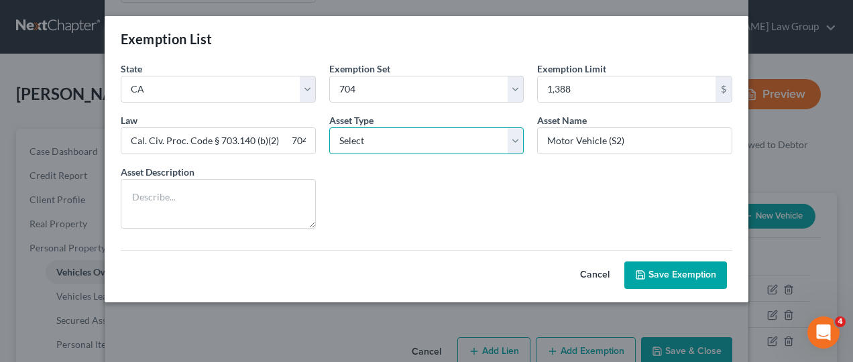
click at [508, 144] on select "Select Homestead Other" at bounding box center [426, 140] width 195 height 27
select select "1"
click at [329, 127] on select "Select Homestead Other" at bounding box center [426, 140] width 195 height 27
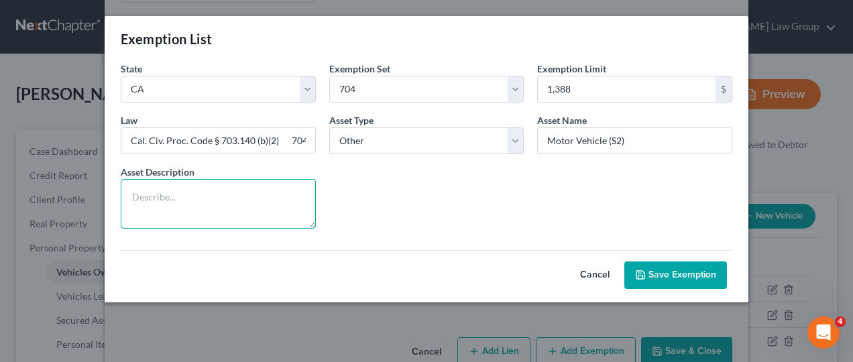
click at [206, 208] on textarea at bounding box center [218, 204] width 195 height 50
type textarea "1997 Nissan Pickup"
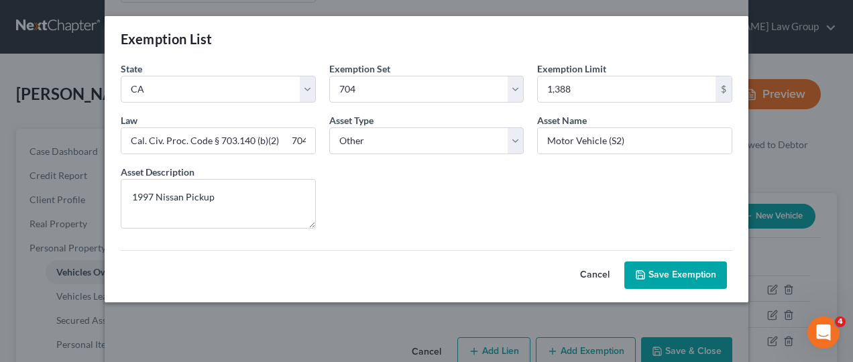
click at [664, 273] on button "Save Exemption" at bounding box center [675, 275] width 103 height 28
select select "5"
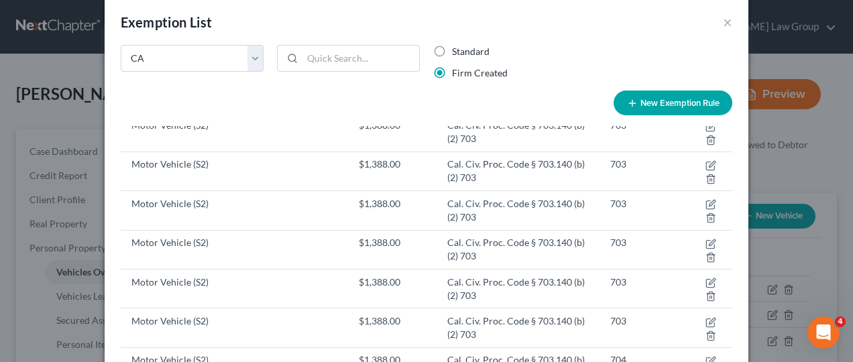
scroll to position [17, 0]
click at [723, 26] on button "×" at bounding box center [727, 21] width 9 height 16
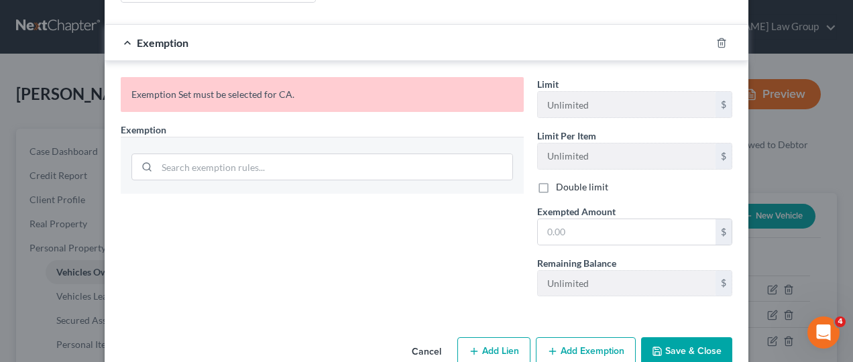
click at [693, 337] on button "Save & Close" at bounding box center [686, 351] width 91 height 28
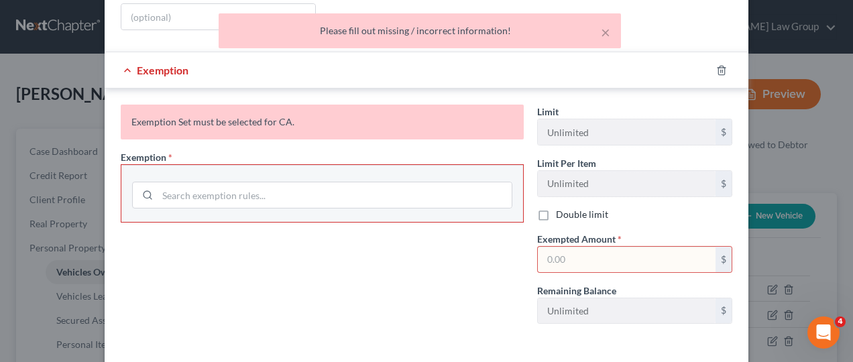
scroll to position [344, 0]
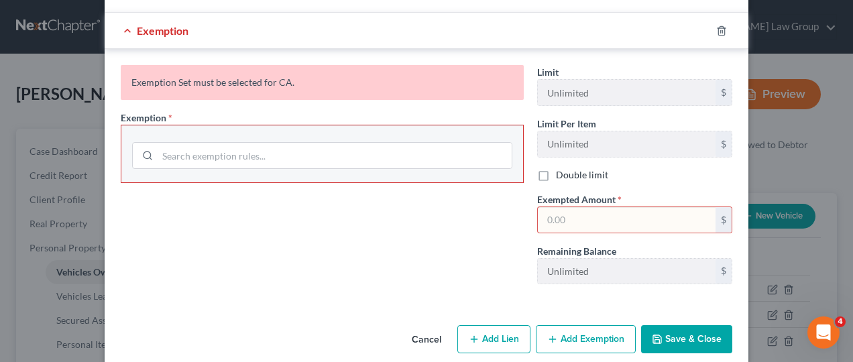
click at [590, 207] on input "text" at bounding box center [627, 219] width 178 height 25
type input "1,388"
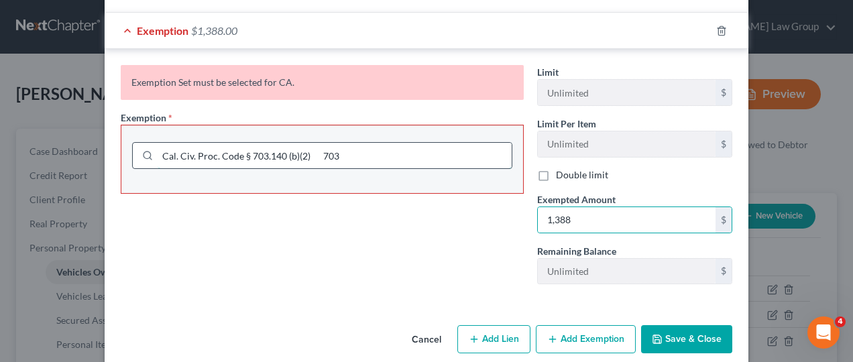
click at [351, 143] on input "Cal. Civ. Proc. Code § 703.140 (b)(2) 703" at bounding box center [335, 155] width 354 height 25
type input "Cal. Civ. Proc. Code § 703.140 (b)(2) 704"
click at [672, 325] on button "Save & Close" at bounding box center [686, 339] width 91 height 28
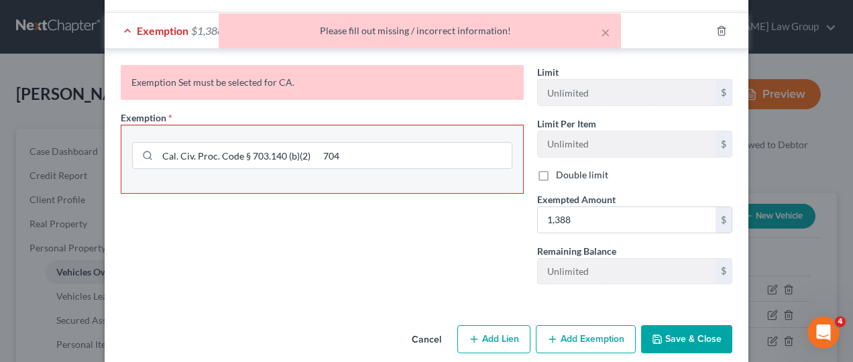
click at [295, 70] on div "Exemption Set must be selected for CA." at bounding box center [322, 82] width 403 height 35
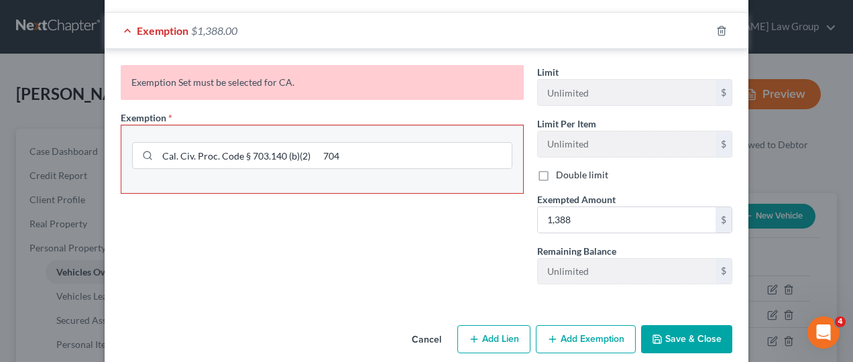
click at [582, 325] on button "Add Exemption" at bounding box center [586, 339] width 100 height 28
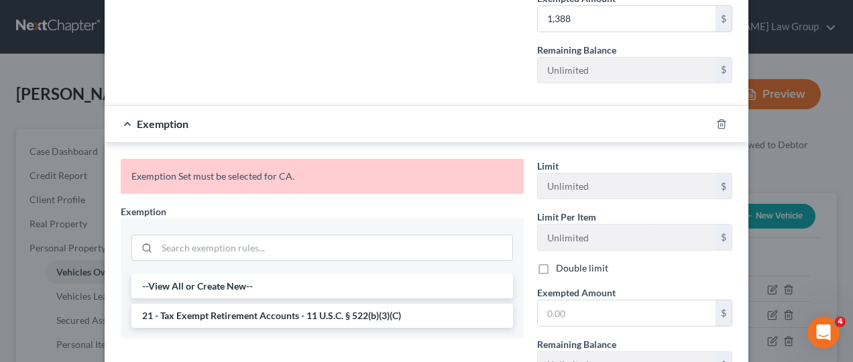
scroll to position [550, 0]
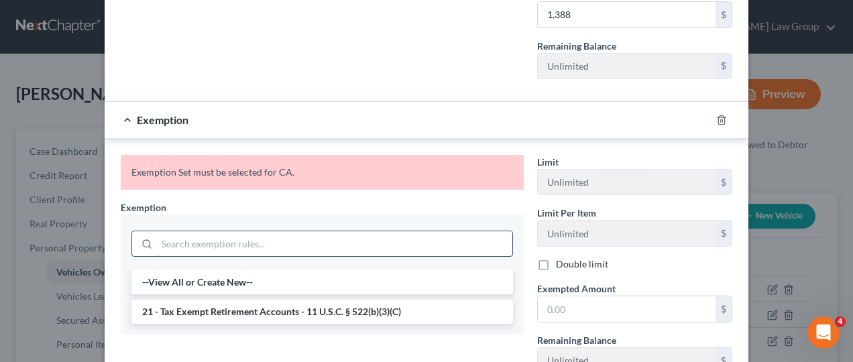
click at [228, 231] on input "search" at bounding box center [334, 243] width 355 height 25
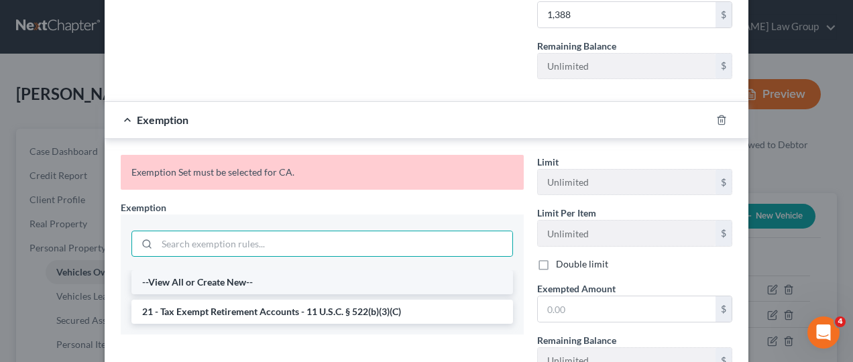
click at [207, 270] on li "--View All or Create New--" at bounding box center [321, 282] width 381 height 24
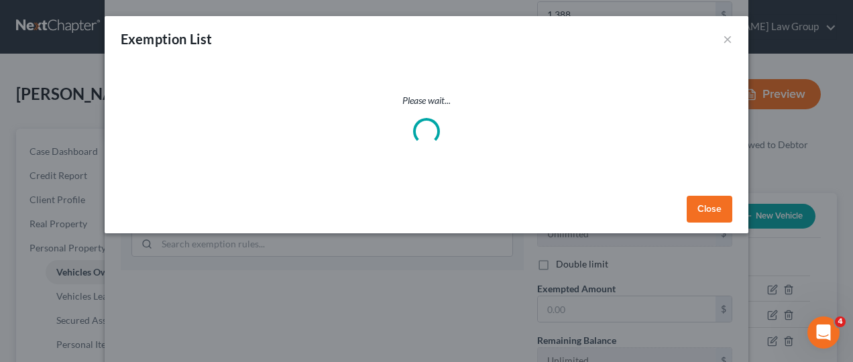
select select "5"
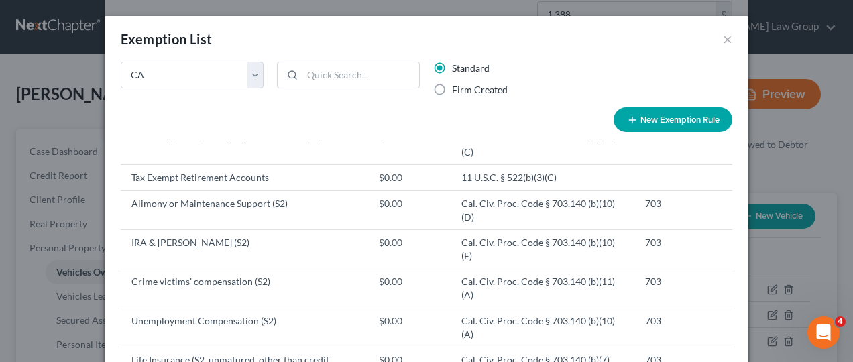
scroll to position [460, 0]
click at [239, 68] on select "State Federal AL AK AR AZ CA CO CT DE DC FL GA GU HI ID IL IN IA KS KY LA ME MD…" at bounding box center [192, 75] width 143 height 27
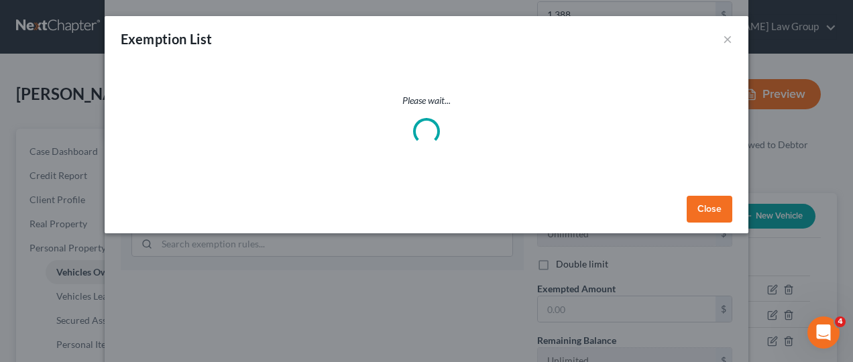
select select "1"
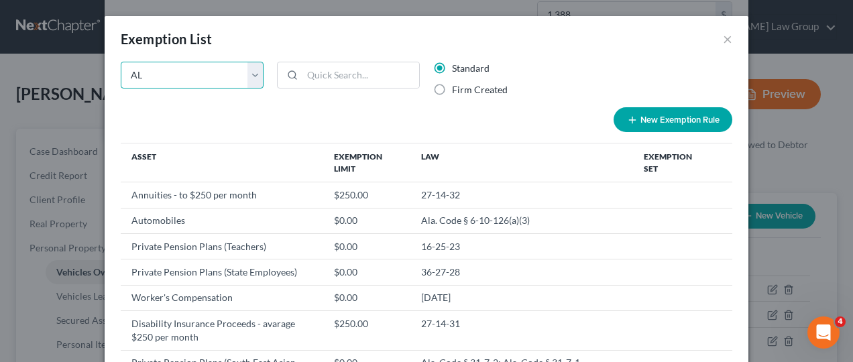
click at [248, 74] on select "State Federal AL AK AR AZ CA CO CT DE DC FL GA GU HI ID IL IN IA KS KY LA ME MD…" at bounding box center [192, 75] width 143 height 27
select select "5"
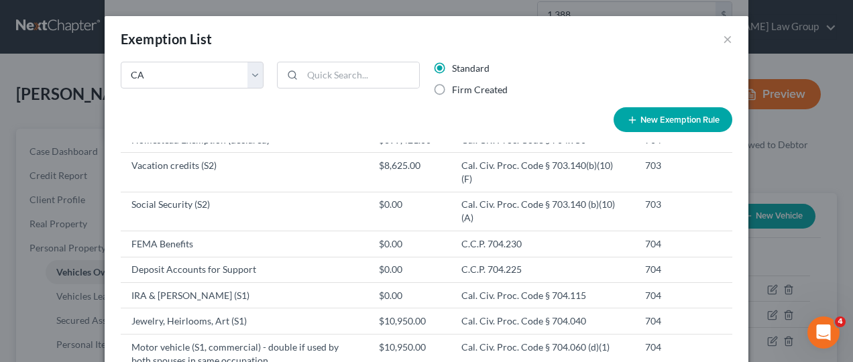
scroll to position [52, 0]
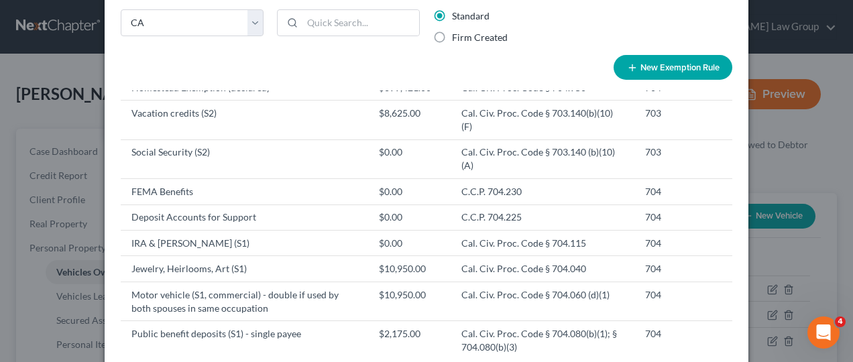
click at [672, 62] on button "New Exemption Rule" at bounding box center [672, 67] width 119 height 25
select select "5"
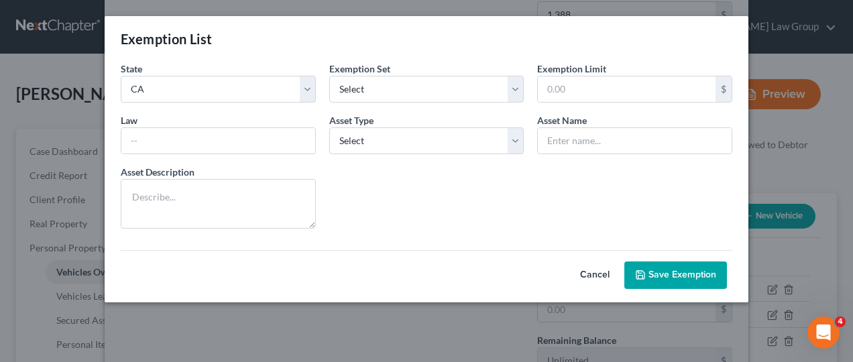
scroll to position [0, 0]
click at [280, 143] on input "text" at bounding box center [218, 140] width 194 height 25
type input "Cal. Civ. Proc. Code § 703.140 (b)(2) 703"
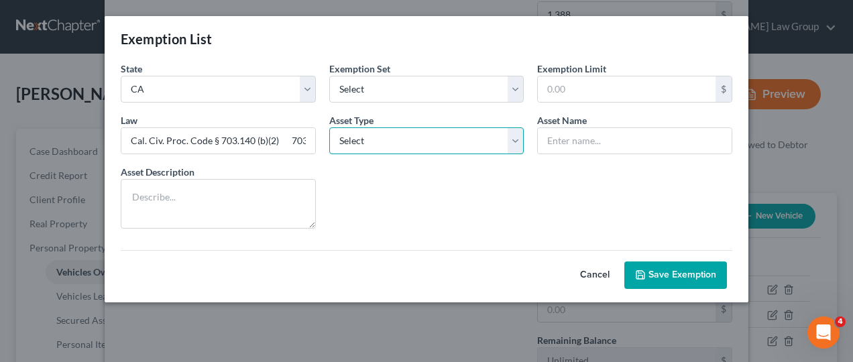
click at [505, 139] on select "Select Homestead Other" at bounding box center [426, 140] width 195 height 27
select select "1"
click at [329, 127] on select "Select Homestead Other" at bounding box center [426, 140] width 195 height 27
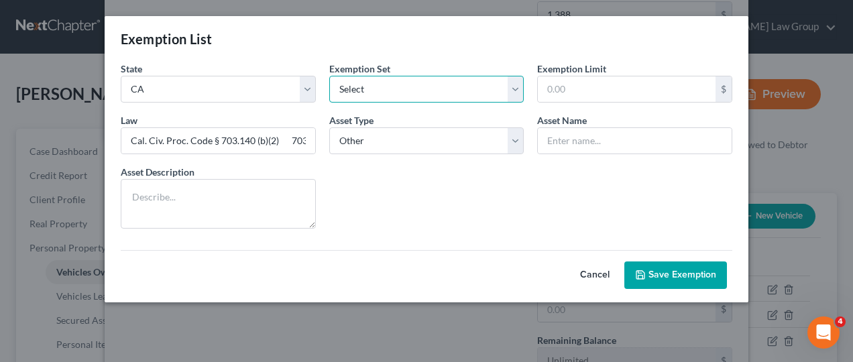
click at [509, 90] on select "Select 703 704" at bounding box center [426, 89] width 195 height 27
select select "0"
click at [329, 76] on select "Select 703 704" at bounding box center [426, 89] width 195 height 27
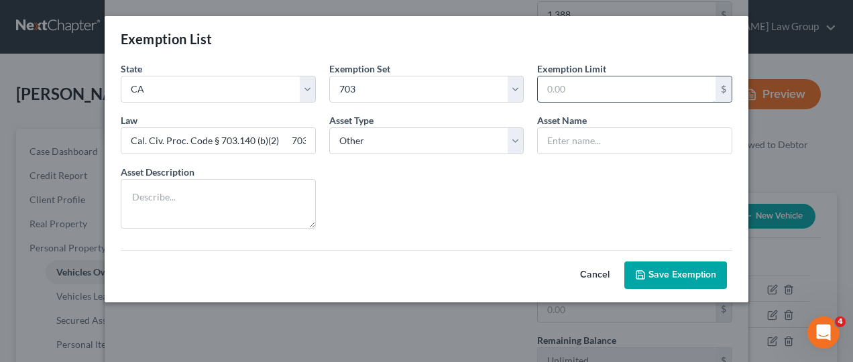
click at [617, 94] on input "text" at bounding box center [627, 88] width 178 height 25
type input "1,388"
type input "Motor Vehicle (S2)"
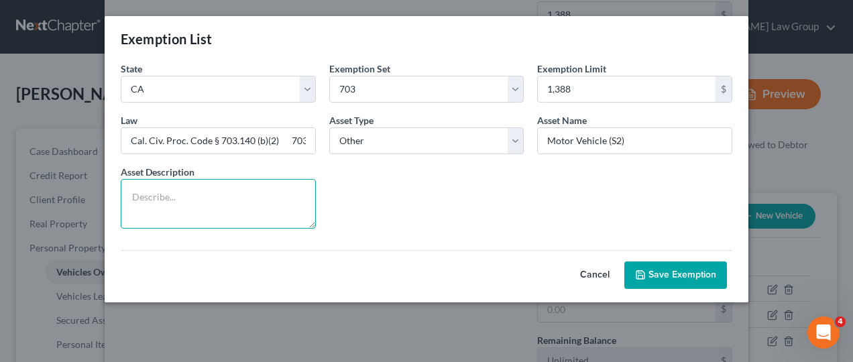
click at [261, 209] on textarea at bounding box center [218, 204] width 195 height 50
type textarea "1997 Nissan Pickup"
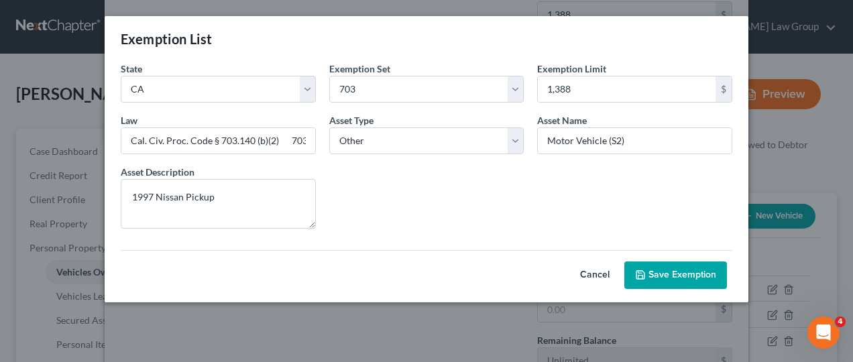
click at [688, 269] on button "Save Exemption" at bounding box center [675, 275] width 103 height 28
select select "5"
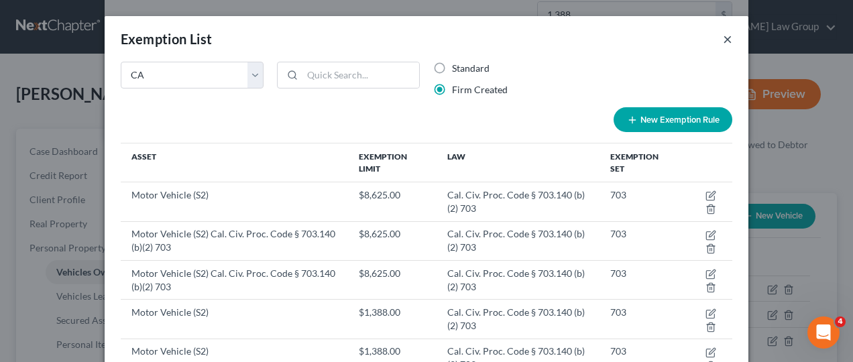
click at [723, 34] on button "×" at bounding box center [727, 39] width 9 height 16
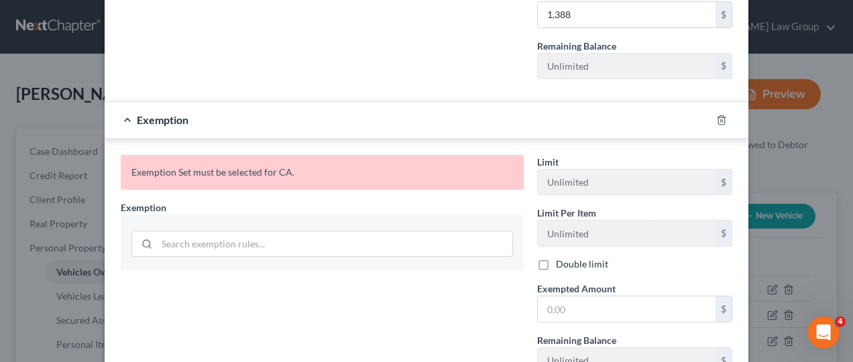
scroll to position [637, 0]
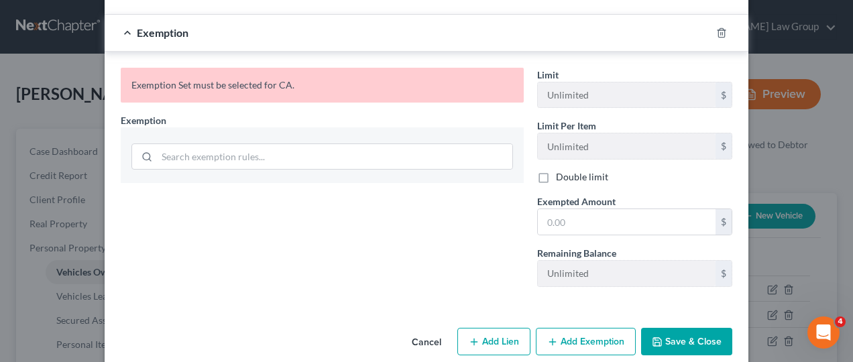
click at [704, 328] on button "Save & Close" at bounding box center [686, 342] width 91 height 28
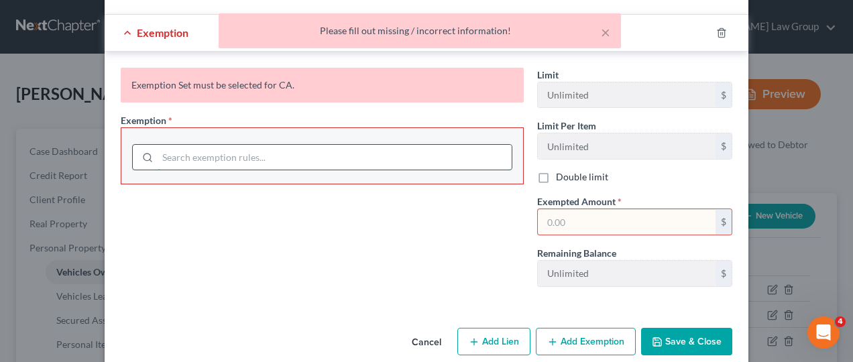
click at [325, 145] on input "search" at bounding box center [335, 157] width 354 height 25
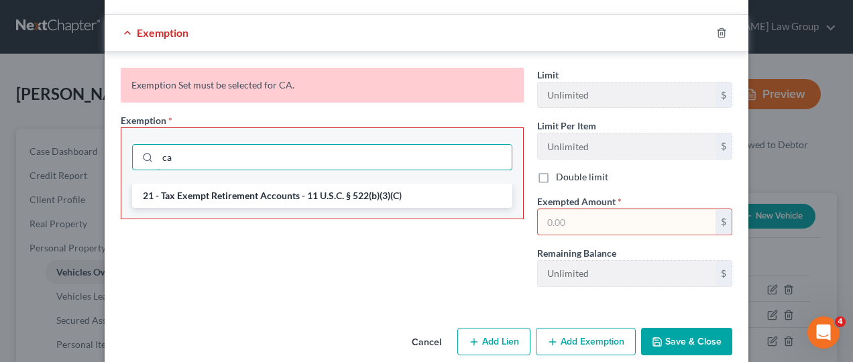
type input "c"
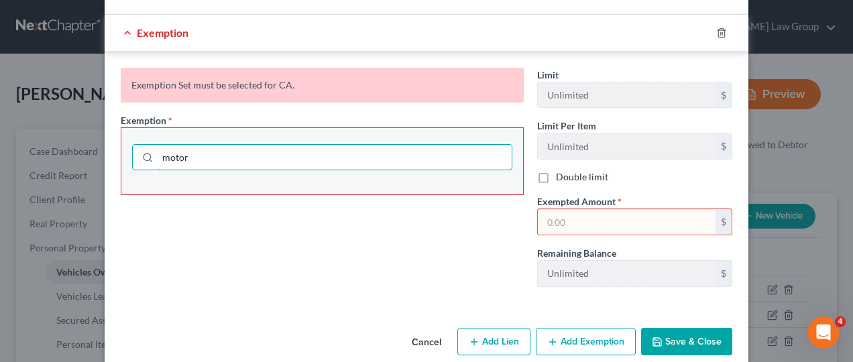
type input "motor"
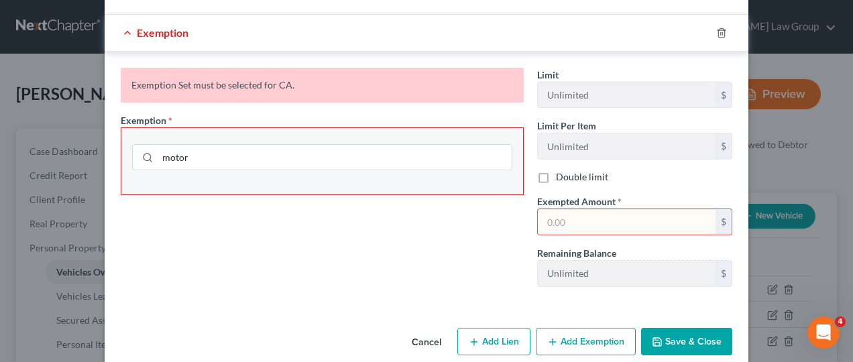
click at [706, 328] on button "Save & Close" at bounding box center [686, 342] width 91 height 28
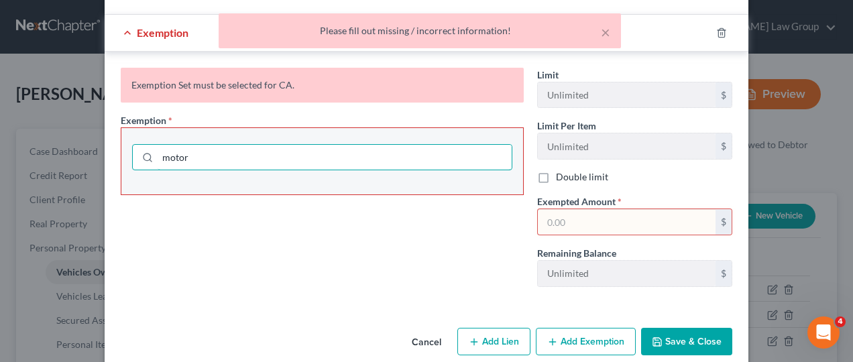
drag, startPoint x: 306, startPoint y: 145, endPoint x: 7, endPoint y: 170, distance: 299.3
click at [7, 170] on div "Edit Vehicle × Vehicle Type Select Automobile Truck Trailer Watercraft Aircraft…" at bounding box center [426, 181] width 853 height 362
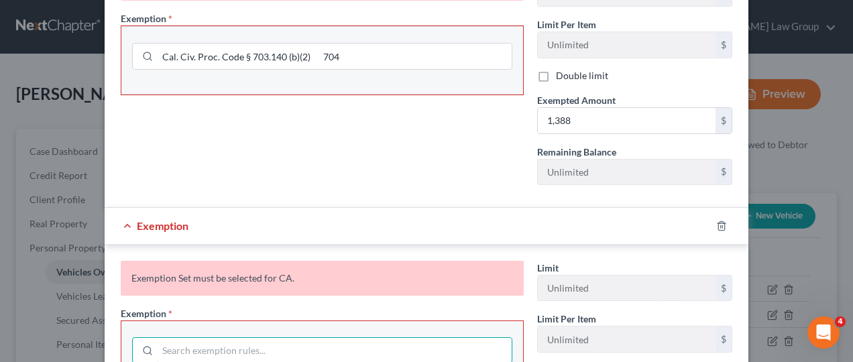
scroll to position [479, 0]
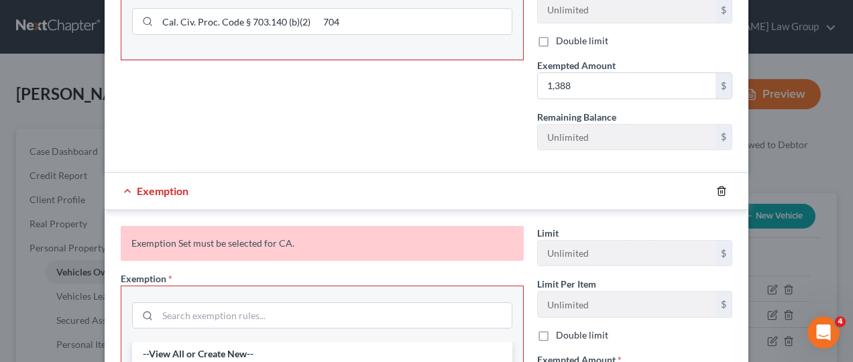
click at [718, 186] on icon "button" at bounding box center [721, 190] width 6 height 9
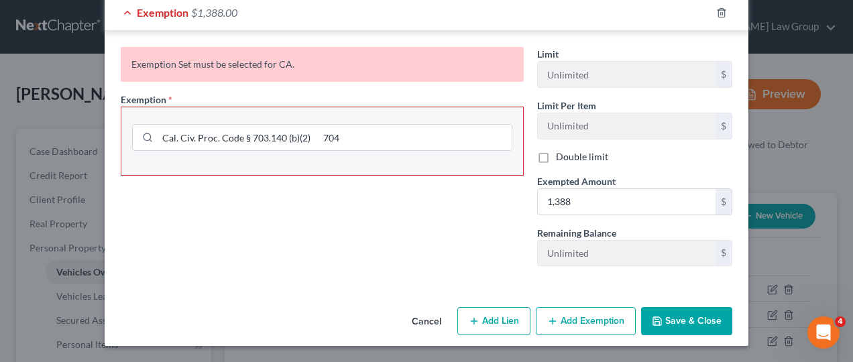
scroll to position [344, 0]
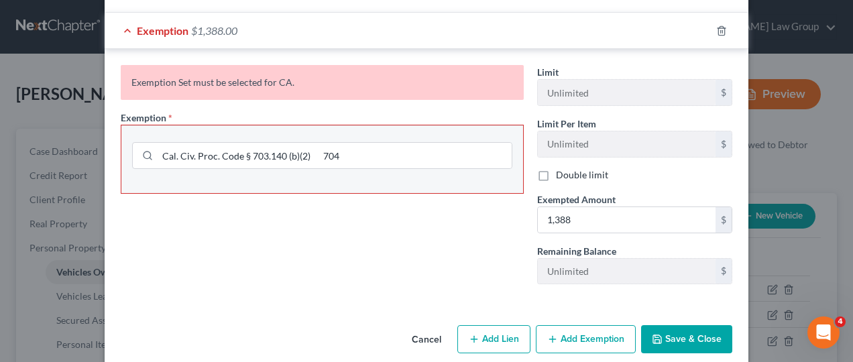
click at [700, 325] on button "Save & Close" at bounding box center [686, 339] width 91 height 28
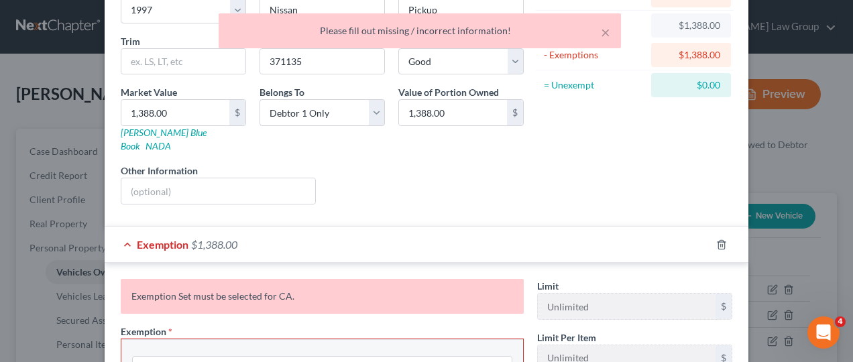
scroll to position [132, 0]
click at [718, 238] on icon "button" at bounding box center [721, 243] width 11 height 11
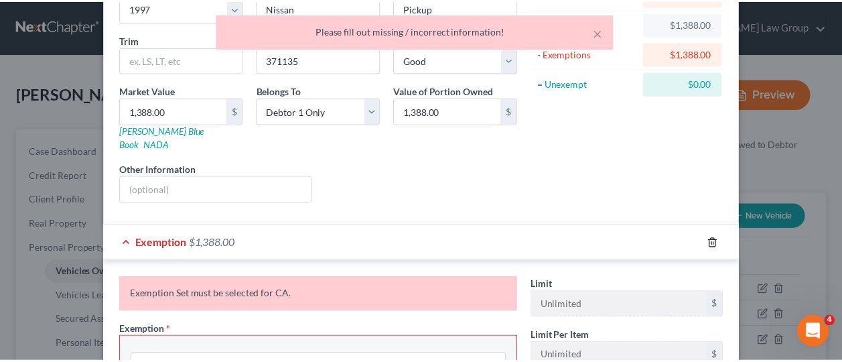
scroll to position [52, 0]
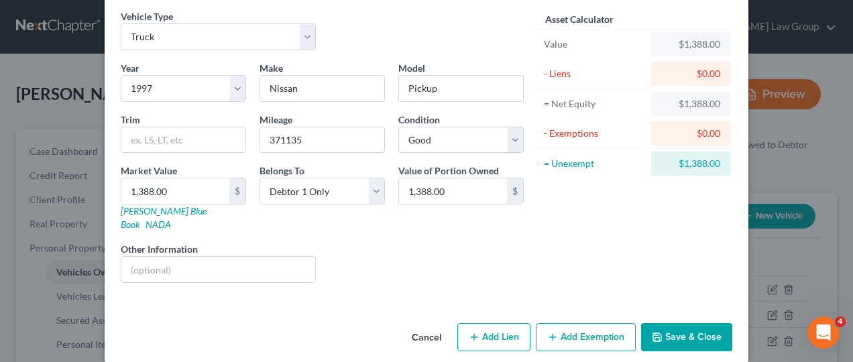
click at [688, 323] on button "Save & Close" at bounding box center [686, 337] width 91 height 28
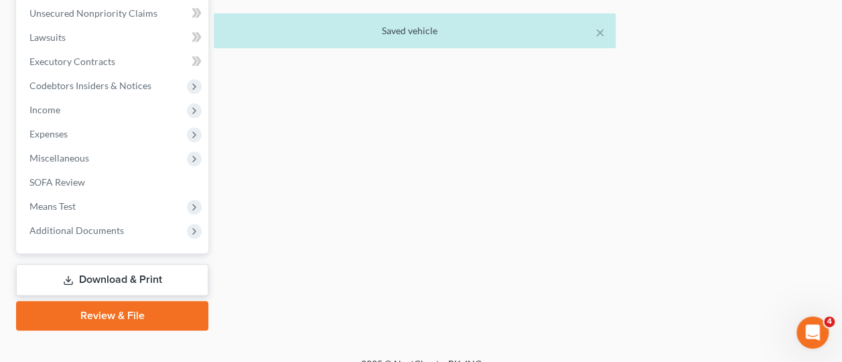
scroll to position [590, 0]
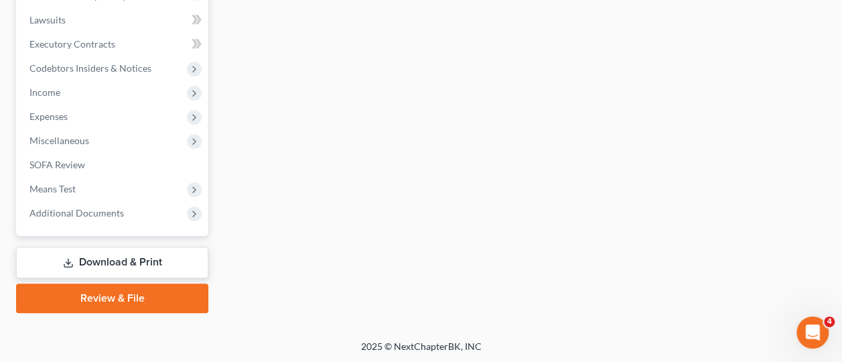
click at [101, 298] on link "Review & File" at bounding box center [112, 298] width 192 height 29
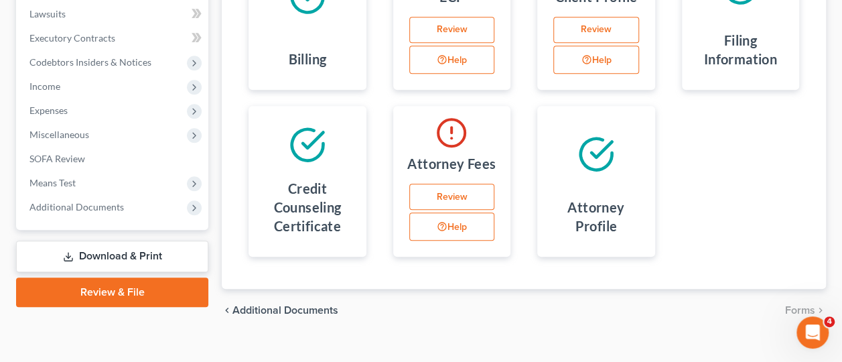
scroll to position [373, 0]
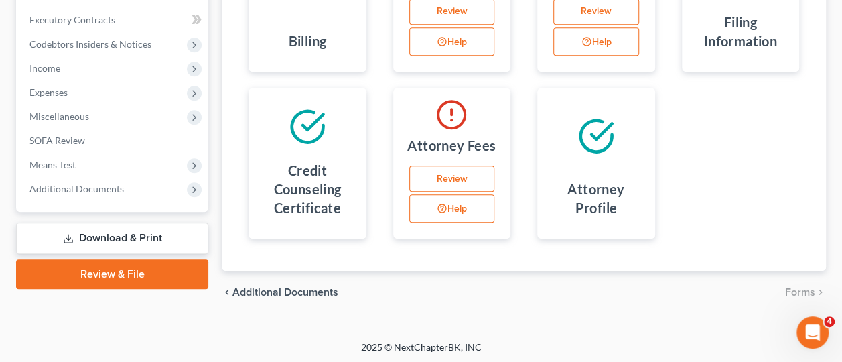
click at [457, 178] on link "Review" at bounding box center [452, 179] width 85 height 27
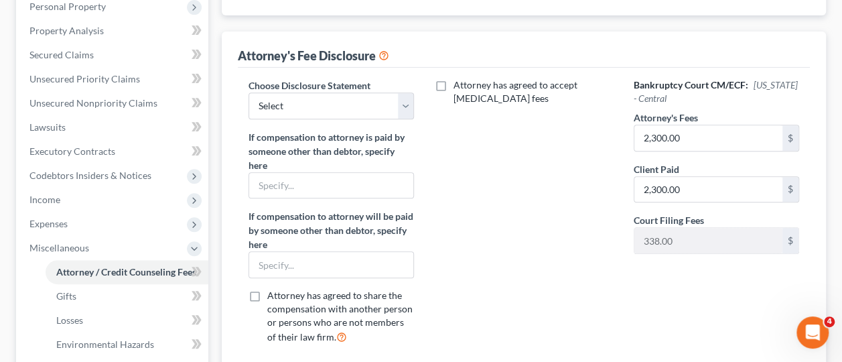
scroll to position [241, 0]
click at [405, 101] on select "Select In re Ramon Becerra" at bounding box center [332, 105] width 166 height 27
click at [249, 92] on select "Select In re Ramon Becerra" at bounding box center [332, 105] width 166 height 27
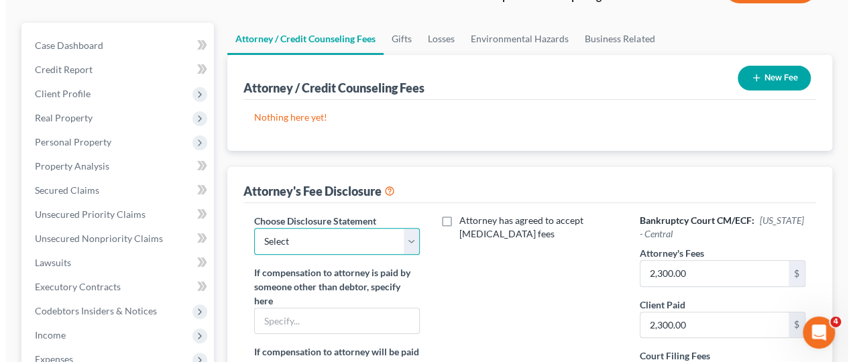
scroll to position [106, 0]
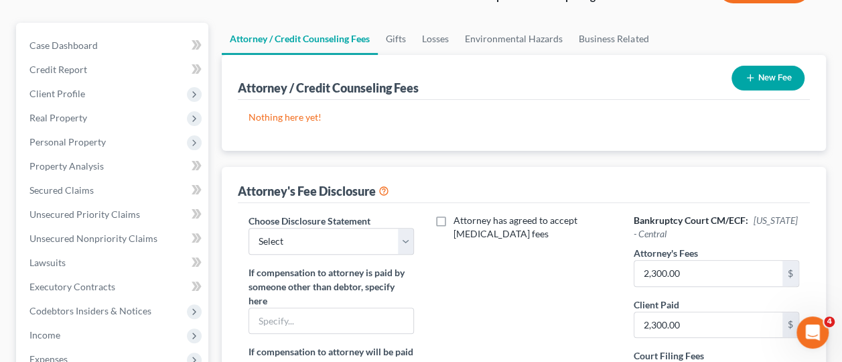
click at [781, 70] on button "New Fee" at bounding box center [768, 78] width 73 height 25
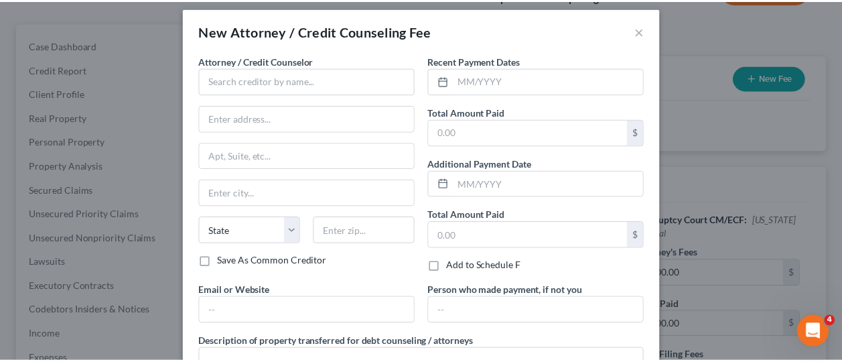
scroll to position [0, 0]
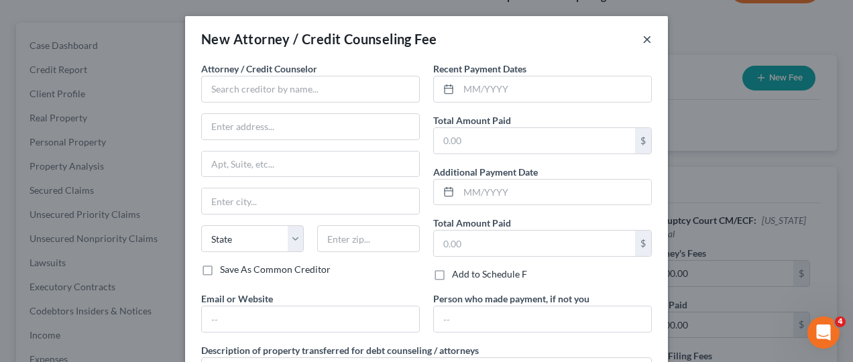
click at [642, 39] on button "×" at bounding box center [646, 39] width 9 height 16
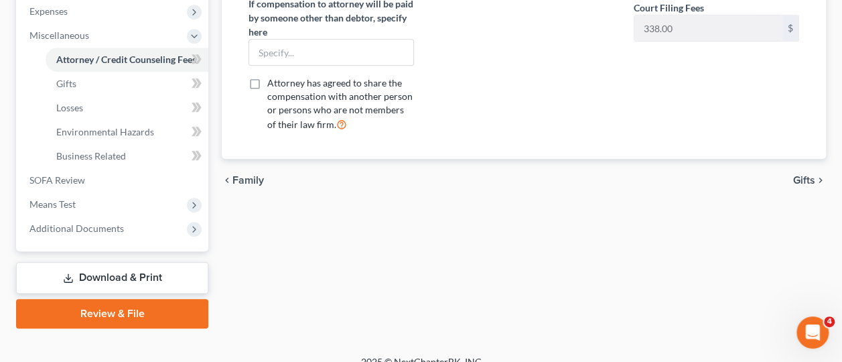
scroll to position [452, 0]
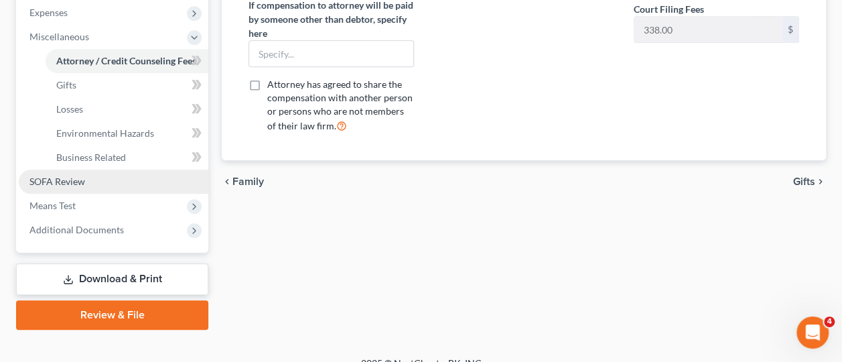
click at [89, 184] on link "SOFA Review" at bounding box center [114, 182] width 190 height 24
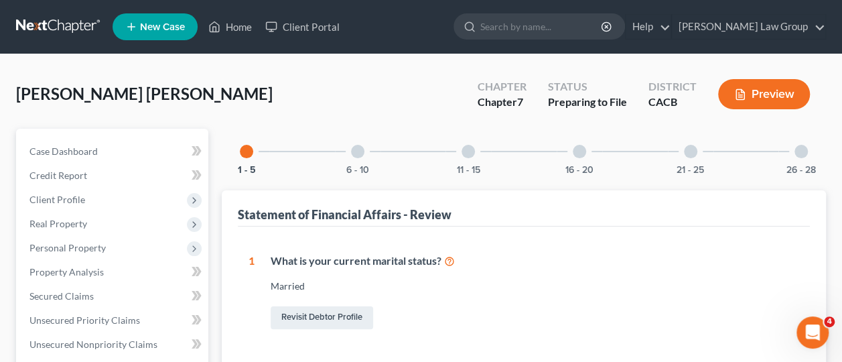
click at [358, 153] on div at bounding box center [357, 151] width 13 height 13
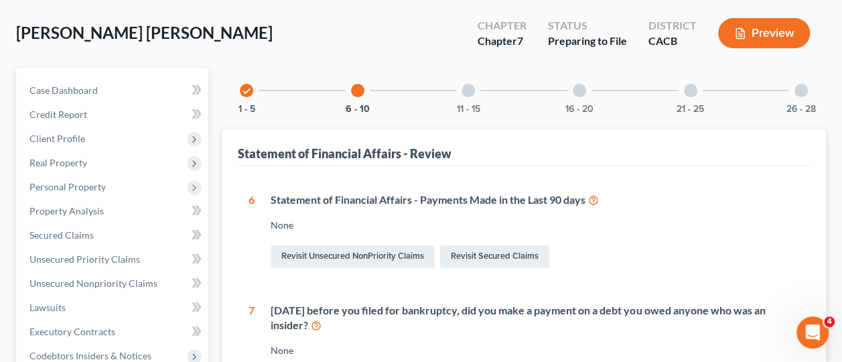
scroll to position [38, 0]
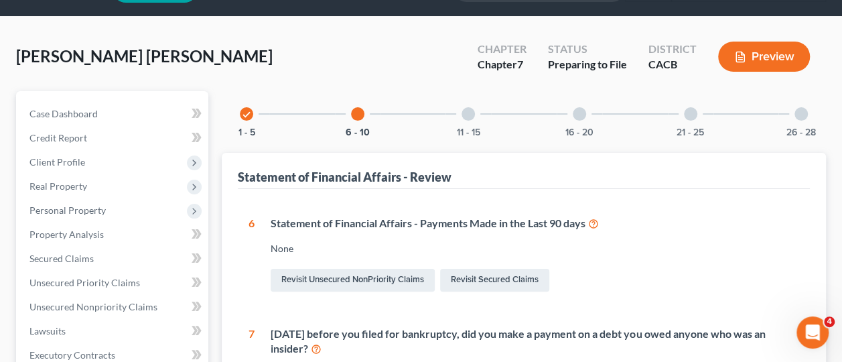
click at [473, 111] on div at bounding box center [468, 113] width 13 height 13
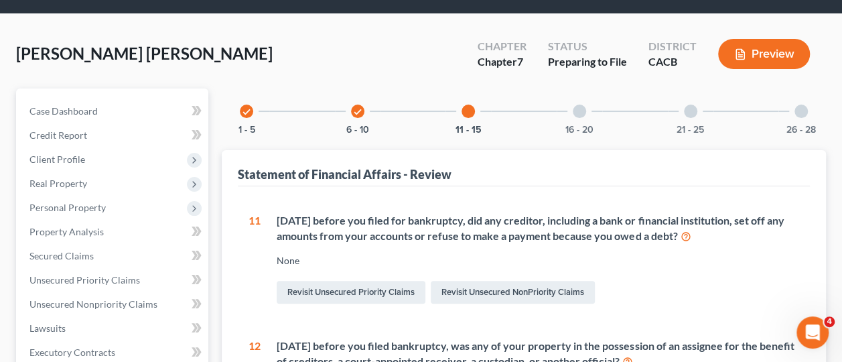
scroll to position [0, 0]
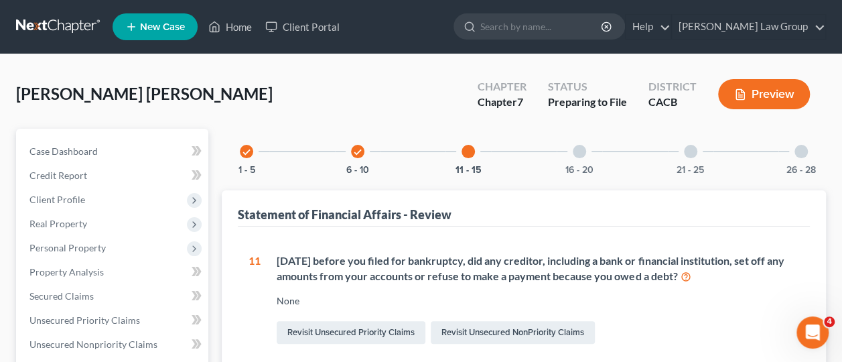
click at [580, 149] on div at bounding box center [579, 151] width 13 height 13
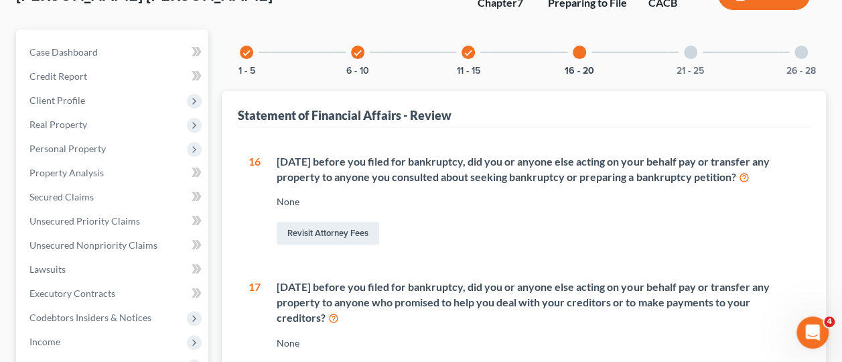
scroll to position [97, 0]
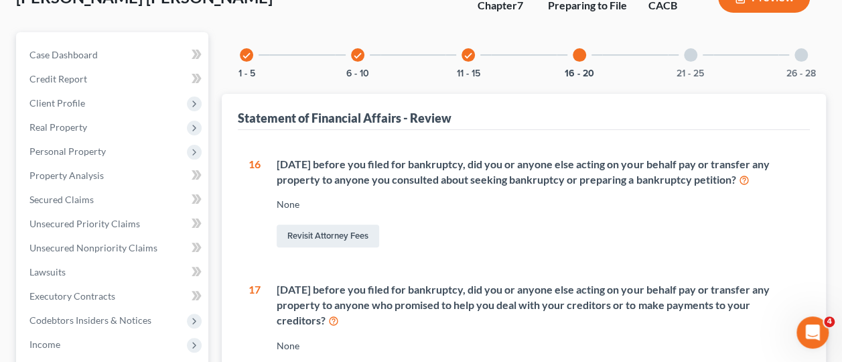
click at [689, 54] on div at bounding box center [690, 54] width 13 height 13
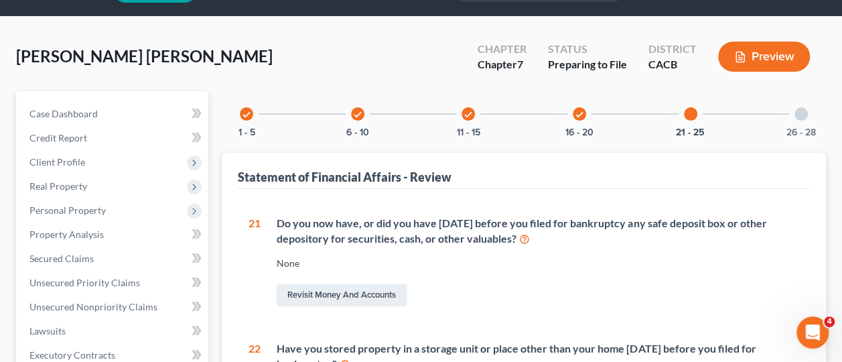
scroll to position [0, 0]
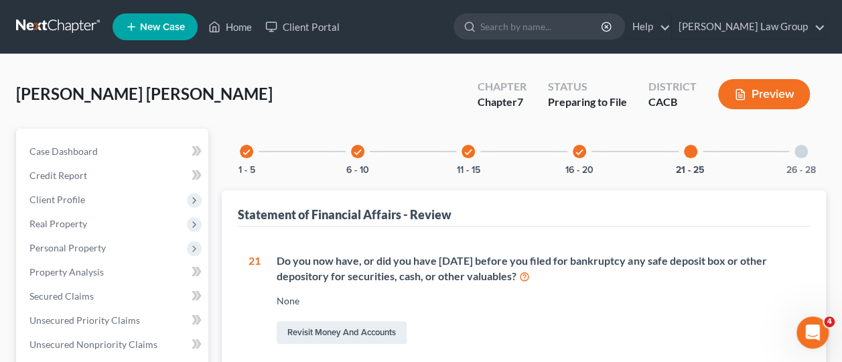
click at [804, 154] on div at bounding box center [801, 151] width 13 height 13
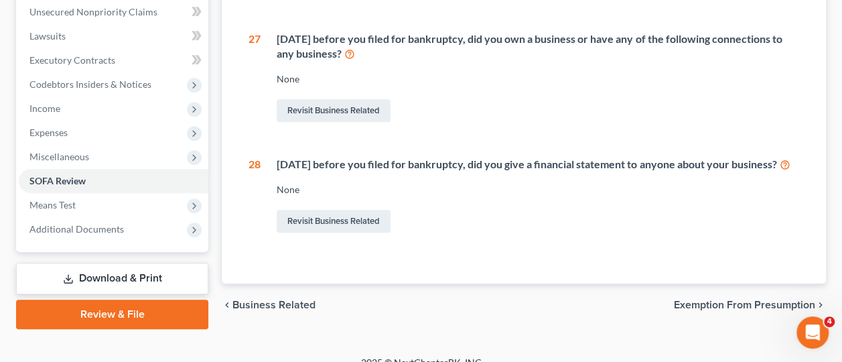
scroll to position [363, 0]
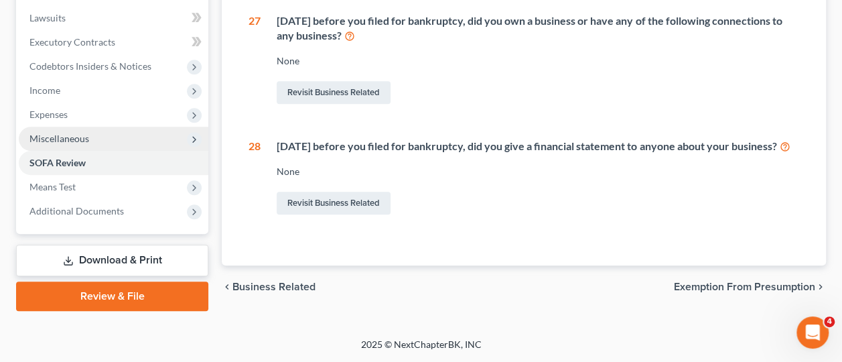
click at [75, 133] on span "Miscellaneous" at bounding box center [59, 138] width 60 height 11
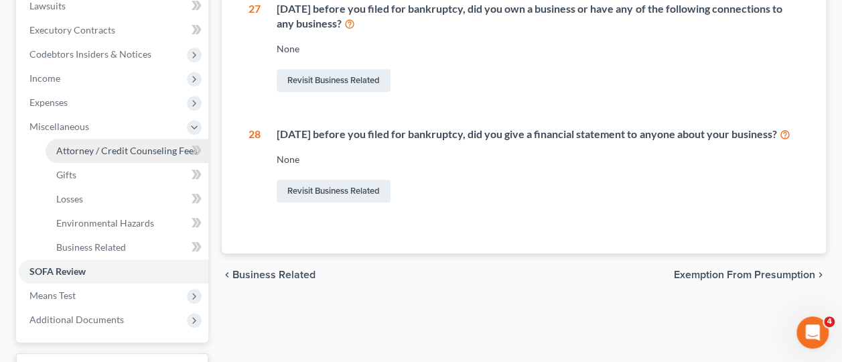
click at [117, 148] on span "Attorney / Credit Counseling Fees" at bounding box center [126, 150] width 141 height 11
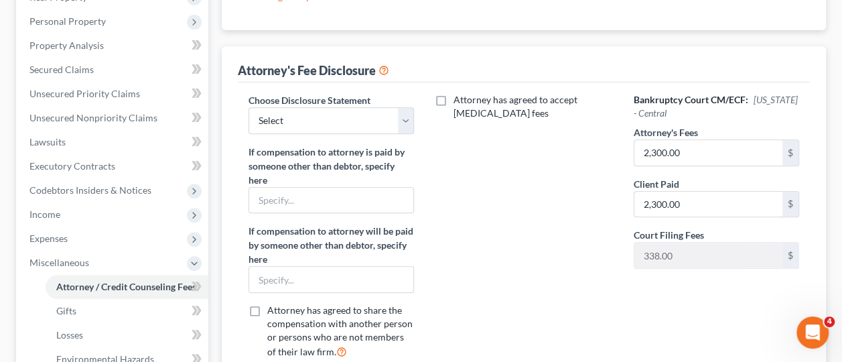
scroll to position [215, 0]
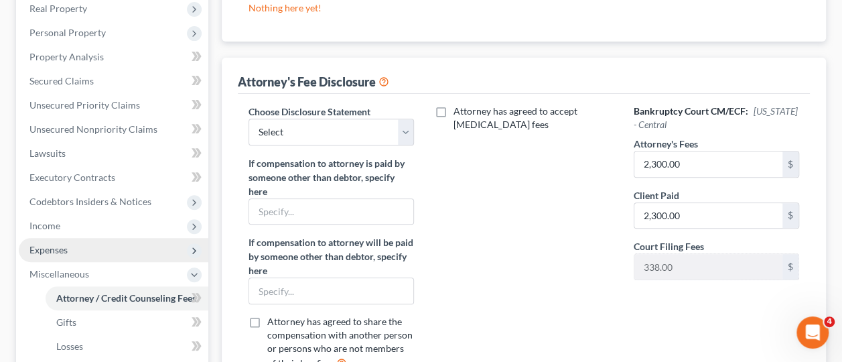
click at [78, 246] on span "Expenses" at bounding box center [114, 250] width 190 height 24
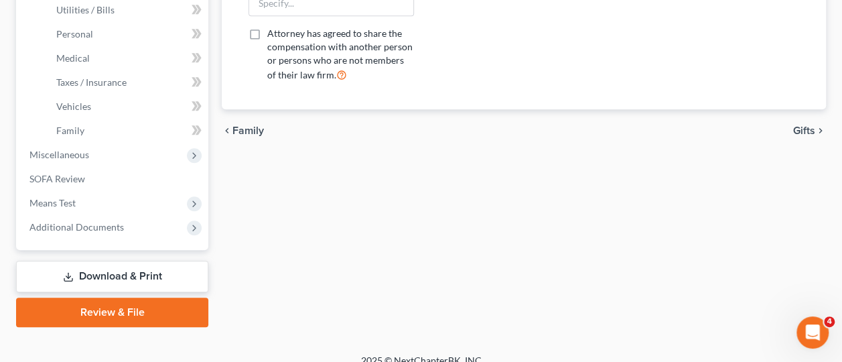
scroll to position [517, 0]
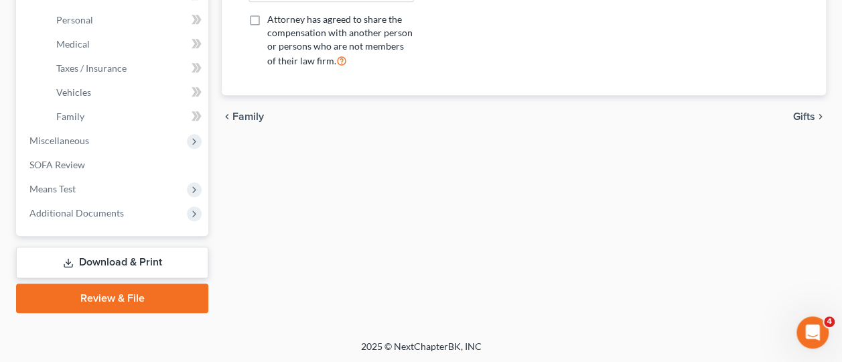
click at [115, 258] on link "Download & Print" at bounding box center [112, 263] width 192 height 32
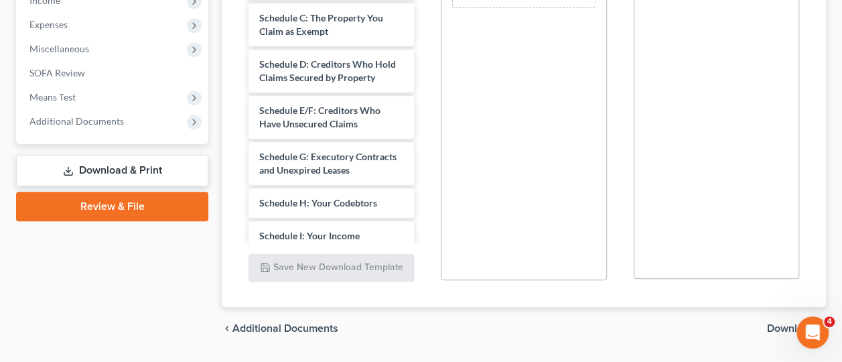
scroll to position [441, 0]
click at [111, 199] on link "Review & File" at bounding box center [112, 205] width 192 height 29
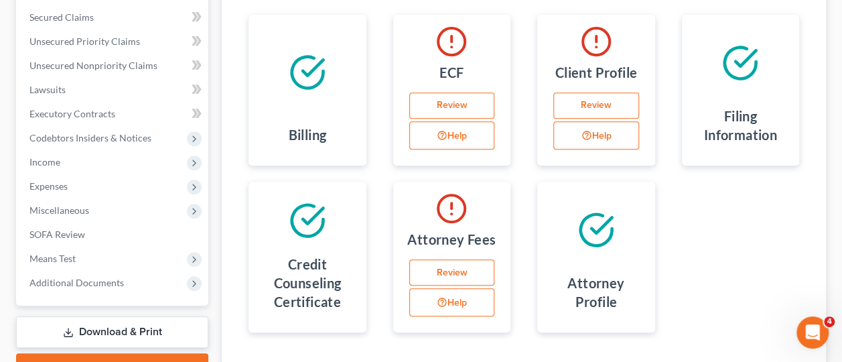
scroll to position [279, 0]
click at [453, 101] on link "Review" at bounding box center [452, 105] width 85 height 27
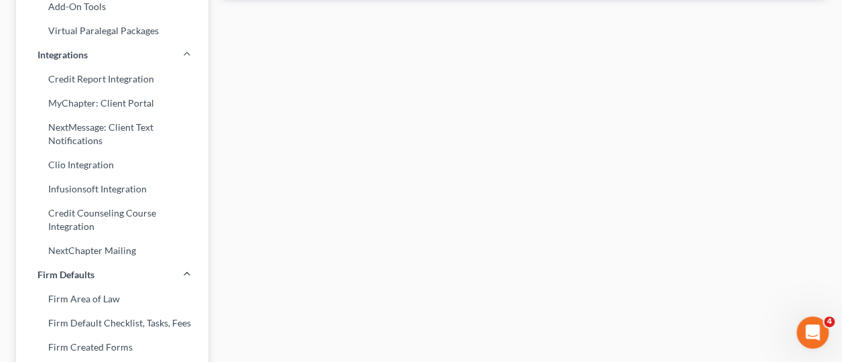
scroll to position [111, 0]
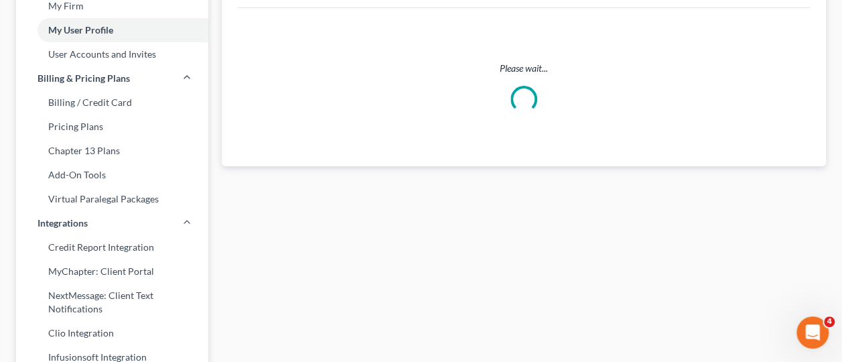
select select "4"
select select "7"
select select "attorney"
select select "0"
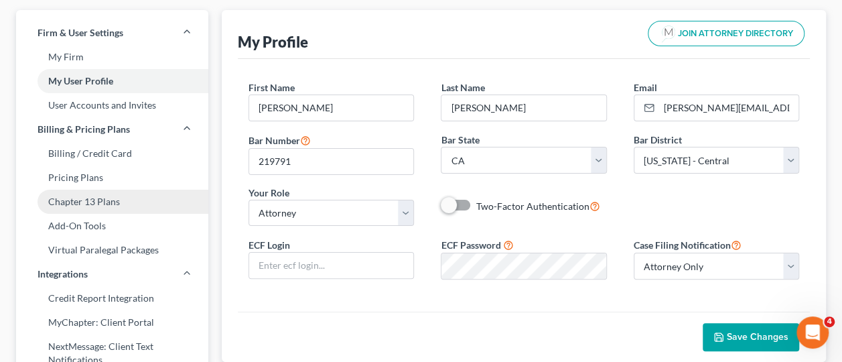
scroll to position [0, 0]
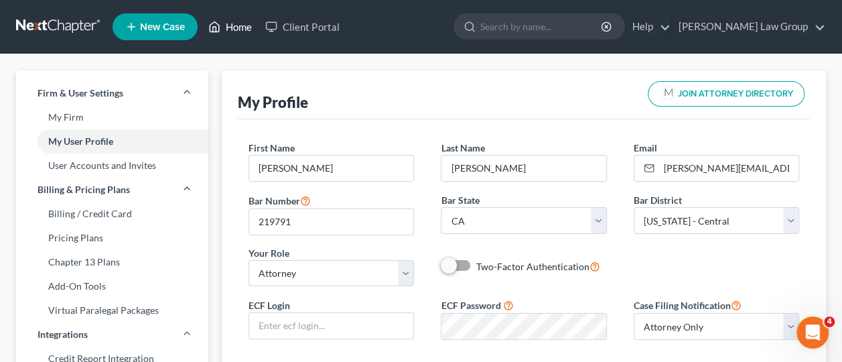
click at [230, 24] on link "Home" at bounding box center [230, 27] width 57 height 24
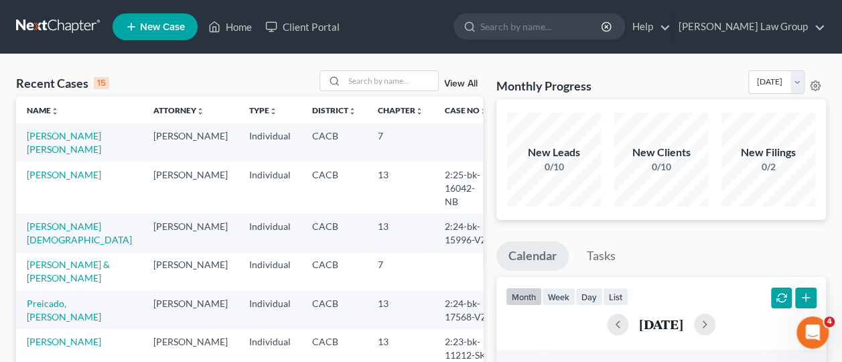
click at [64, 149] on td "[PERSON_NAME] [PERSON_NAME]" at bounding box center [79, 142] width 127 height 38
click at [47, 141] on td "[PERSON_NAME] [PERSON_NAME]" at bounding box center [79, 142] width 127 height 38
click at [47, 140] on link "[PERSON_NAME] [PERSON_NAME]" at bounding box center [64, 142] width 74 height 25
select select "6"
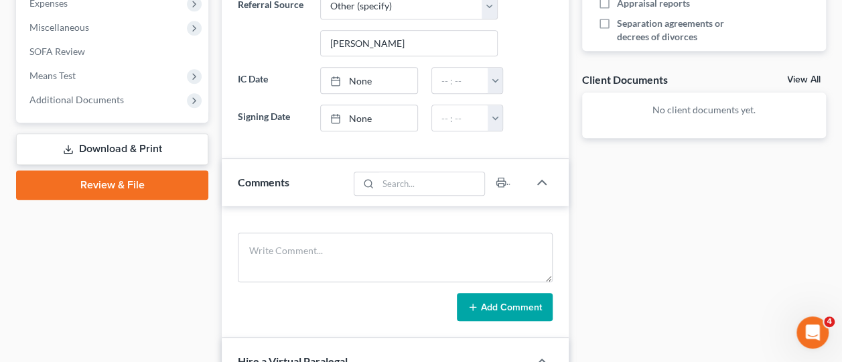
scroll to position [459, 0]
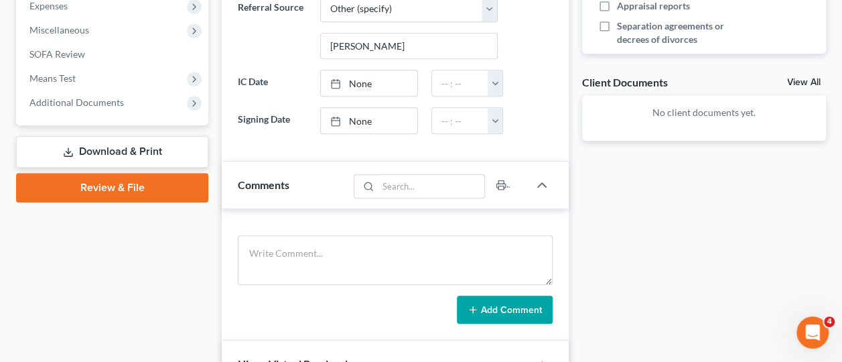
click at [121, 153] on link "Download & Print" at bounding box center [112, 152] width 192 height 32
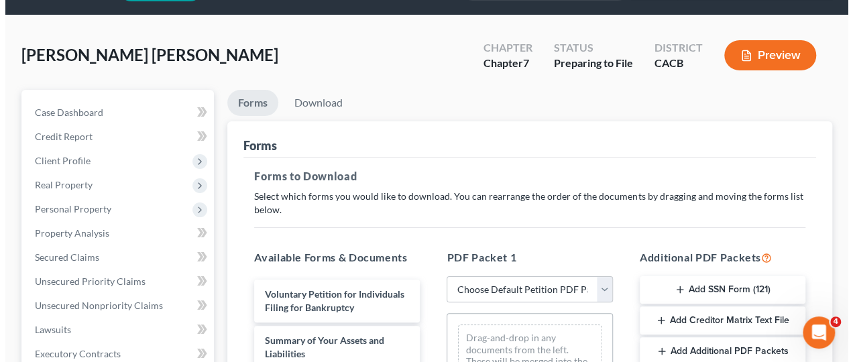
scroll to position [38, 0]
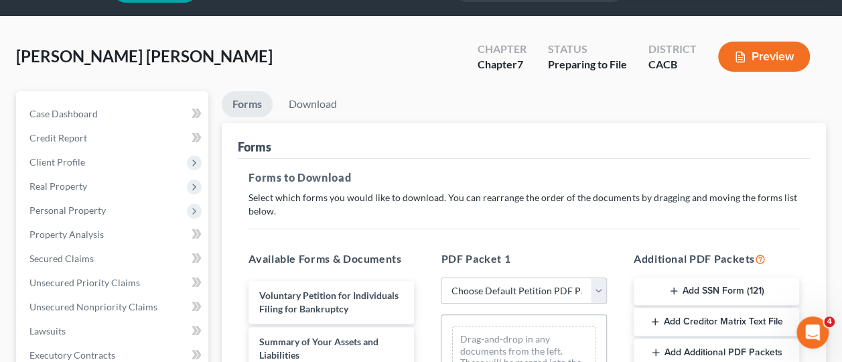
click at [765, 60] on button "Preview" at bounding box center [764, 57] width 92 height 30
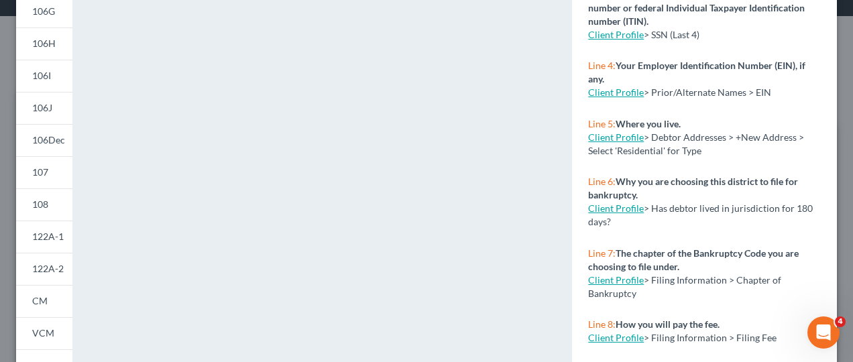
scroll to position [394, 0]
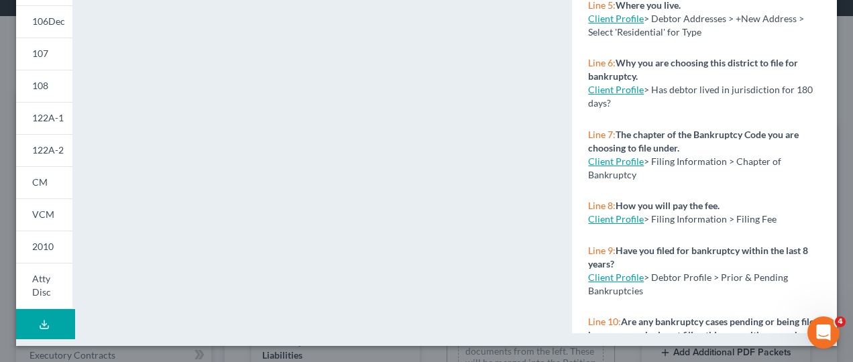
click at [47, 327] on icon at bounding box center [44, 327] width 8 height 3
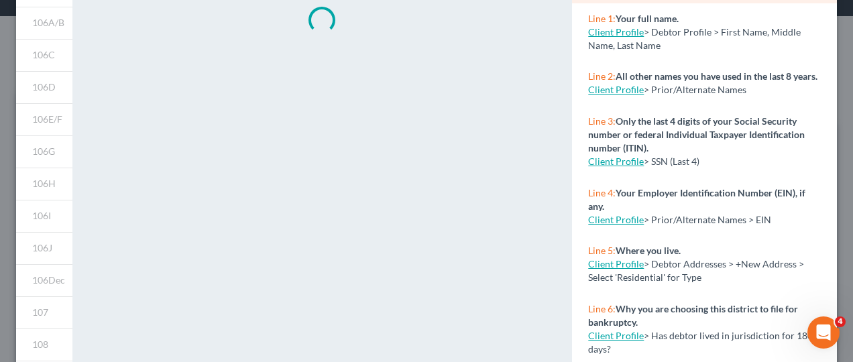
scroll to position [0, 0]
